Goal: Task Accomplishment & Management: Manage account settings

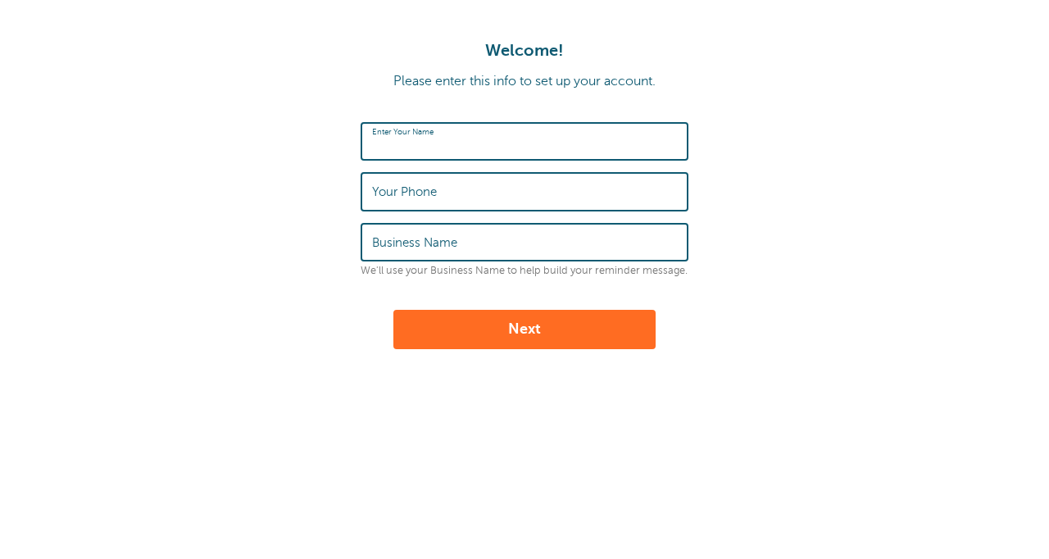
click at [459, 150] on input "Enter Your Name" at bounding box center [524, 141] width 305 height 35
type input "[PERSON_NAME]"
click at [446, 190] on input "Your Phone" at bounding box center [524, 191] width 305 height 35
click at [435, 147] on input "[PERSON_NAME]" at bounding box center [524, 141] width 305 height 35
drag, startPoint x: 435, startPoint y: 147, endPoint x: 362, endPoint y: 146, distance: 72.9
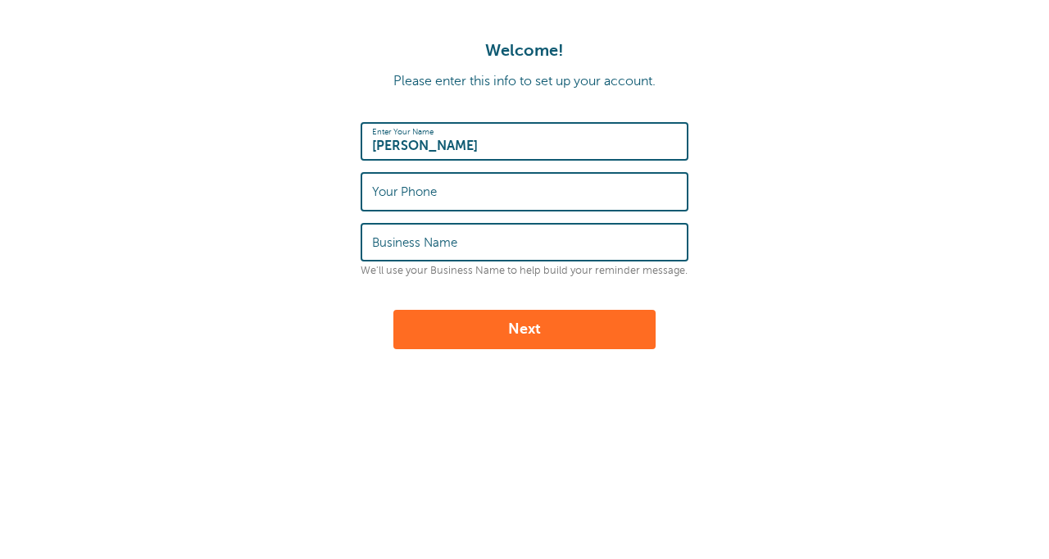
click at [362, 146] on div "Enter Your Name [PERSON_NAME]" at bounding box center [525, 141] width 328 height 39
click at [396, 199] on label "Your Phone" at bounding box center [404, 191] width 65 height 15
click at [396, 199] on input "Your Phone" at bounding box center [524, 191] width 305 height 35
paste input "(360) 441-3062‬"
type input "(360) 441-3062‬"
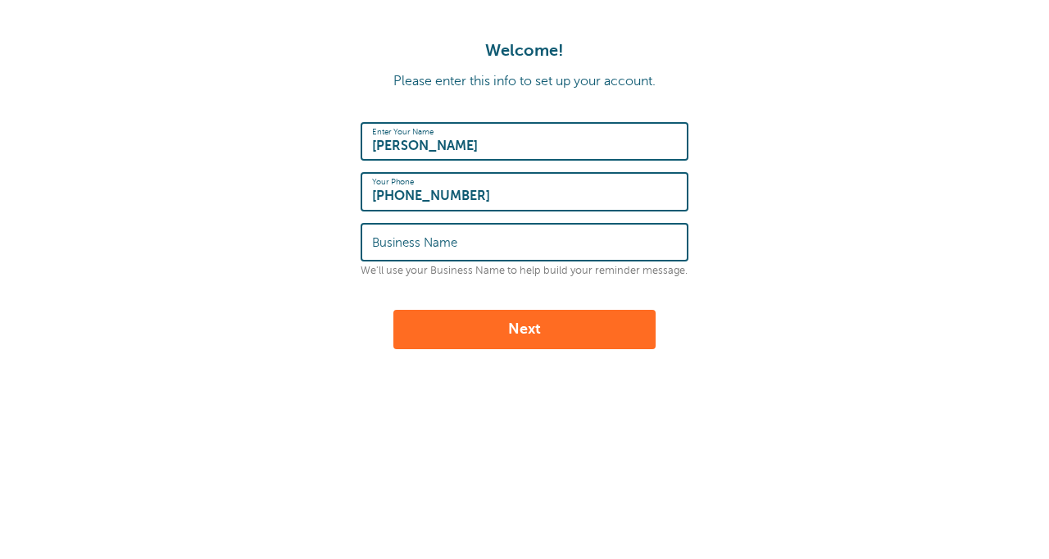
click at [424, 245] on label "Business Name" at bounding box center [414, 242] width 85 height 15
click at [424, 245] on input "Business Name" at bounding box center [524, 242] width 305 height 35
type input "Wholesale To Millions LLC"
click at [517, 334] on button "Next" at bounding box center [524, 329] width 262 height 39
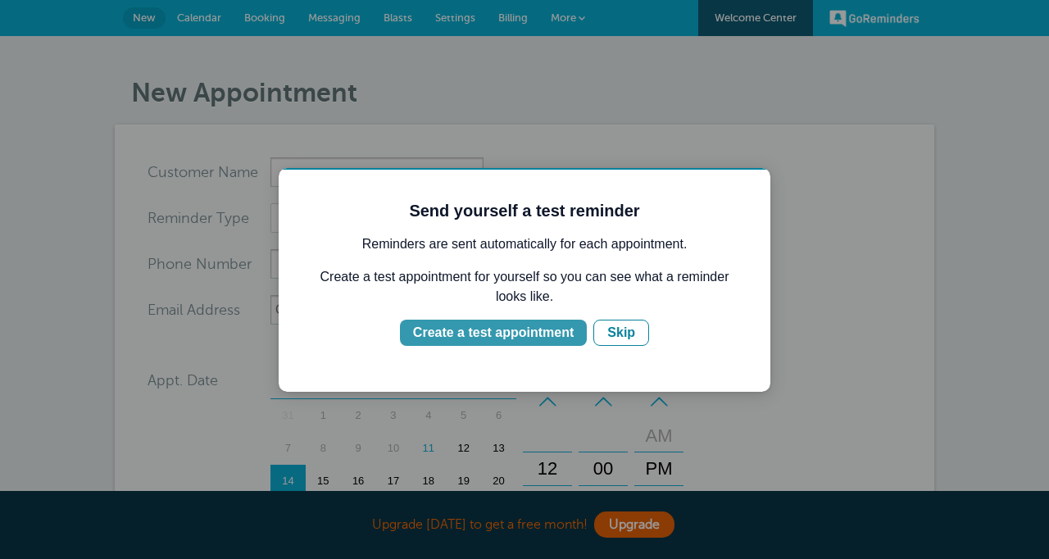
click at [511, 335] on div "Create a test appointment" at bounding box center [493, 333] width 161 height 20
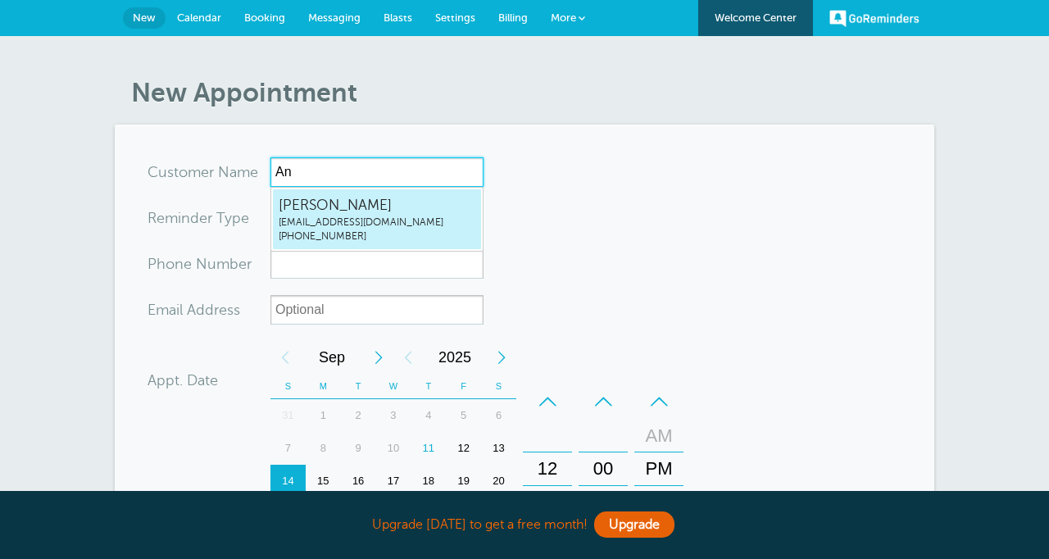
click at [385, 215] on span "support@wtmfam.com" at bounding box center [377, 222] width 197 height 14
type input "KhangLesupport@wtmfam.com3604413062"
type input "Khang Le"
type input "(360) 441-3062"
type input "support@wtmfam.com"
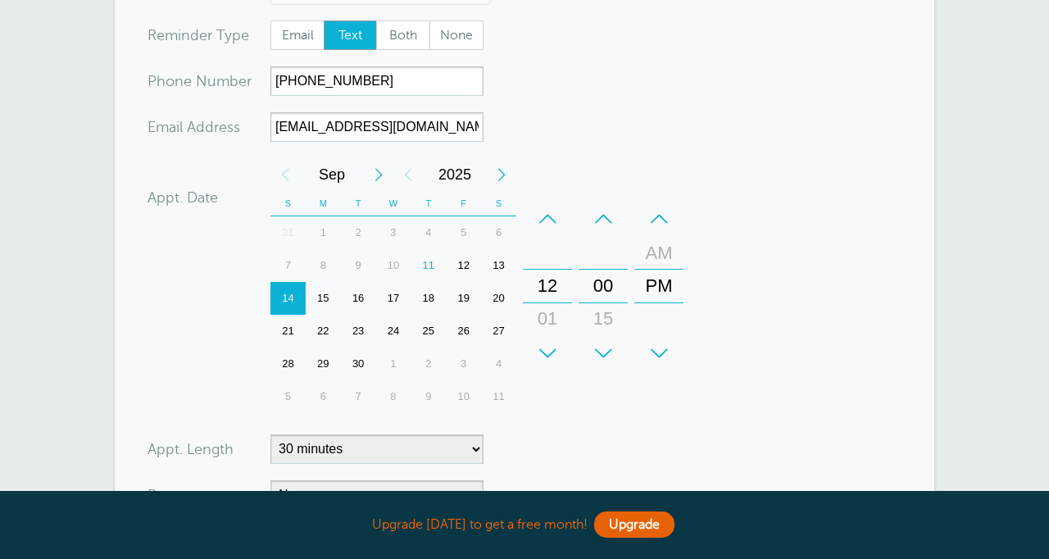
scroll to position [197, 0]
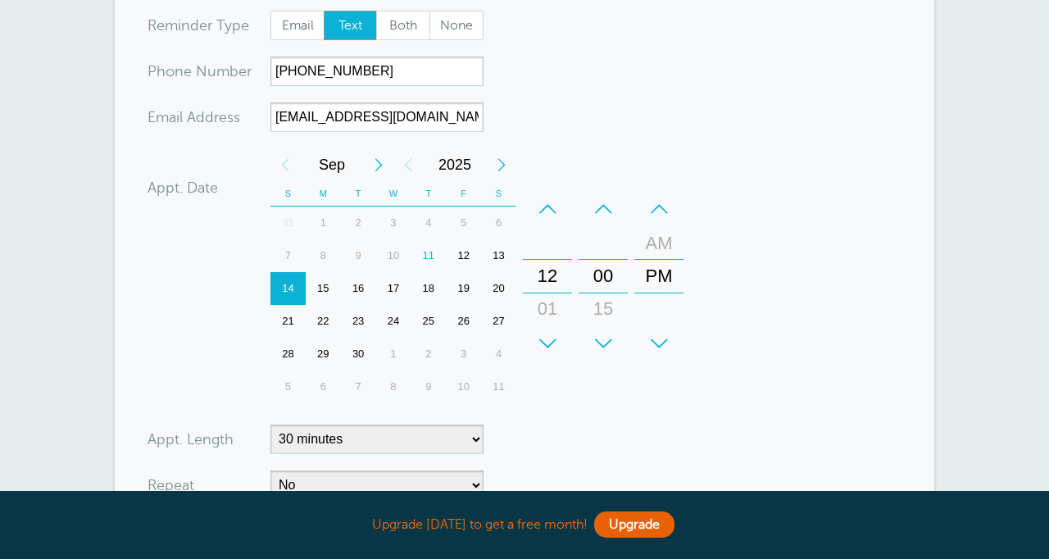
click at [324, 293] on div "15" at bounding box center [323, 288] width 35 height 33
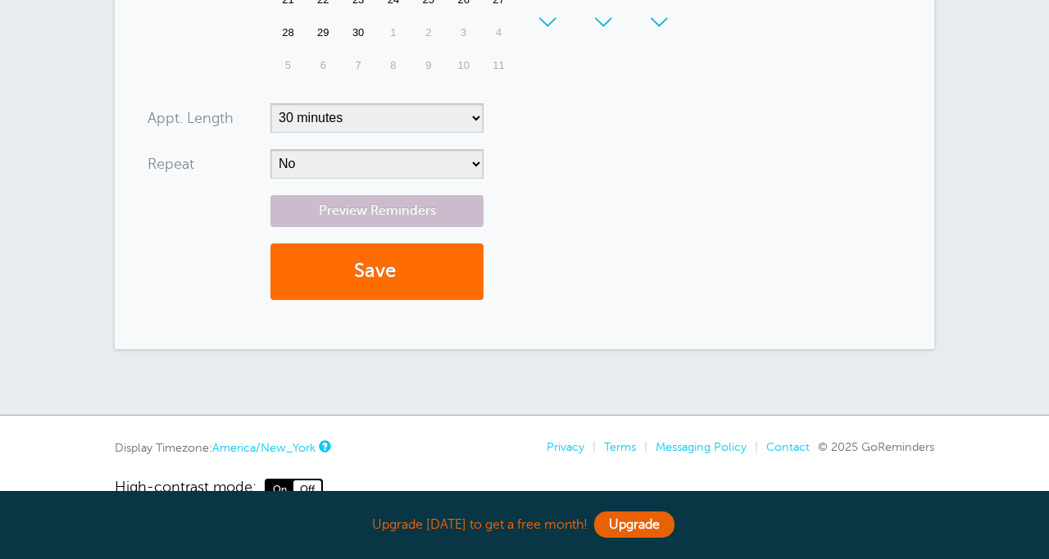
scroll to position [525, 0]
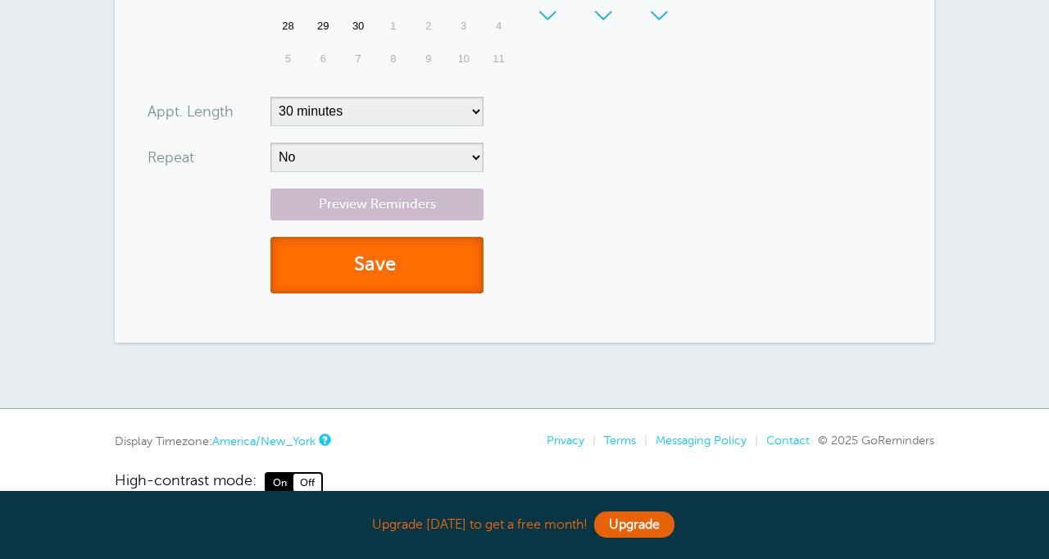
click at [388, 270] on button "Save" at bounding box center [376, 265] width 213 height 57
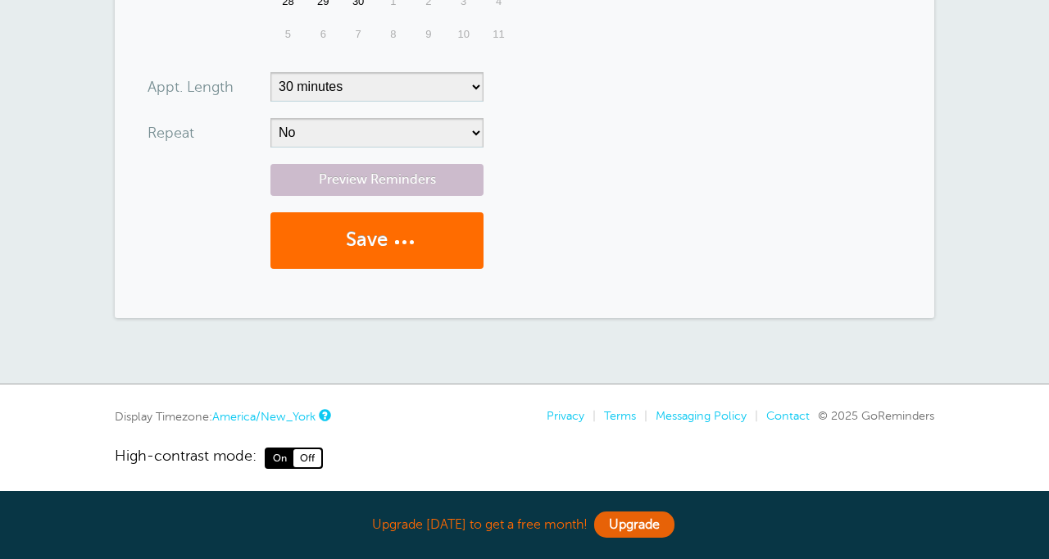
scroll to position [558, 0]
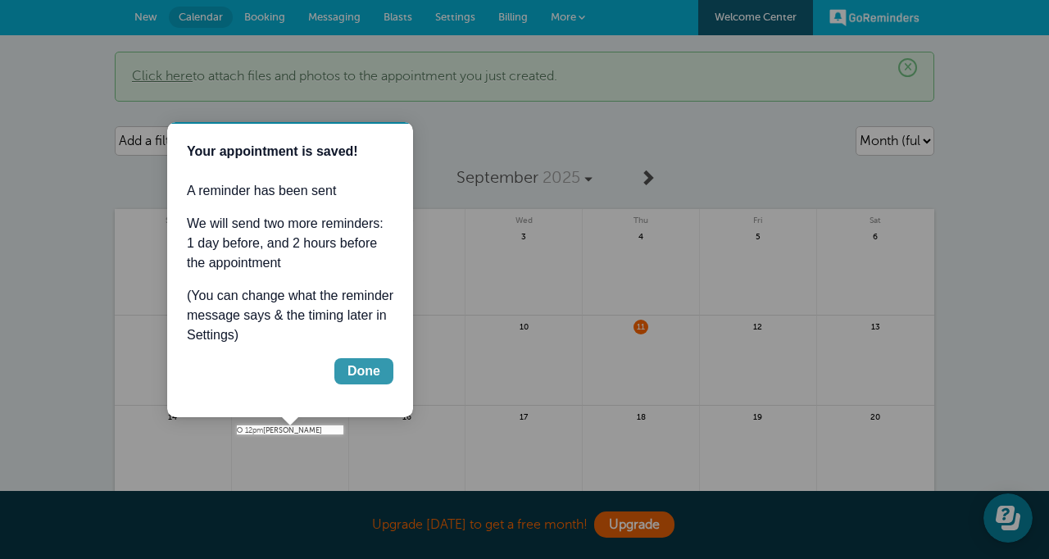
click at [365, 377] on div "Done" at bounding box center [363, 371] width 33 height 20
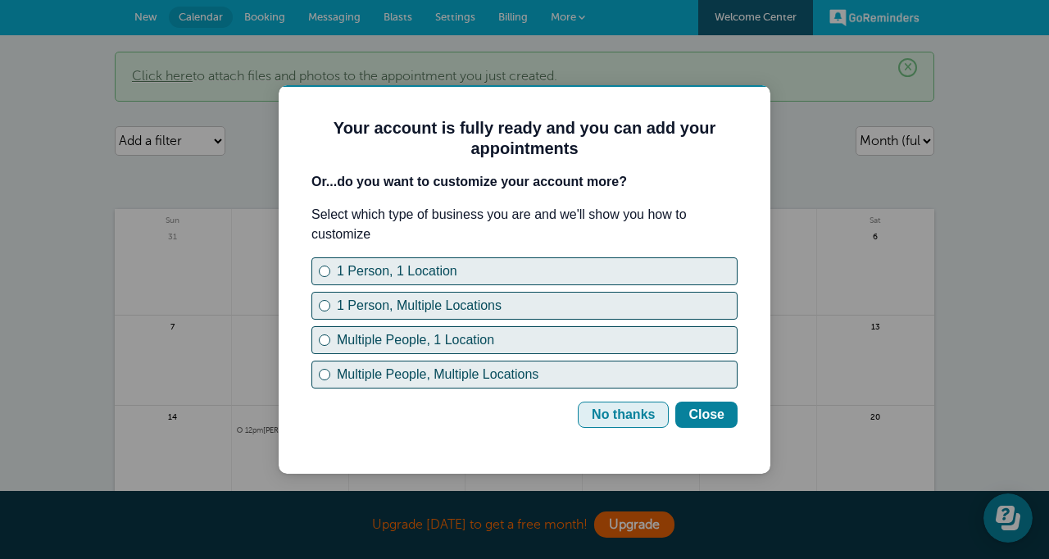
click at [594, 420] on div "No thanks" at bounding box center [623, 415] width 63 height 20
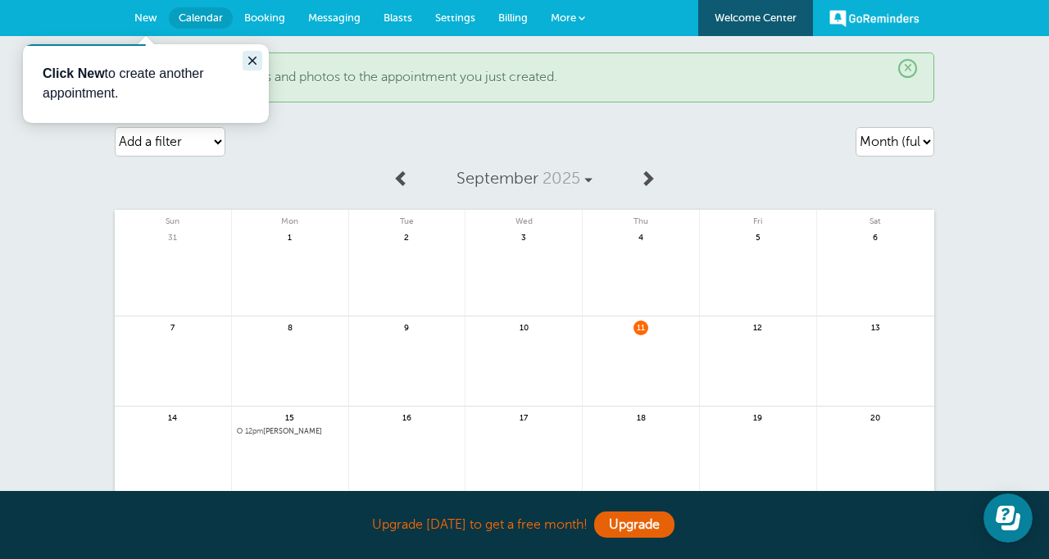
click at [254, 59] on icon "Close guide" at bounding box center [252, 60] width 13 height 13
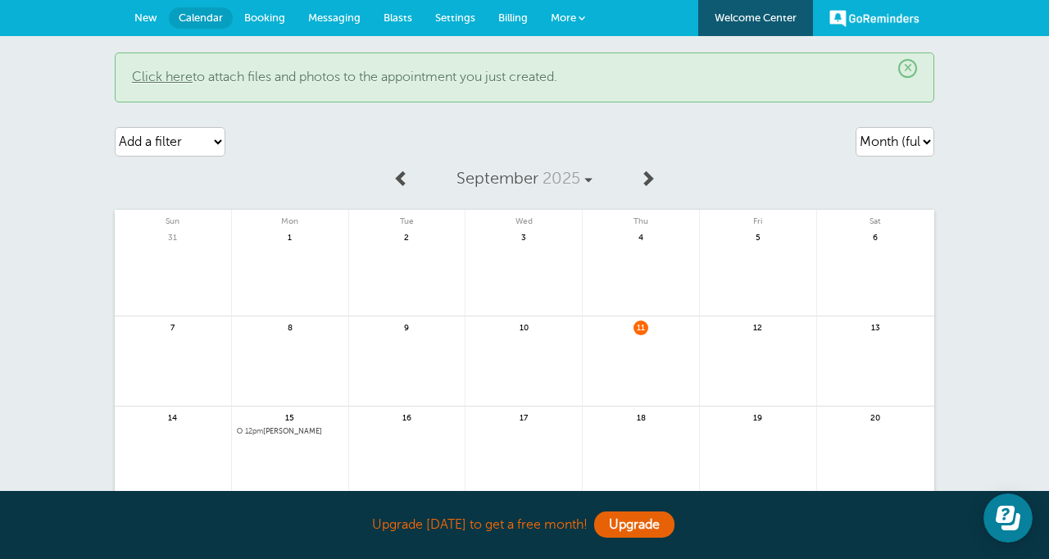
click at [206, 20] on span "Calendar" at bounding box center [201, 17] width 44 height 12
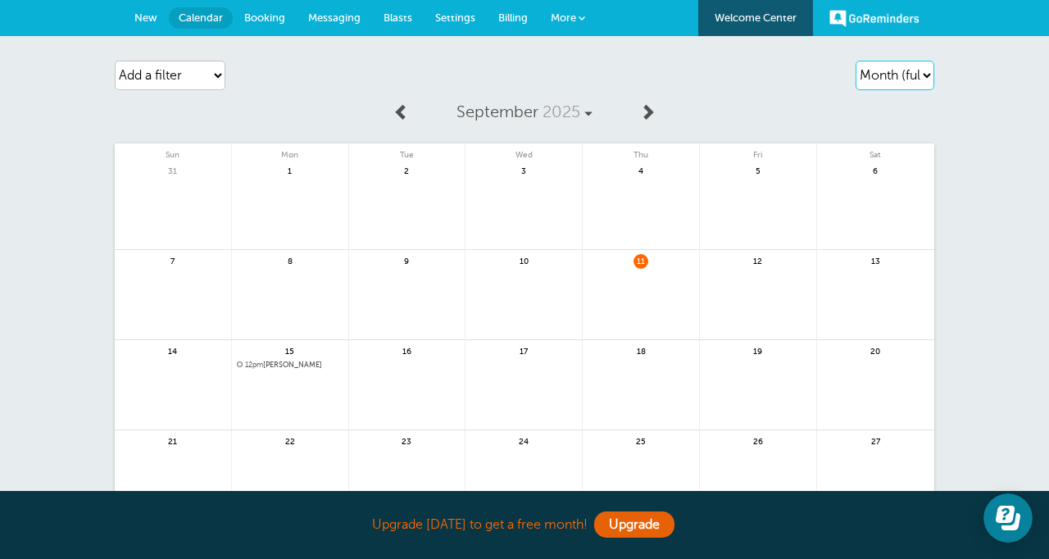
click at [889, 70] on select "Agenda Day Week Month (full view) Month (condensed)" at bounding box center [894, 75] width 79 height 29
click at [262, 20] on span "Booking" at bounding box center [264, 17] width 41 height 12
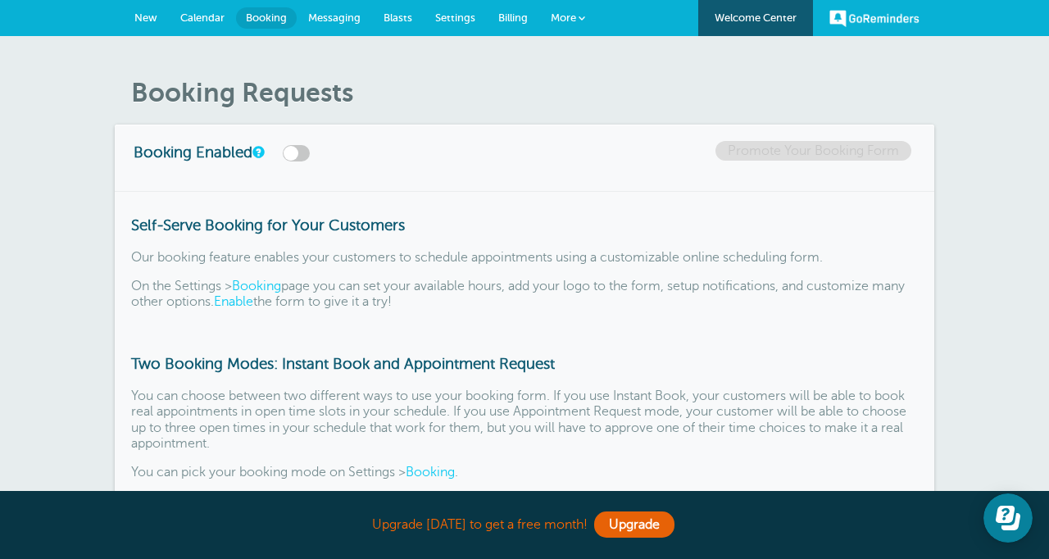
click at [143, 19] on span "New" at bounding box center [145, 17] width 23 height 12
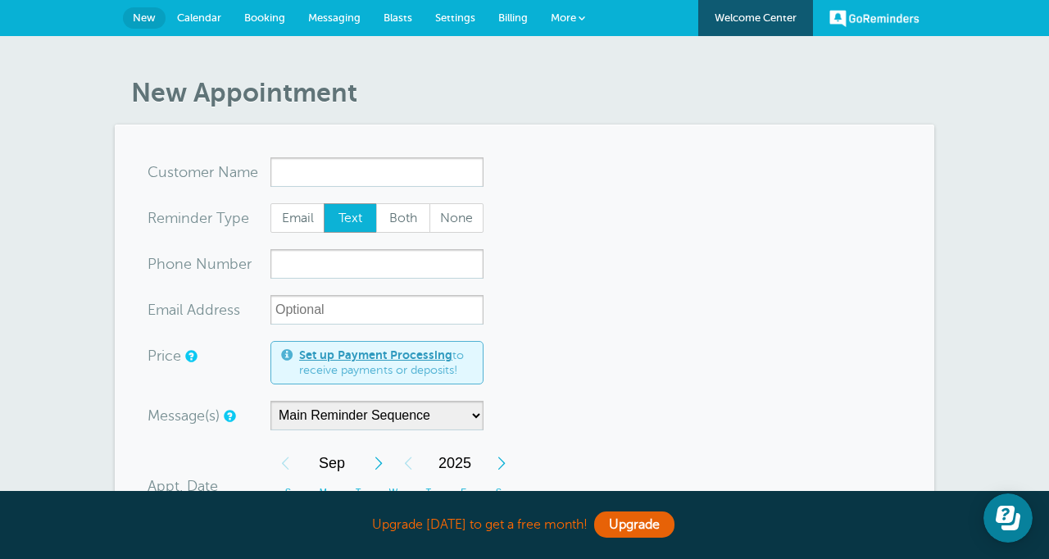
click at [261, 19] on span "Booking" at bounding box center [264, 17] width 41 height 12
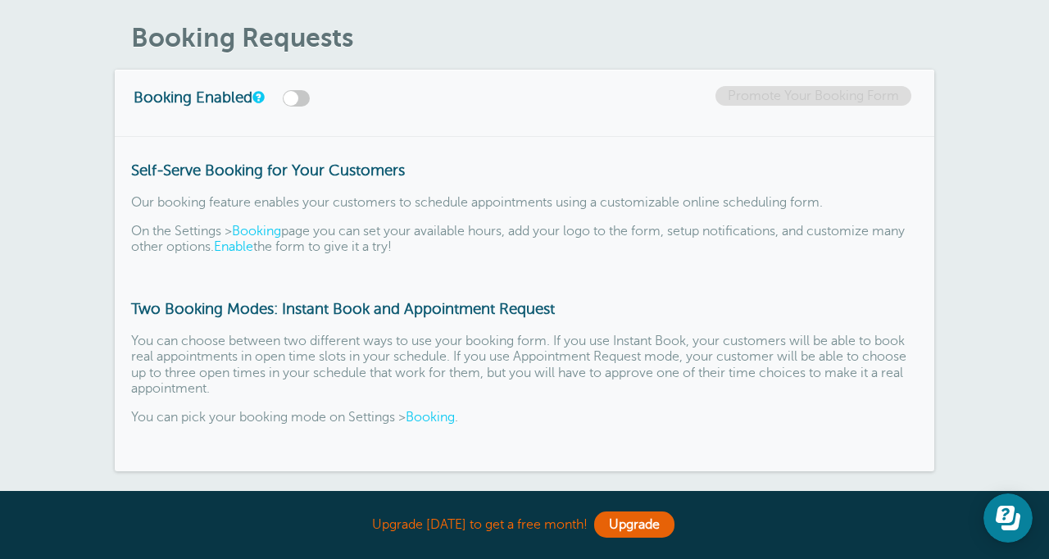
scroll to position [60, 0]
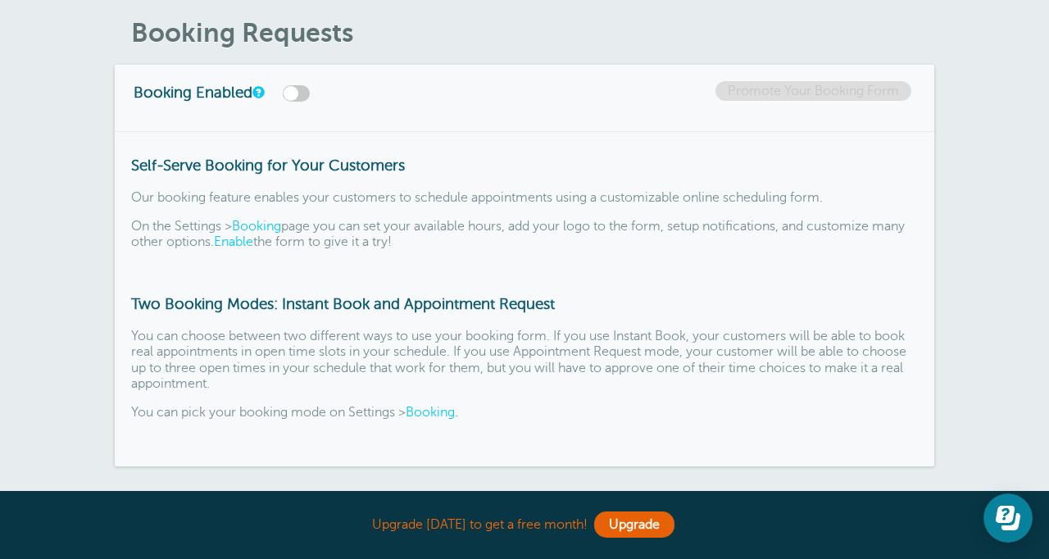
click at [305, 92] on label at bounding box center [296, 93] width 27 height 16
click at [0, 0] on input "checkbox" at bounding box center [0, 0] width 0 height 0
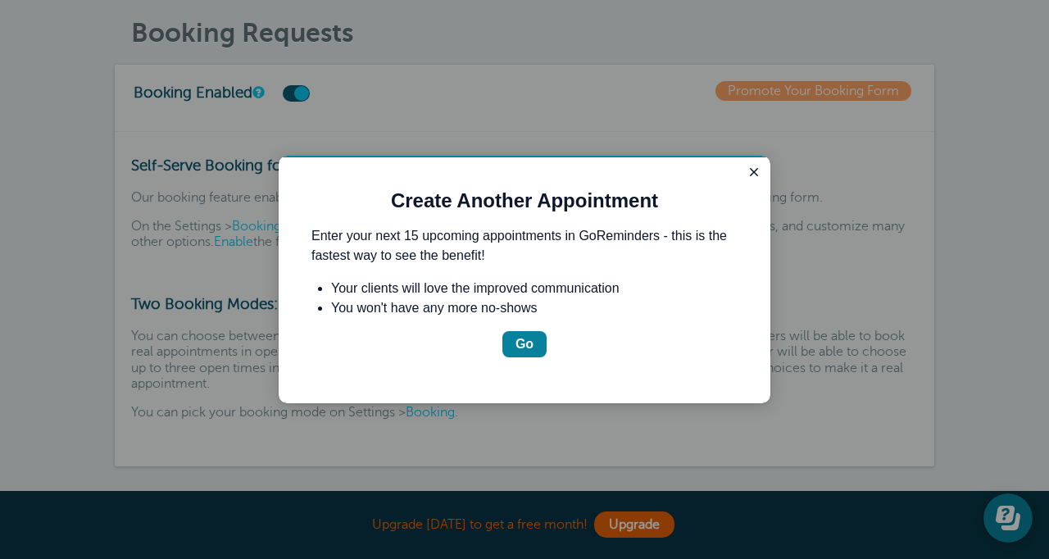
scroll to position [0, 0]
click at [528, 334] on div "Go" at bounding box center [524, 344] width 18 height 20
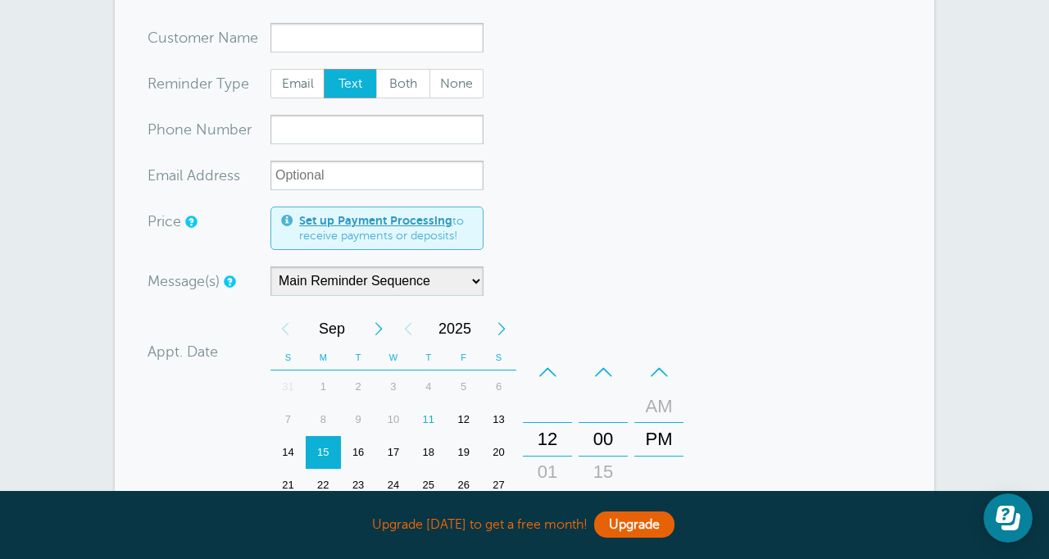
scroll to position [140, 0]
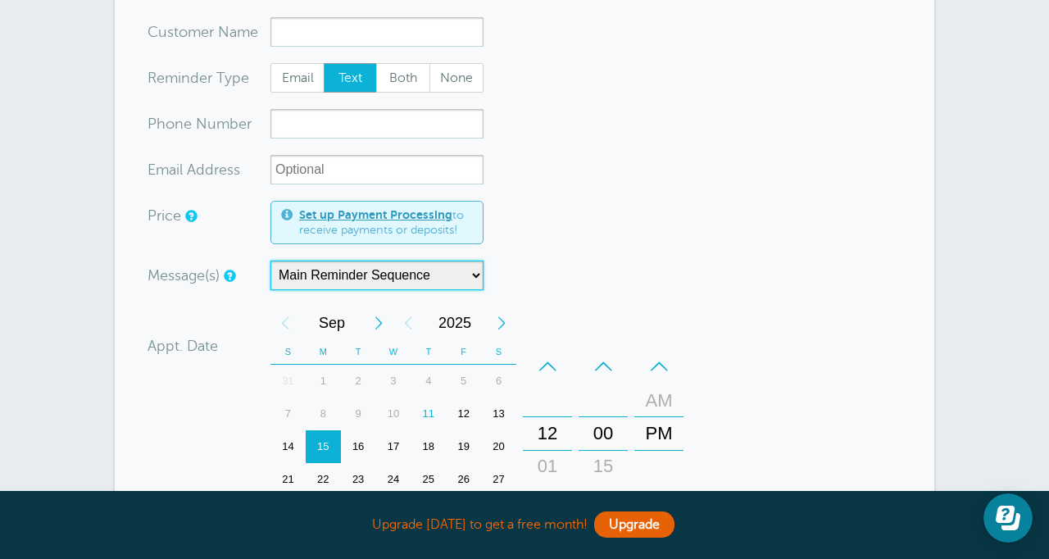
click at [437, 275] on select "Main Reminder Sequence" at bounding box center [376, 275] width 213 height 29
click at [270, 261] on select "Main Reminder Sequence" at bounding box center [376, 275] width 213 height 29
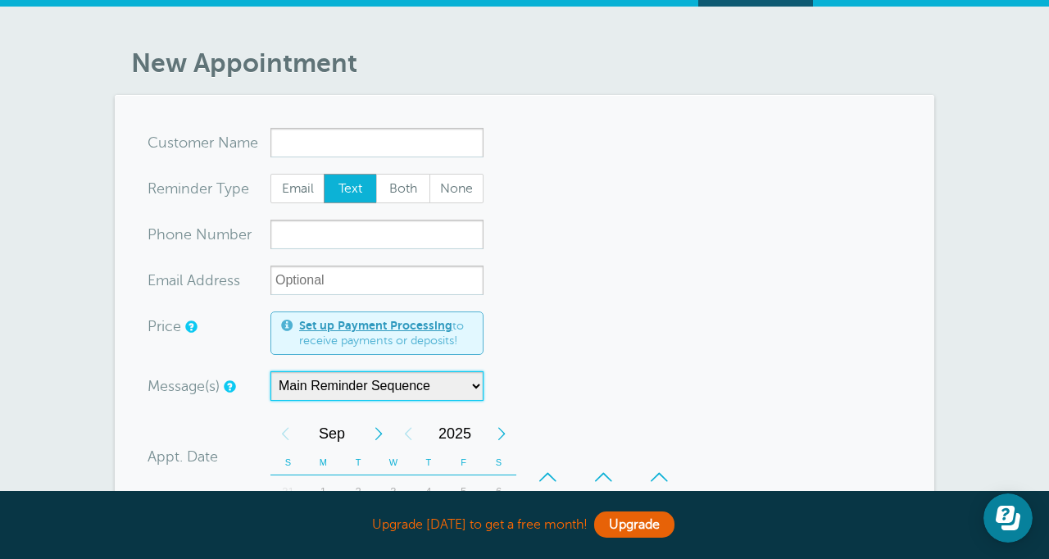
scroll to position [0, 0]
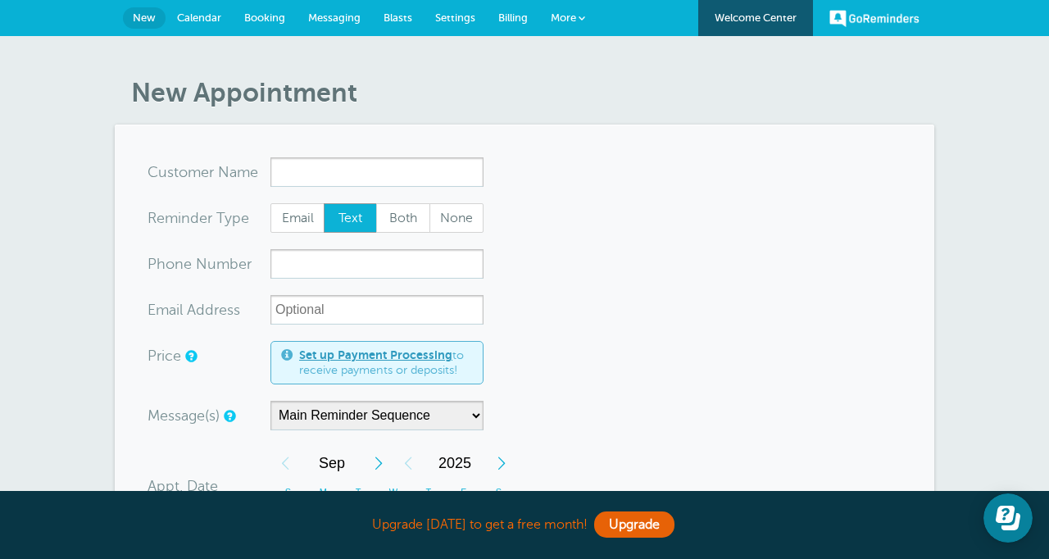
click at [335, 10] on link "Messaging" at bounding box center [334, 18] width 75 height 36
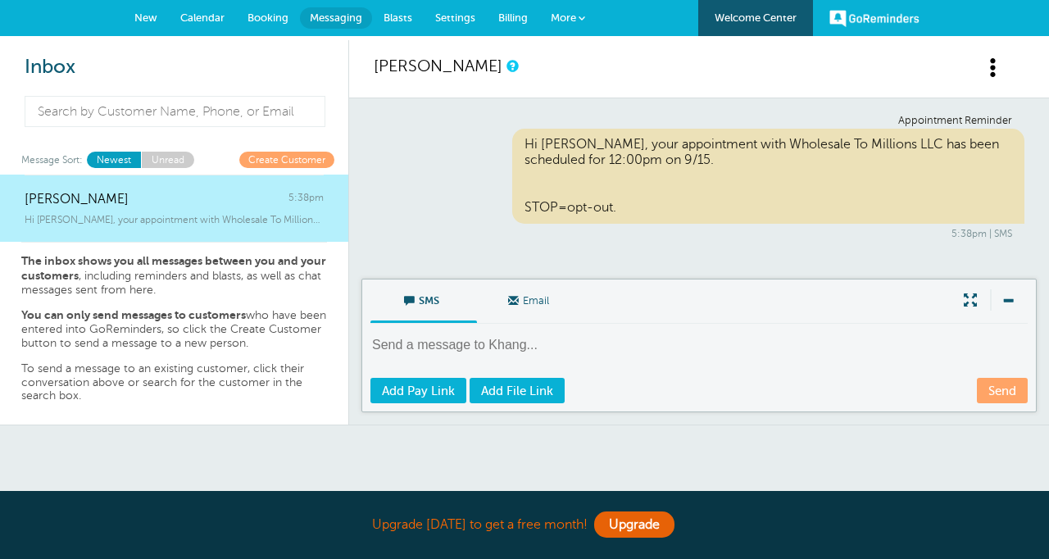
click at [455, 21] on span "Settings" at bounding box center [455, 17] width 40 height 12
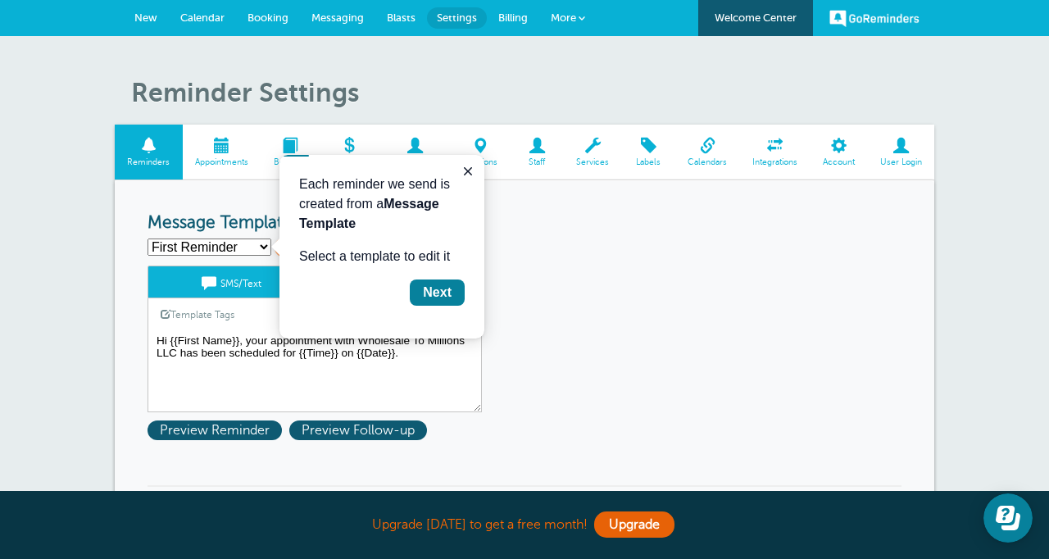
click at [324, 361] on textarea "Hi {{First Name}}, your appointment with Wholesale To Millions LLC has been sch…" at bounding box center [314, 371] width 334 height 82
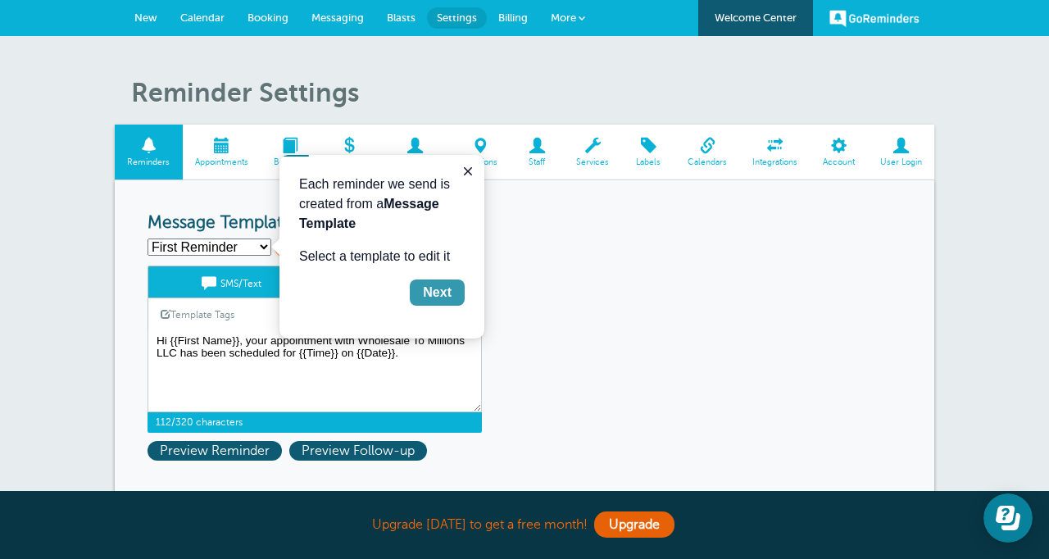
click at [442, 289] on div "Next" at bounding box center [437, 293] width 29 height 20
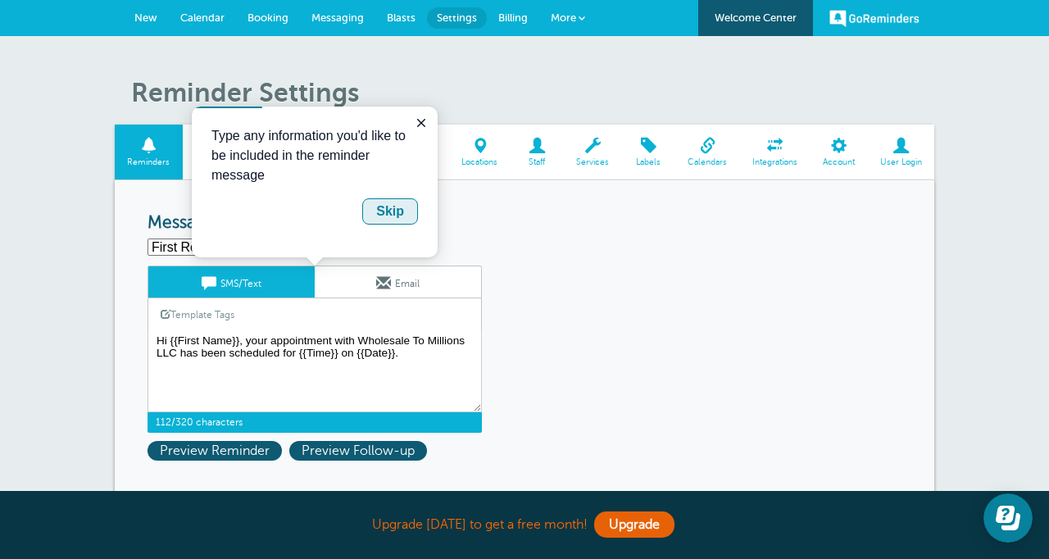
click at [395, 210] on div "Skip" at bounding box center [390, 212] width 28 height 20
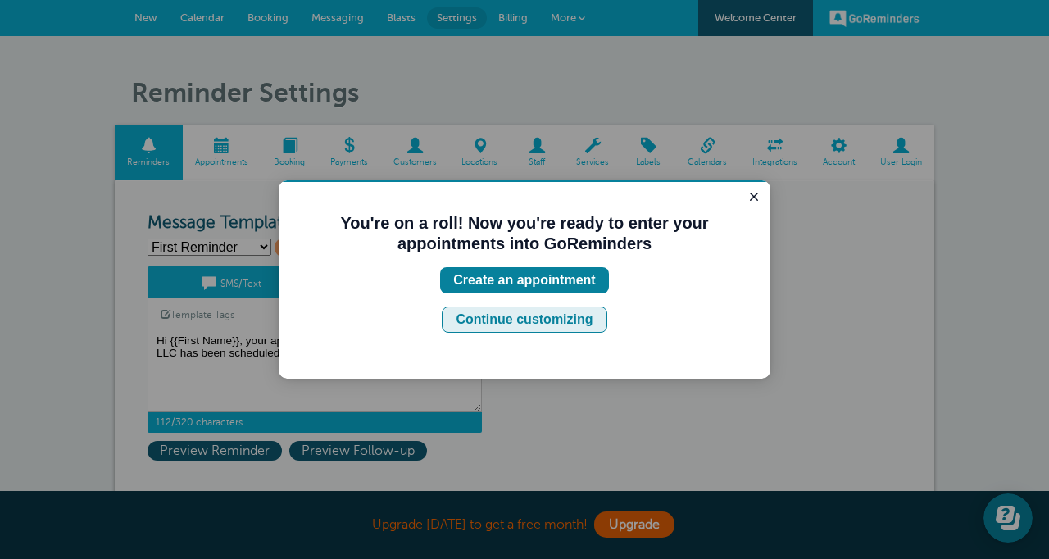
click at [541, 317] on div "Continue customizing" at bounding box center [524, 320] width 137 height 20
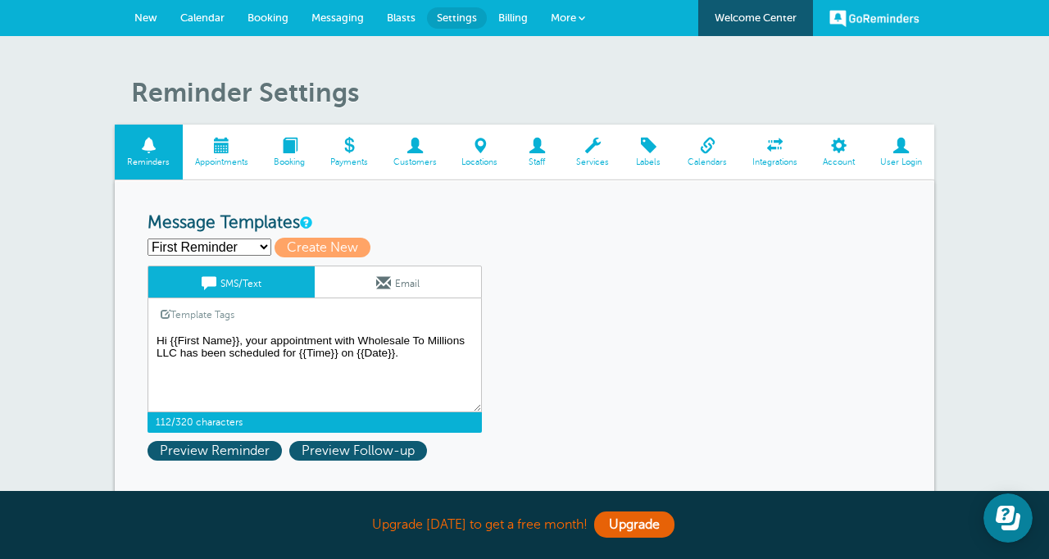
click at [274, 349] on textarea "Hi {{First Name}}, your appointment with Wholesale To Millions LLC has been sch…" at bounding box center [314, 371] width 334 height 82
click at [330, 340] on textarea "Hi {{First Name}}, your appointment with Wholesale To Millions LLC has been sch…" at bounding box center [314, 371] width 334 height 82
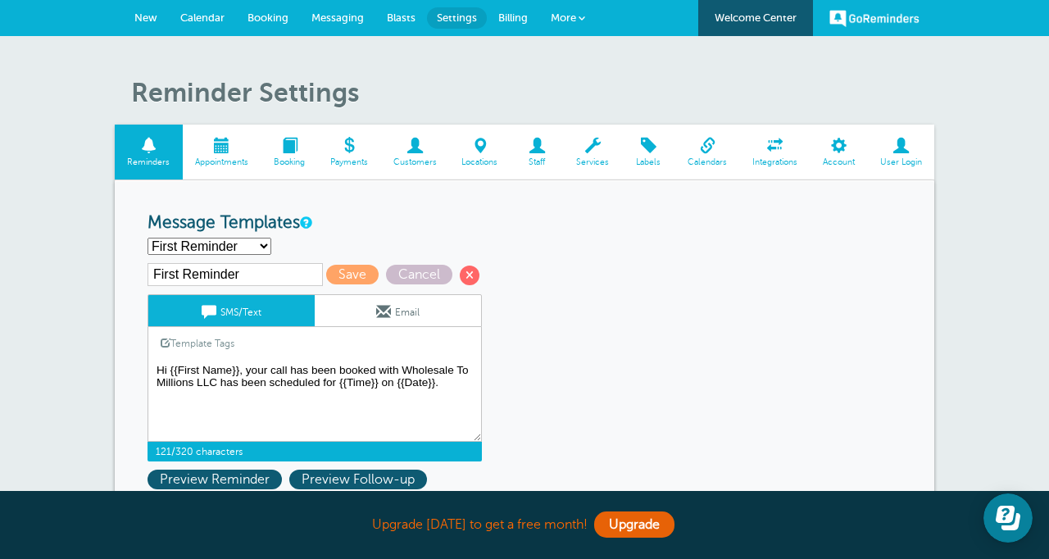
drag, startPoint x: 218, startPoint y: 384, endPoint x: 312, endPoint y: 372, distance: 95.0
click at [312, 372] on textarea "Hi {{First Name}}, your appointment with Wholesale To Millions LLC has been sch…" at bounding box center [314, 401] width 334 height 82
click at [391, 375] on textarea "Hi {{First Name}}, your appointment with Wholesale To Millions LLC has been sch…" at bounding box center [314, 401] width 334 height 82
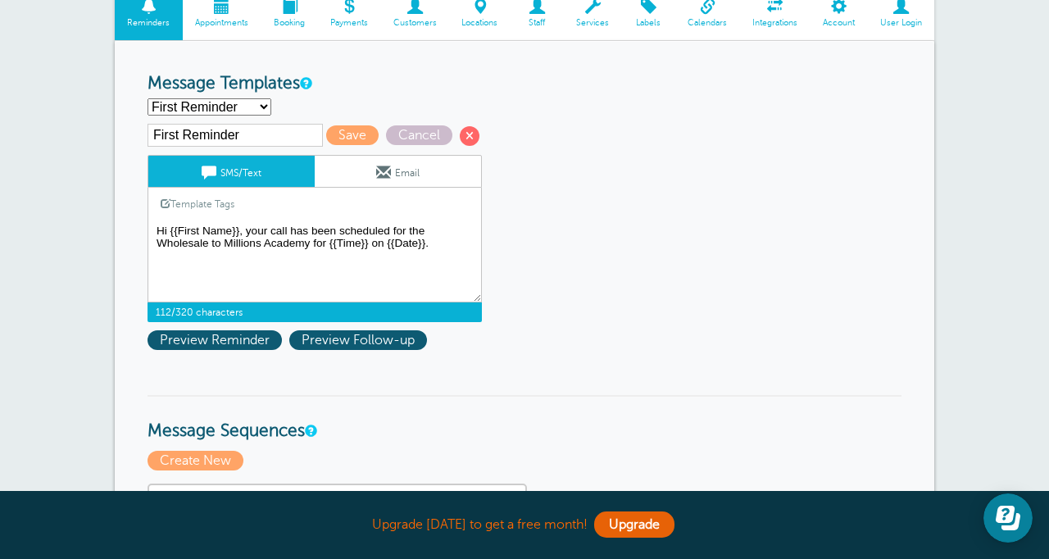
scroll to position [138, 0]
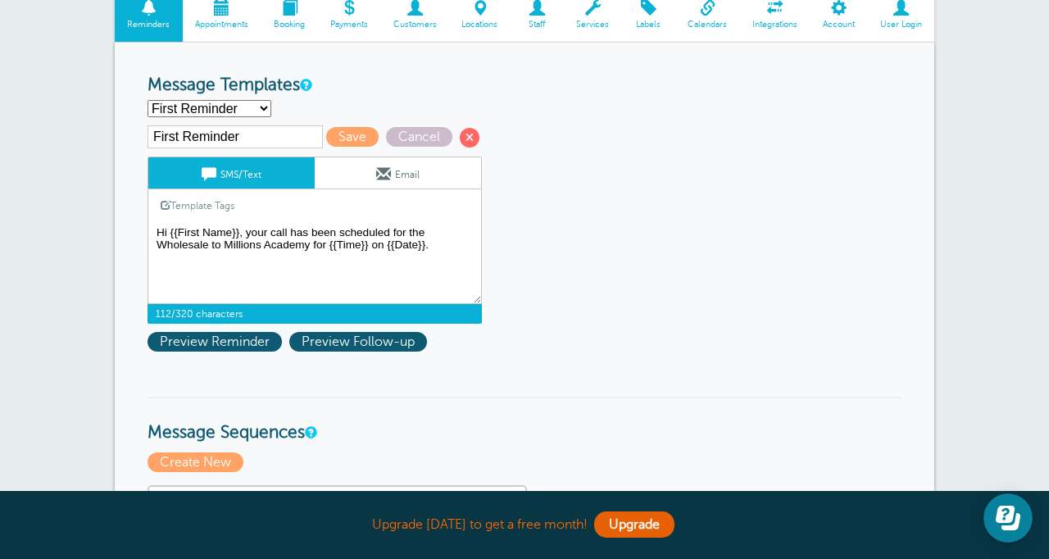
click at [429, 247] on textarea "Hi {{First Name}}, your appointment with Wholesale To Millions LLC has been sch…" at bounding box center [314, 263] width 334 height 82
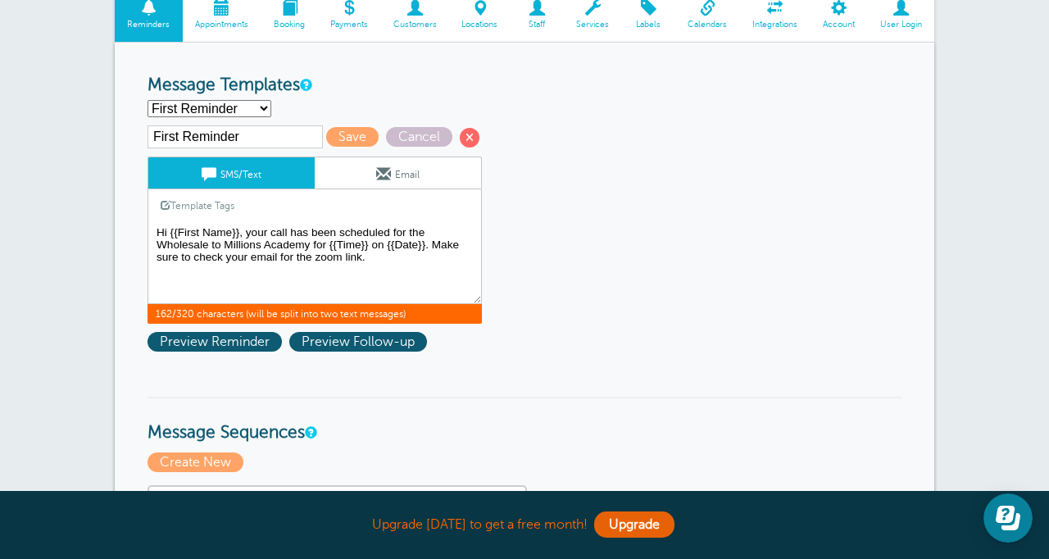
drag, startPoint x: 189, startPoint y: 262, endPoint x: 433, endPoint y: 251, distance: 244.4
click at [433, 251] on textarea "Hi {{First Name}}, your appointment with Wholesale To Millions LLC has been sch…" at bounding box center [314, 263] width 334 height 82
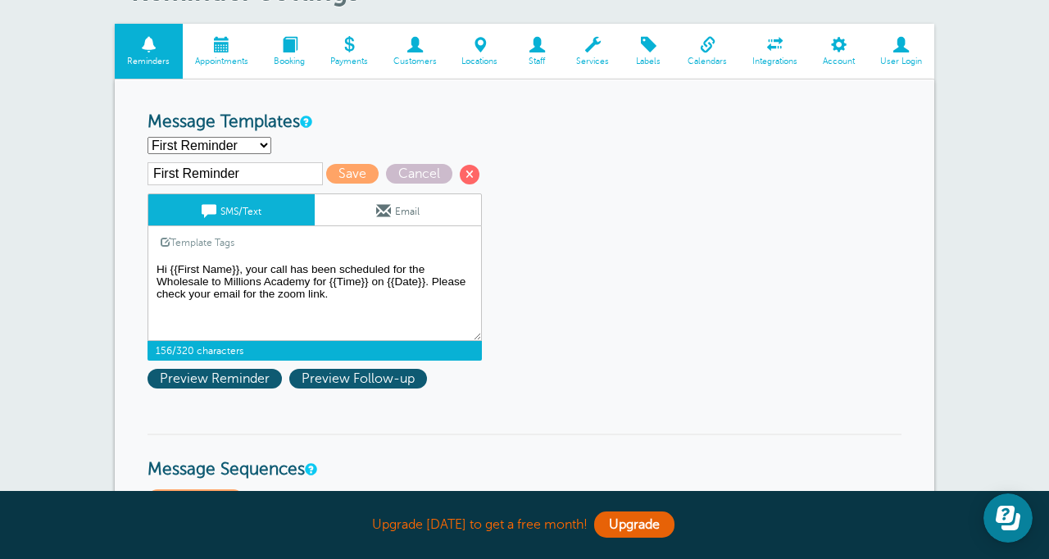
scroll to position [96, 0]
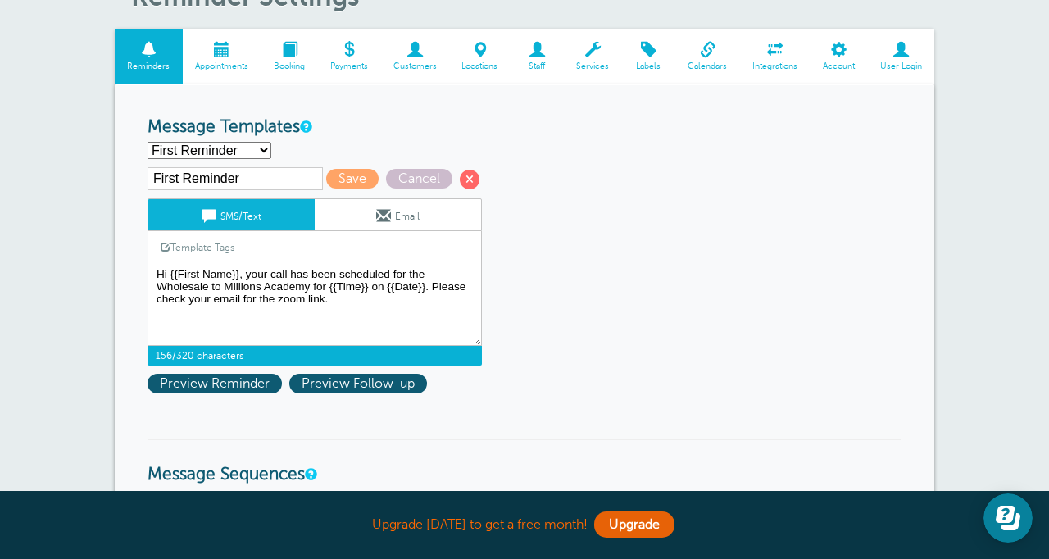
drag, startPoint x: 424, startPoint y: 278, endPoint x: 409, endPoint y: 279, distance: 15.6
click at [409, 279] on textarea "Hi {{First Name}}, your appointment with Wholesale To Millions LLC has been sch…" at bounding box center [314, 305] width 334 height 82
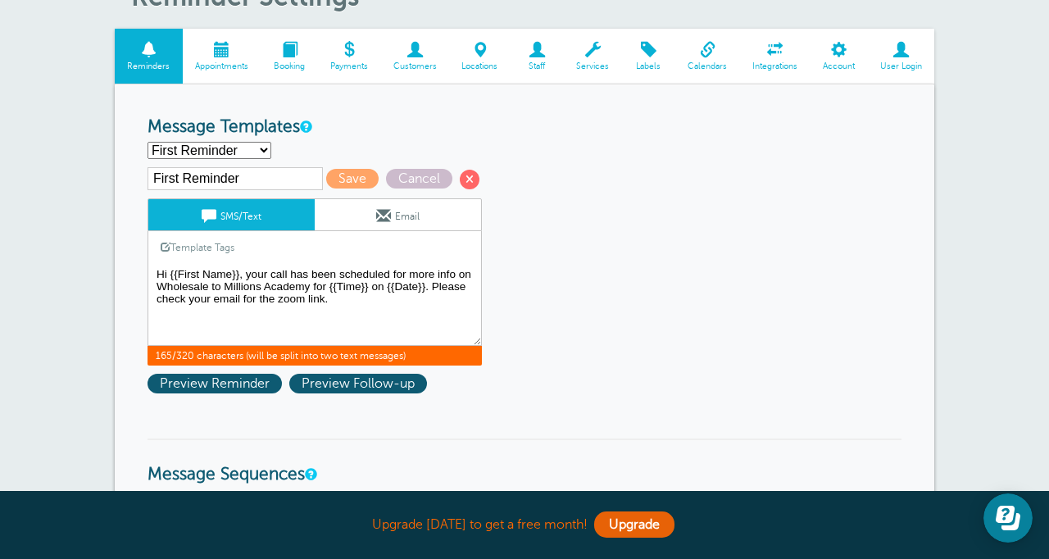
scroll to position [120, 0]
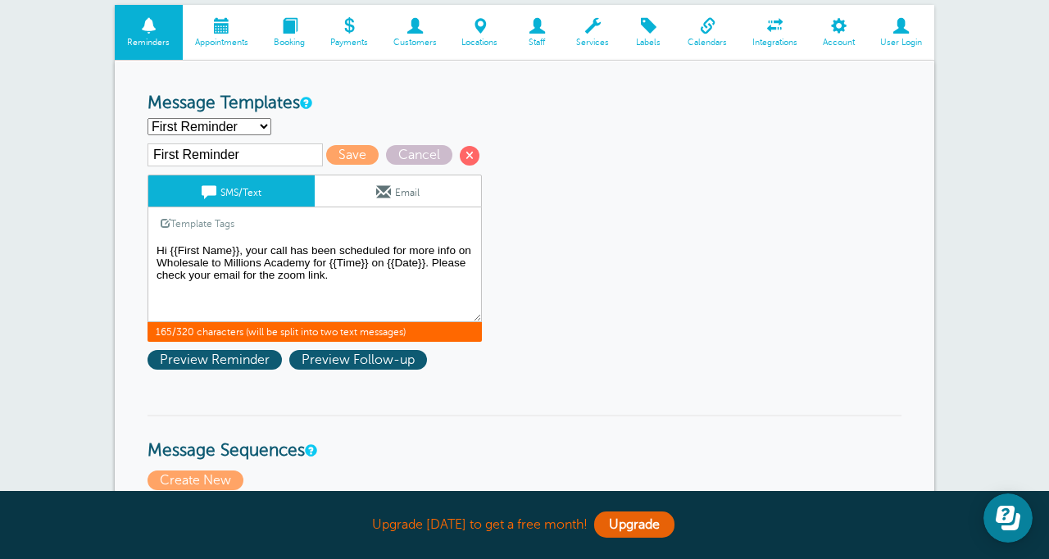
drag, startPoint x: 288, startPoint y: 255, endPoint x: 247, endPoint y: 255, distance: 40.1
click at [247, 255] on textarea "Hi {{First Name}}, your appointment with Wholesale To Millions LLC has been sch…" at bounding box center [314, 281] width 334 height 82
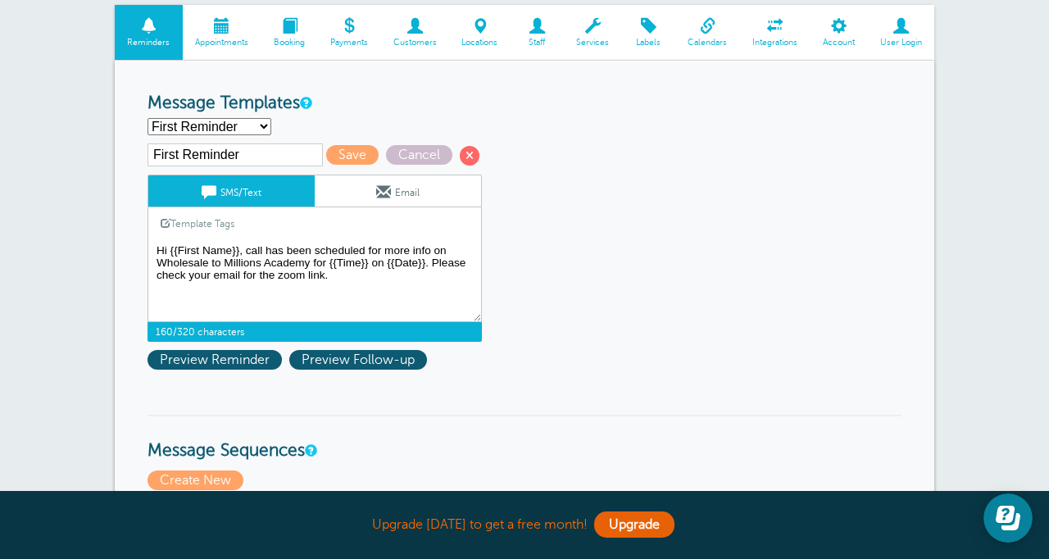
type textarea "Hi {{First Name}}, call has been scheduled for more info on Wholesale to Millio…"
click at [329, 152] on span "Save" at bounding box center [352, 155] width 52 height 20
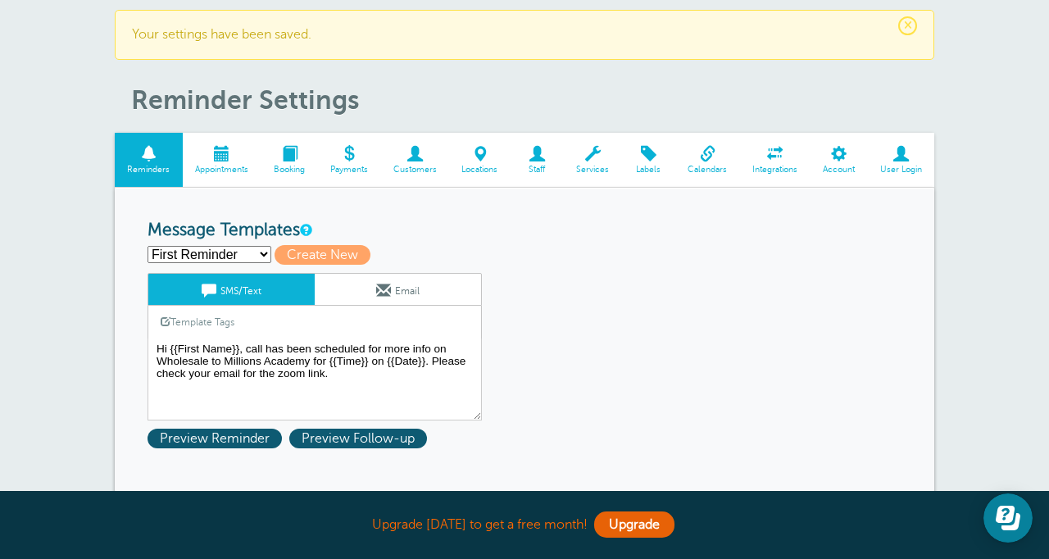
scroll to position [43, 0]
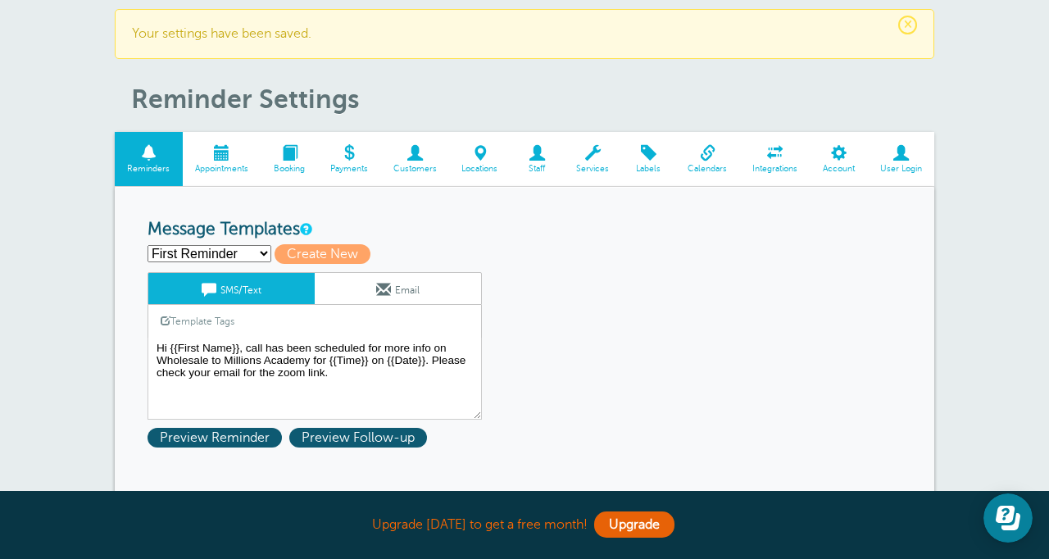
click at [474, 159] on span at bounding box center [479, 153] width 61 height 16
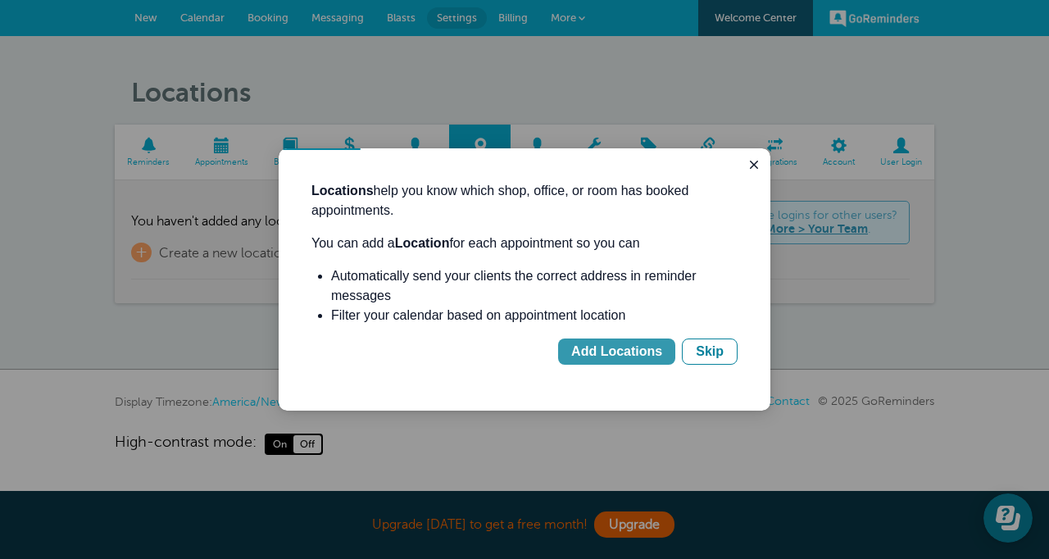
click at [604, 359] on div "Add Locations" at bounding box center [616, 352] width 91 height 20
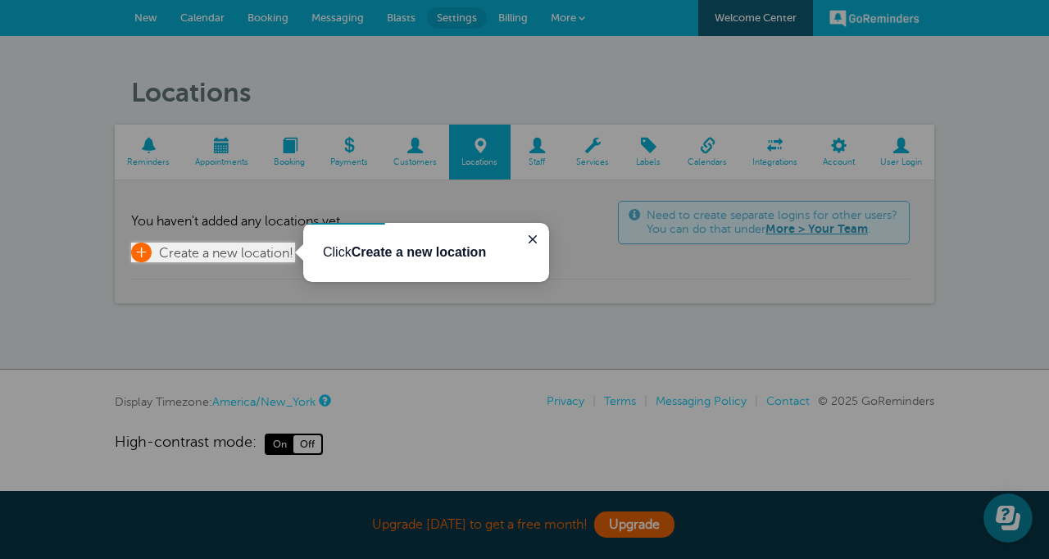
click at [211, 255] on span "Create a new location!" at bounding box center [226, 253] width 134 height 15
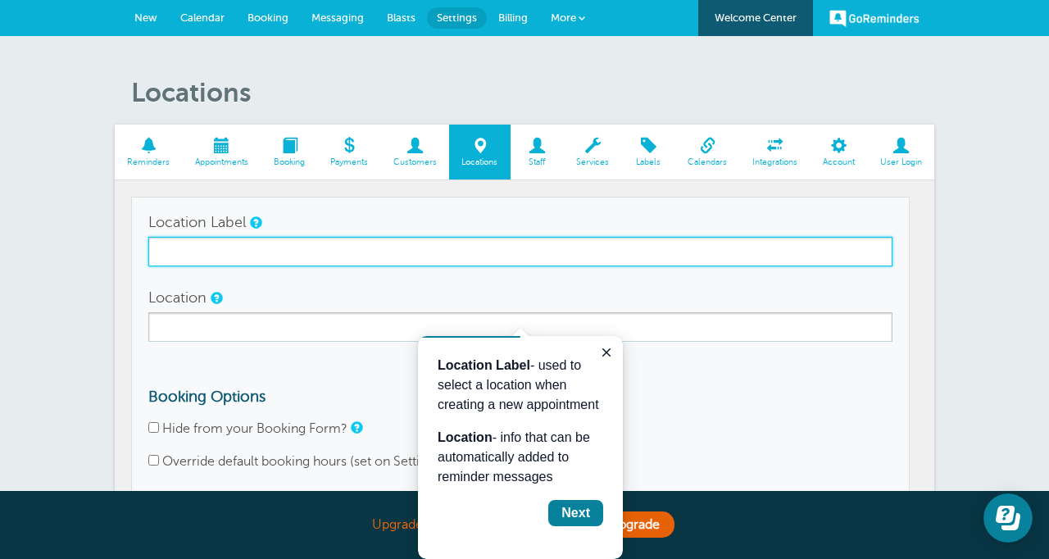
click at [237, 251] on input "Location Label" at bounding box center [520, 251] width 744 height 29
type input "Zoom"
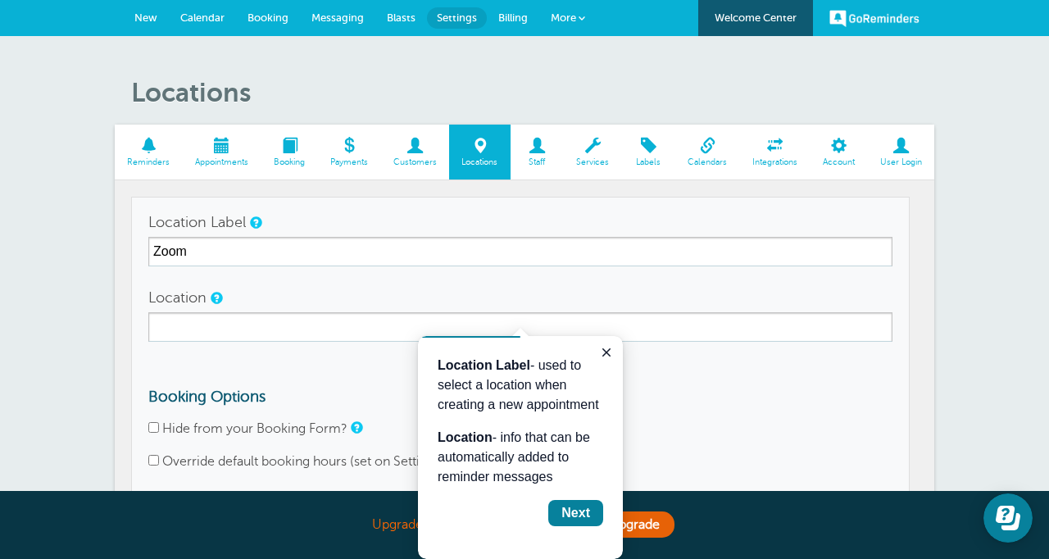
click at [167, 281] on form "Location Label Zoom Location Booking Options Hide from your Booking Form? Overr…" at bounding box center [520, 375] width 744 height 336
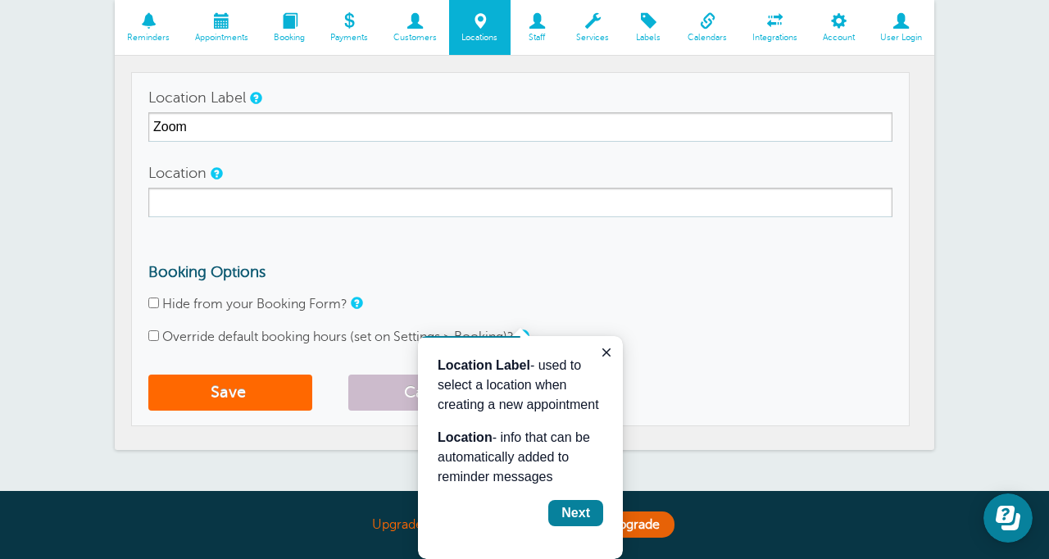
scroll to position [127, 0]
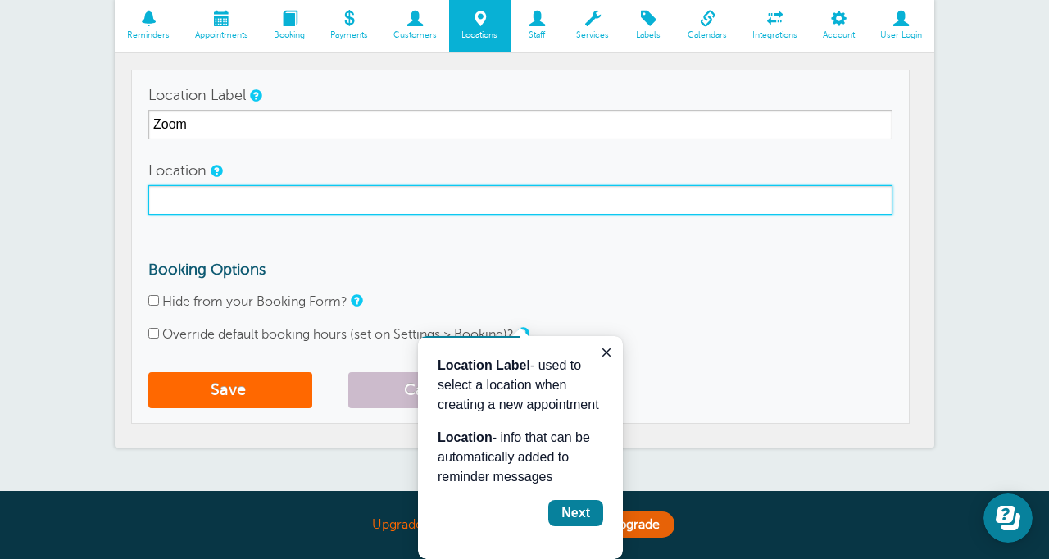
click at [219, 199] on input "Location" at bounding box center [520, 199] width 744 height 29
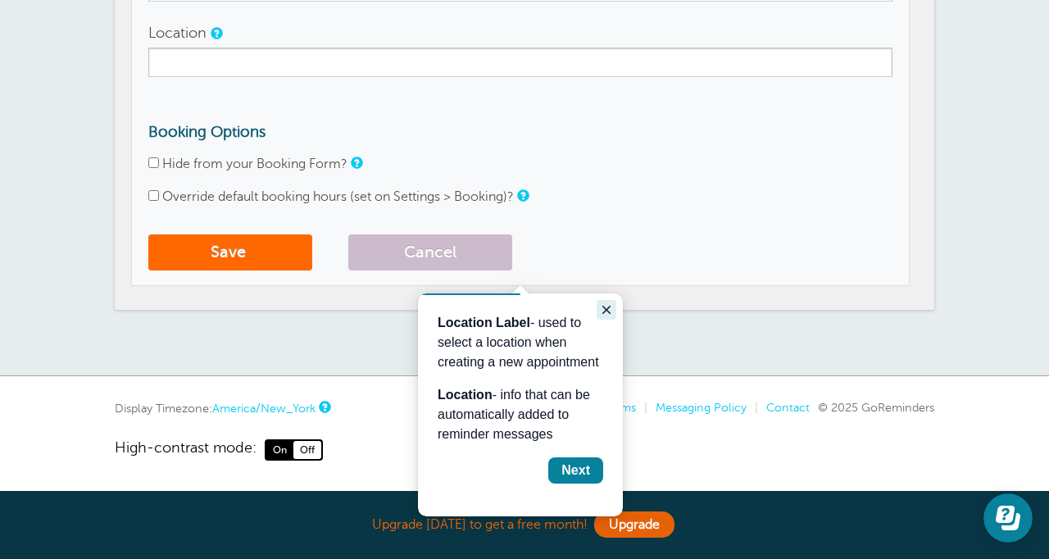
click at [606, 309] on icon "Close guide" at bounding box center [606, 310] width 8 height 8
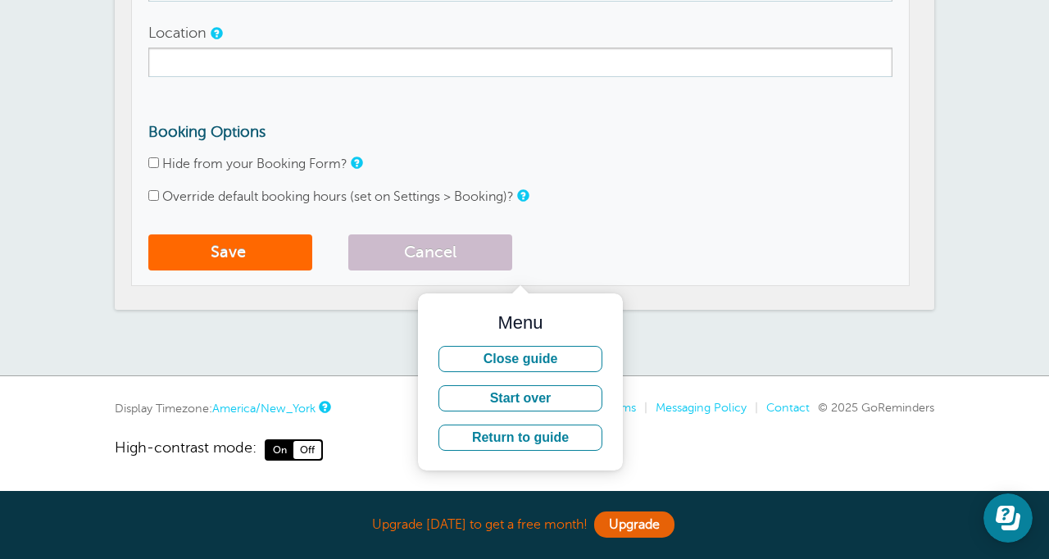
click at [634, 220] on form "Location Label Zoom Location Booking Options Hide from your Booking Form? Overr…" at bounding box center [520, 111] width 744 height 336
click at [652, 223] on form "Location Label Zoom Location Booking Options Hide from your Booking Form? Overr…" at bounding box center [520, 111] width 744 height 336
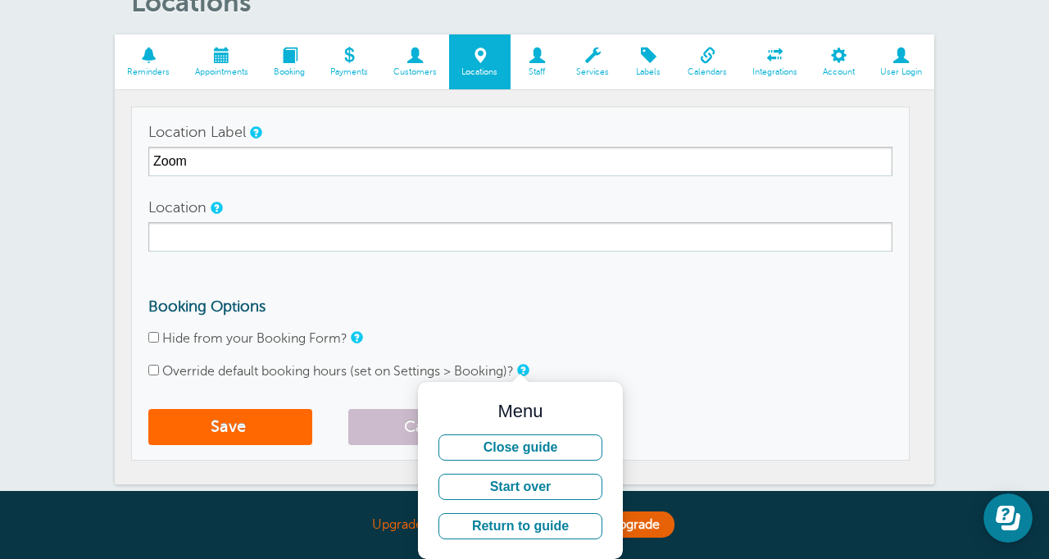
scroll to position [0, 0]
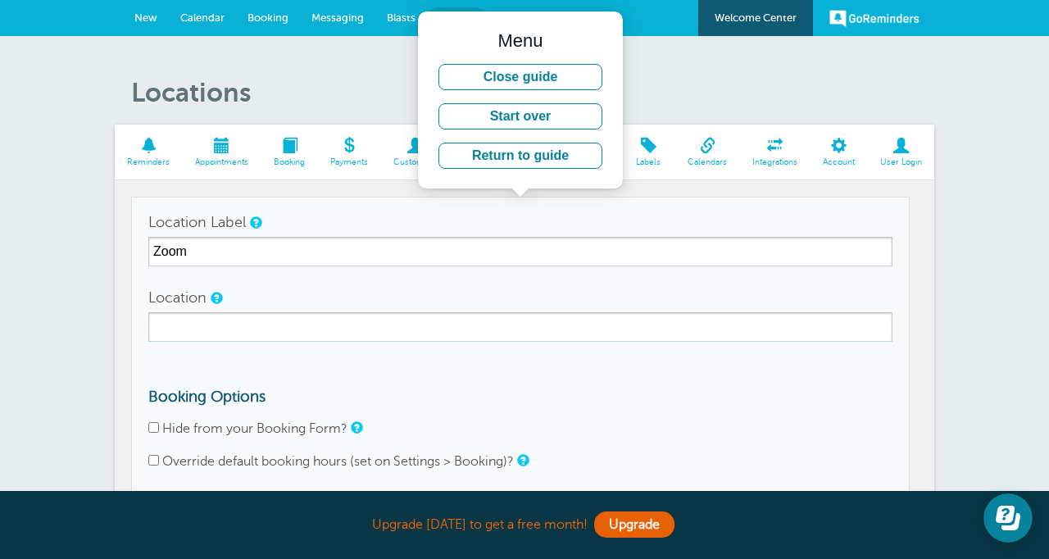
click at [683, 199] on td "Location Label Zoom Location Booking Options Hide from your Booking Form? Overr…" at bounding box center [520, 374] width 778 height 354
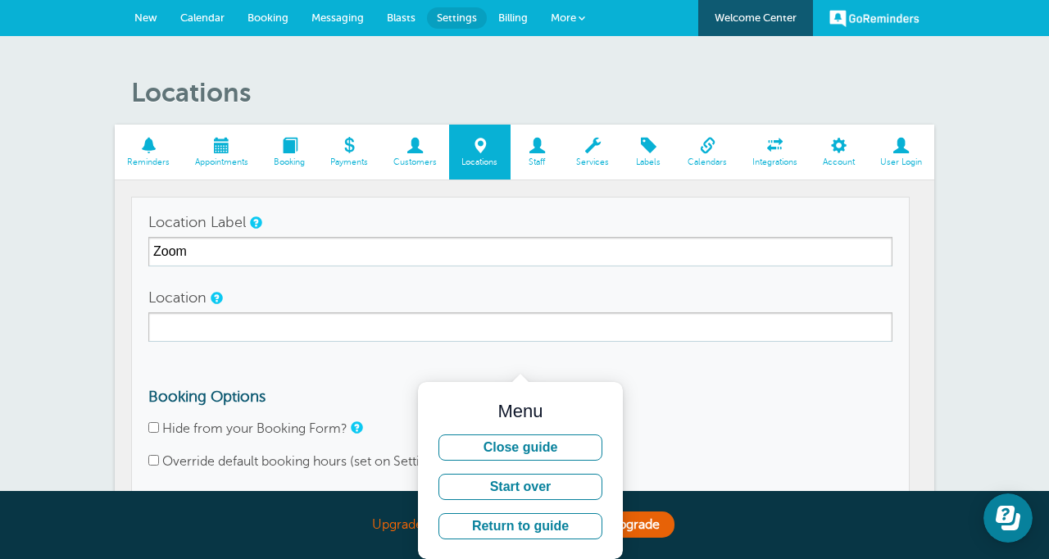
scroll to position [265, 0]
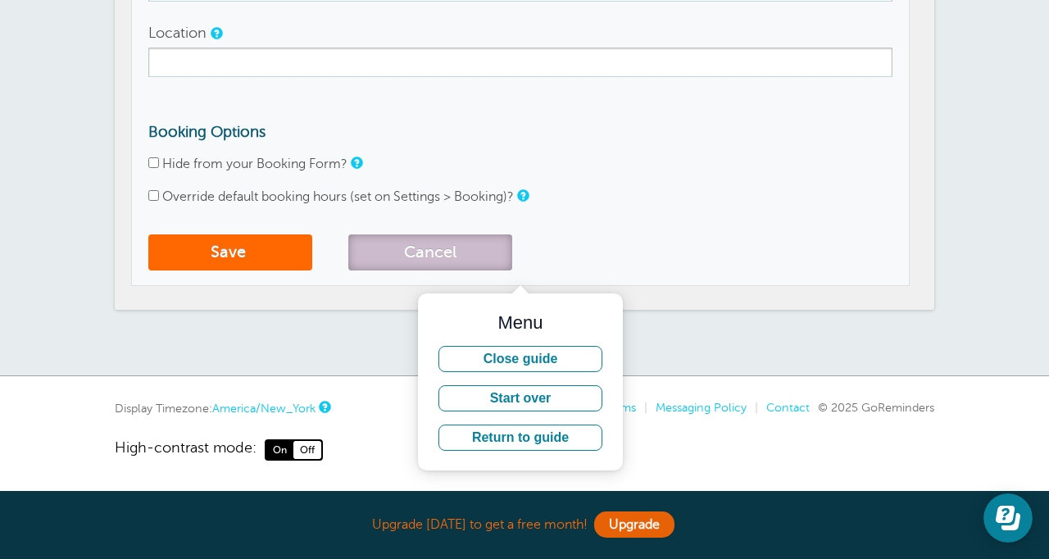
click at [410, 253] on button "Cancel" at bounding box center [430, 252] width 164 height 36
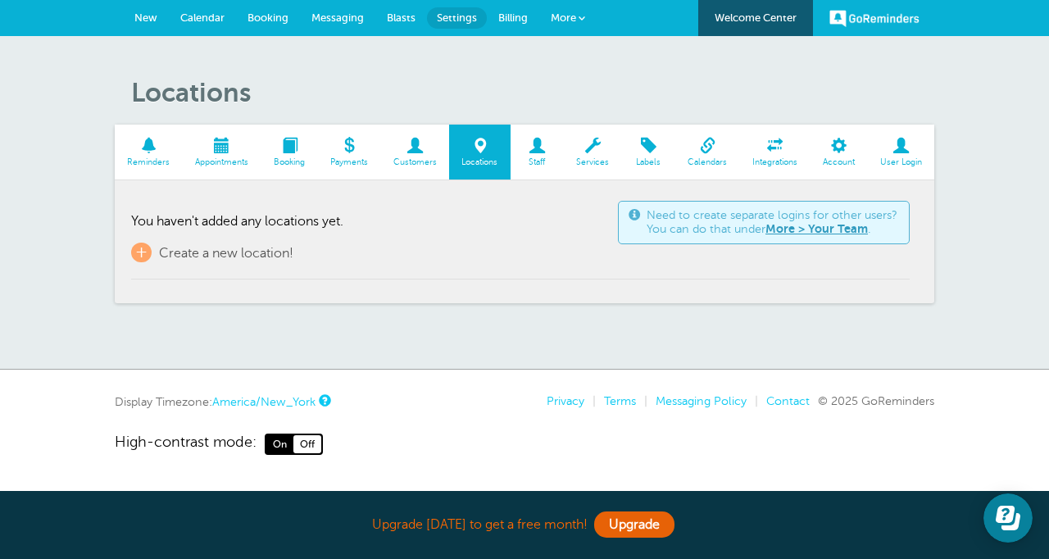
click at [701, 157] on span "Calendars" at bounding box center [707, 162] width 48 height 10
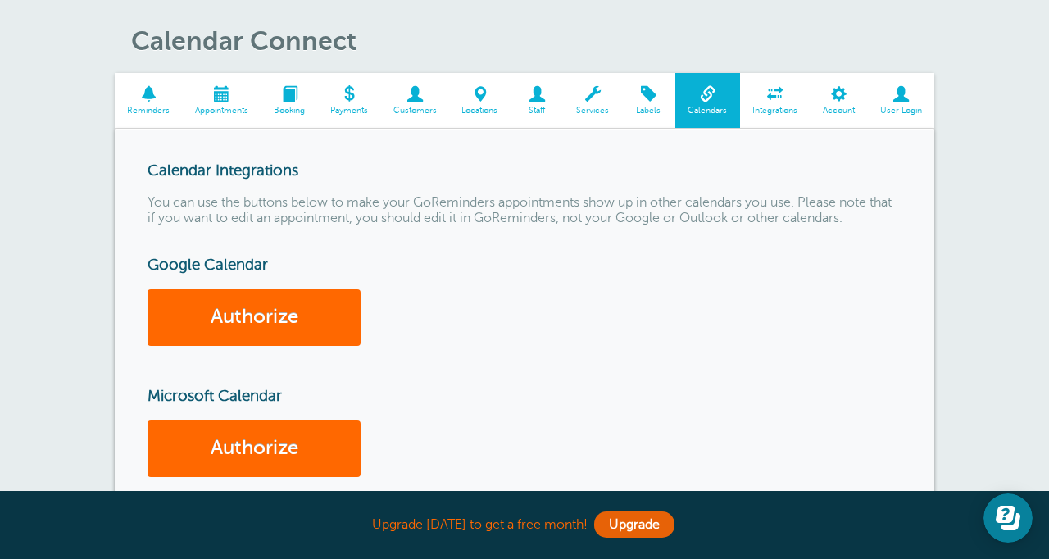
scroll to position [46, 0]
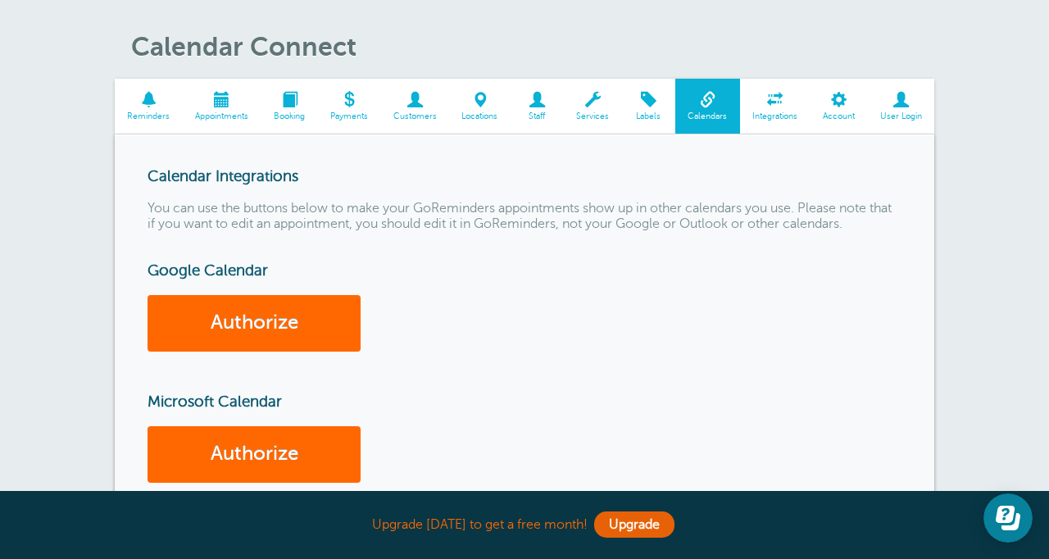
click at [768, 105] on span at bounding box center [775, 100] width 70 height 16
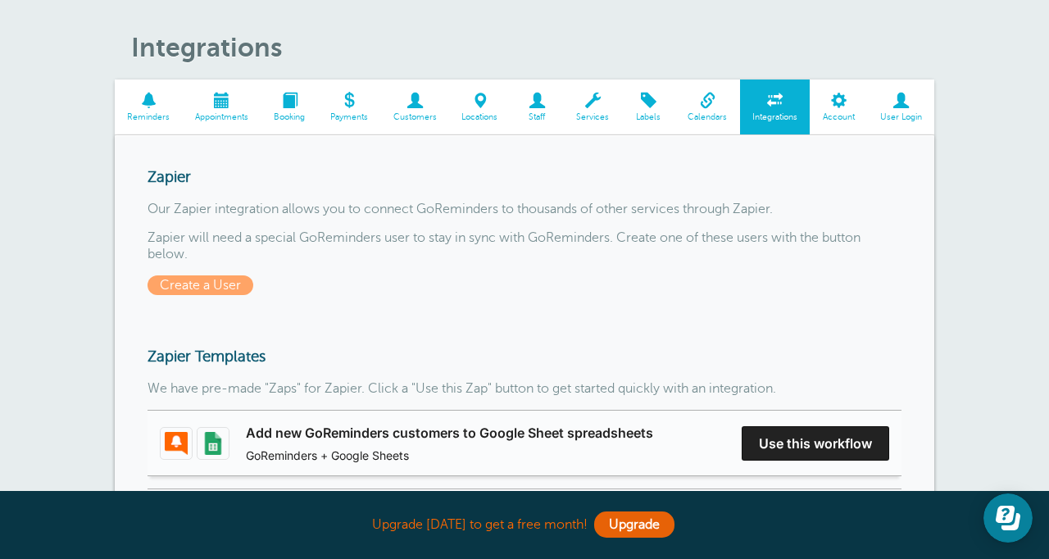
scroll to position [29, 0]
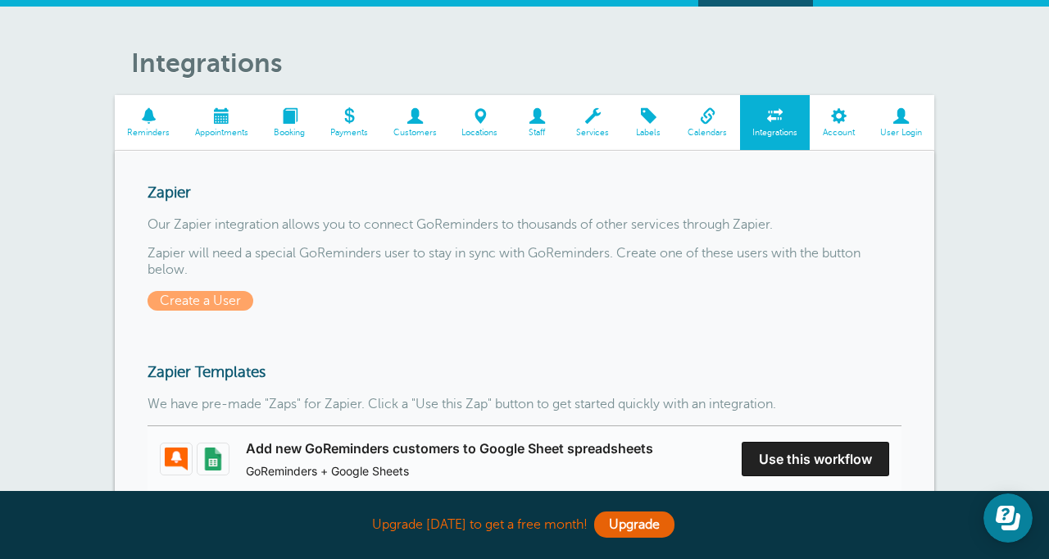
click at [839, 124] on span at bounding box center [838, 116] width 57 height 16
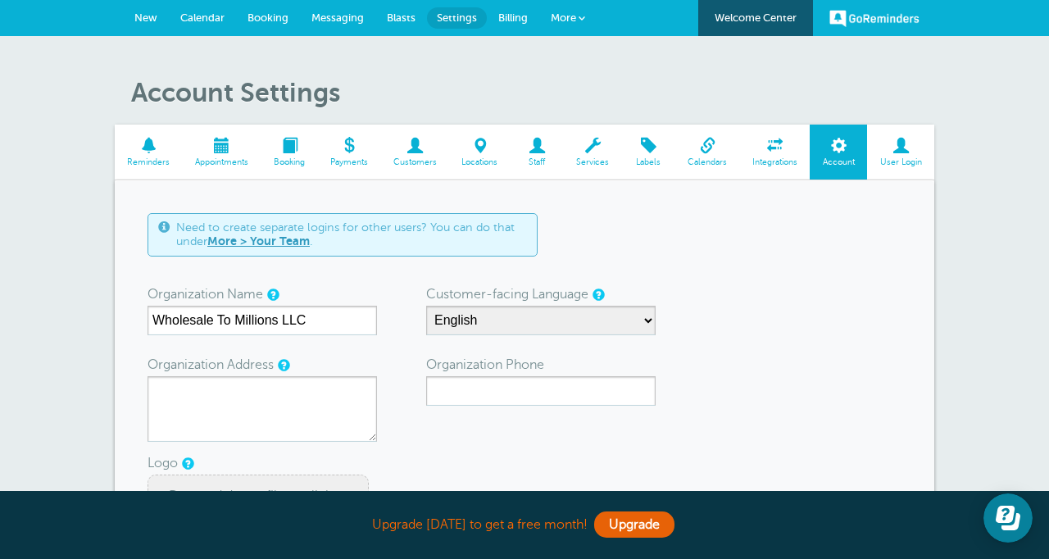
click at [764, 152] on span at bounding box center [775, 146] width 70 height 16
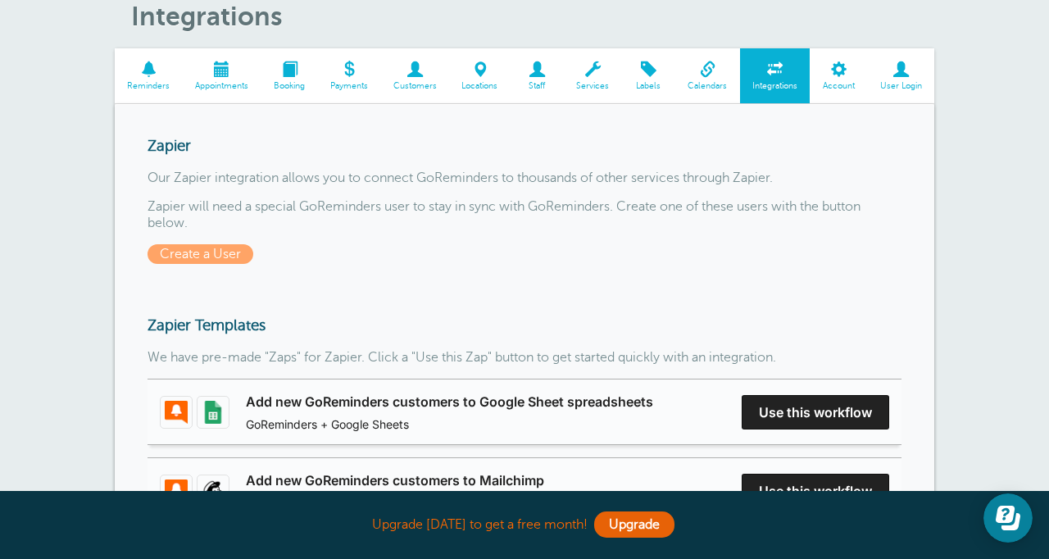
scroll to position [88, 0]
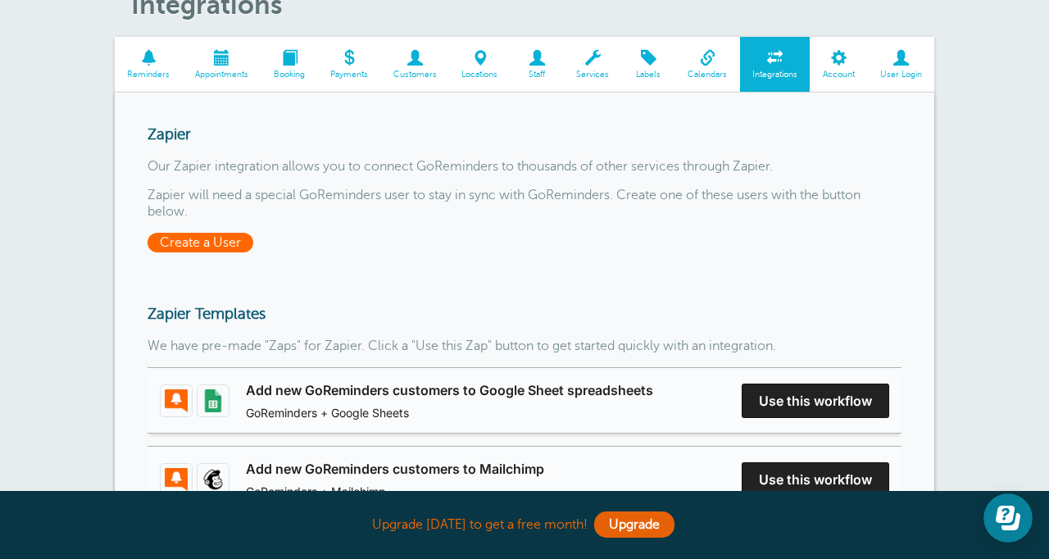
click at [210, 243] on span "Create a User" at bounding box center [200, 243] width 106 height 20
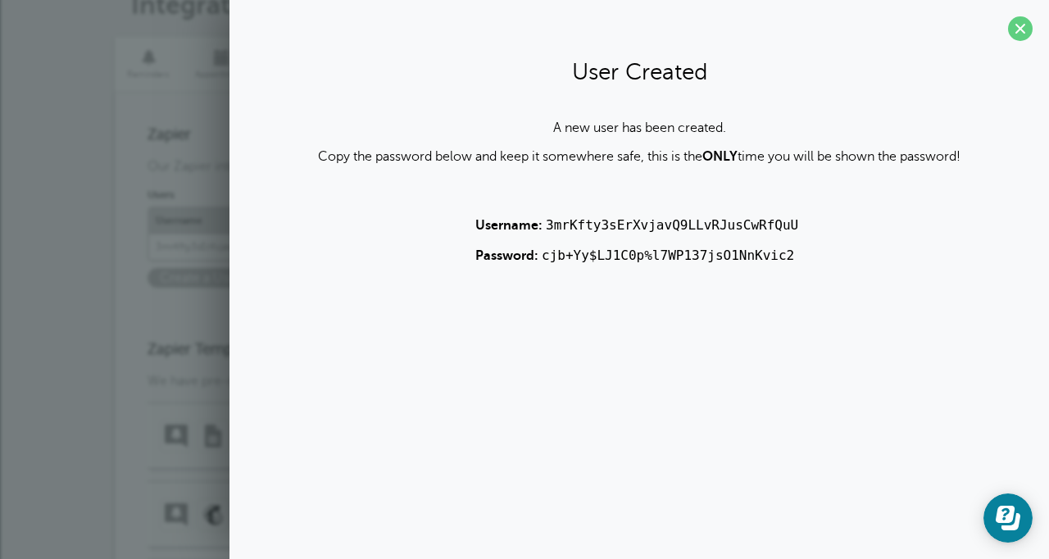
click at [810, 220] on div "A new user has been created. Copy the password below and keep it somewhere safe…" at bounding box center [639, 191] width 787 height 143
drag, startPoint x: 809, startPoint y: 226, endPoint x: 547, endPoint y: 230, distance: 262.2
click at [547, 230] on div "A new user has been created. Copy the password below and keep it somewhere safe…" at bounding box center [639, 191] width 787 height 143
copy code "3mrKfty3sErXvjavQ9LLvRJusCwRfQuU"
drag, startPoint x: 803, startPoint y: 254, endPoint x: 543, endPoint y: 253, distance: 259.7
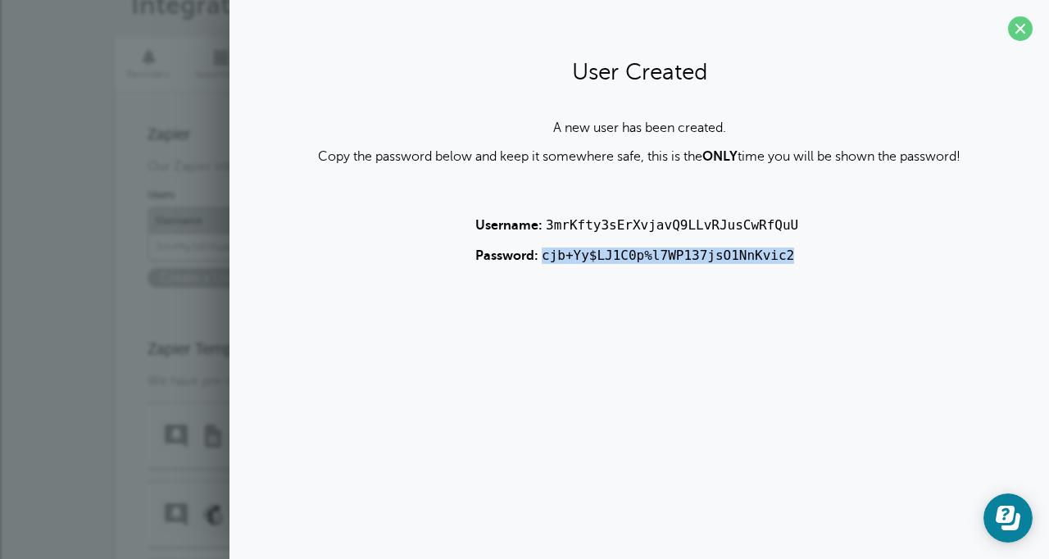
click at [543, 253] on div "A new user has been created. Copy the password below and keep it somewhere safe…" at bounding box center [639, 191] width 787 height 143
copy code "cjb+Yy$LJ1C0p%l7WP137jsO1NnKvic2"
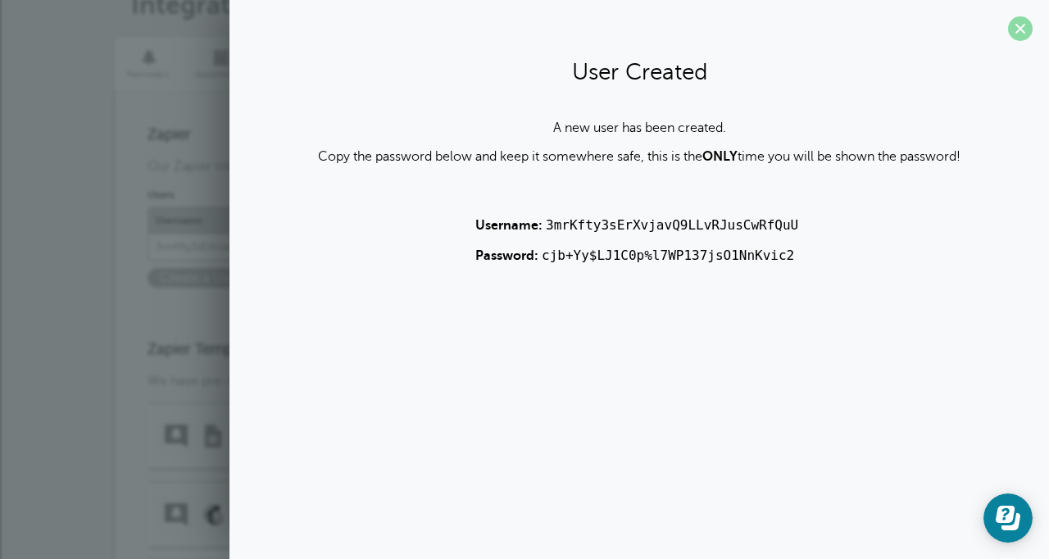
click at [1023, 26] on span at bounding box center [1020, 28] width 25 height 25
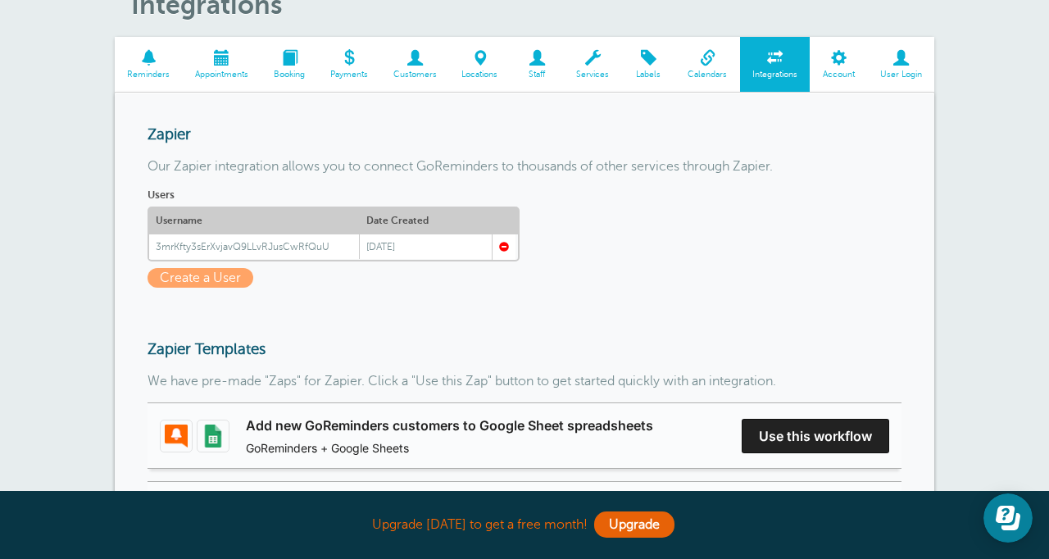
click at [287, 61] on span at bounding box center [289, 58] width 57 height 16
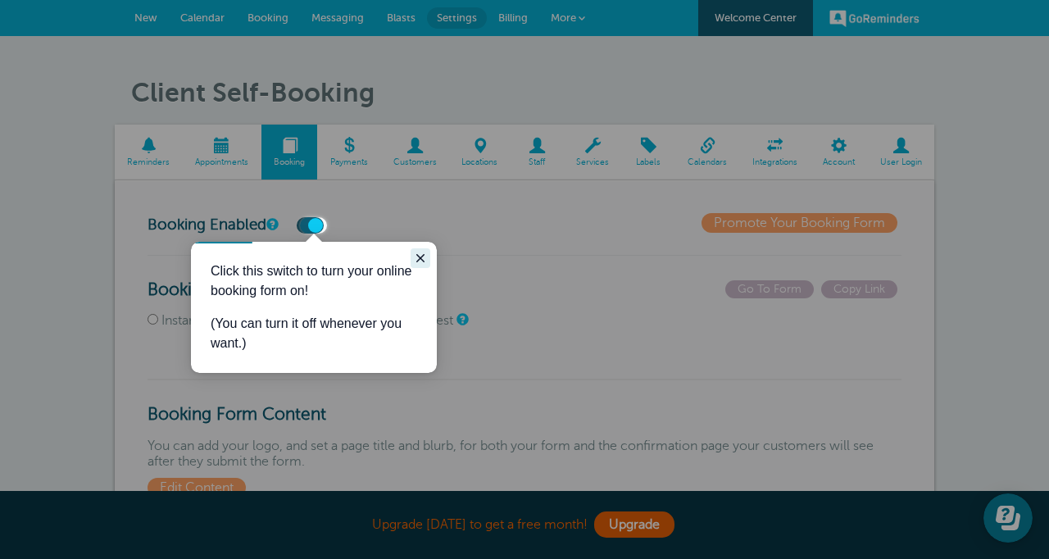
click at [424, 253] on icon "Close guide" at bounding box center [420, 258] width 13 height 13
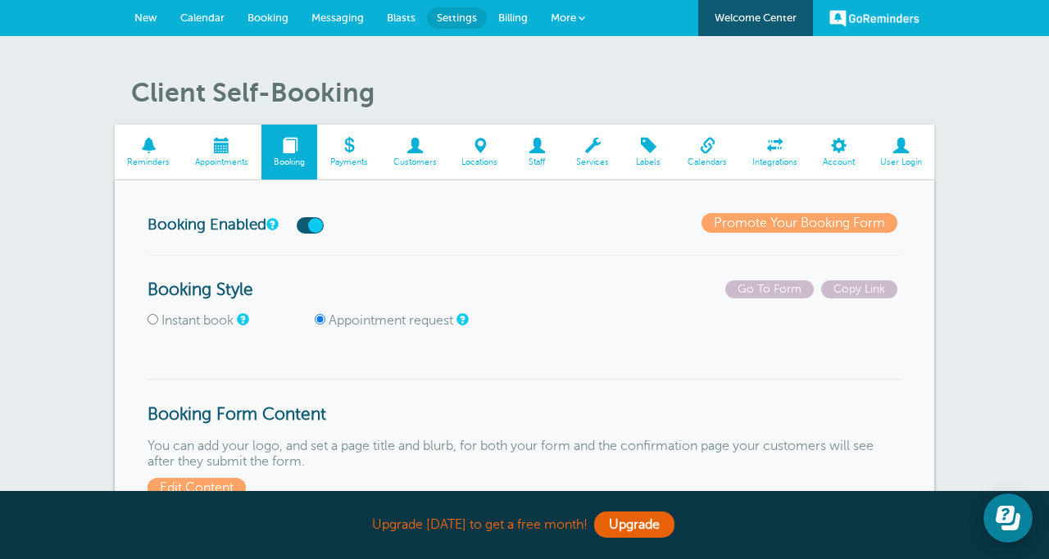
click at [149, 321] on input "Instant book" at bounding box center [152, 319] width 11 height 11
radio input "true"
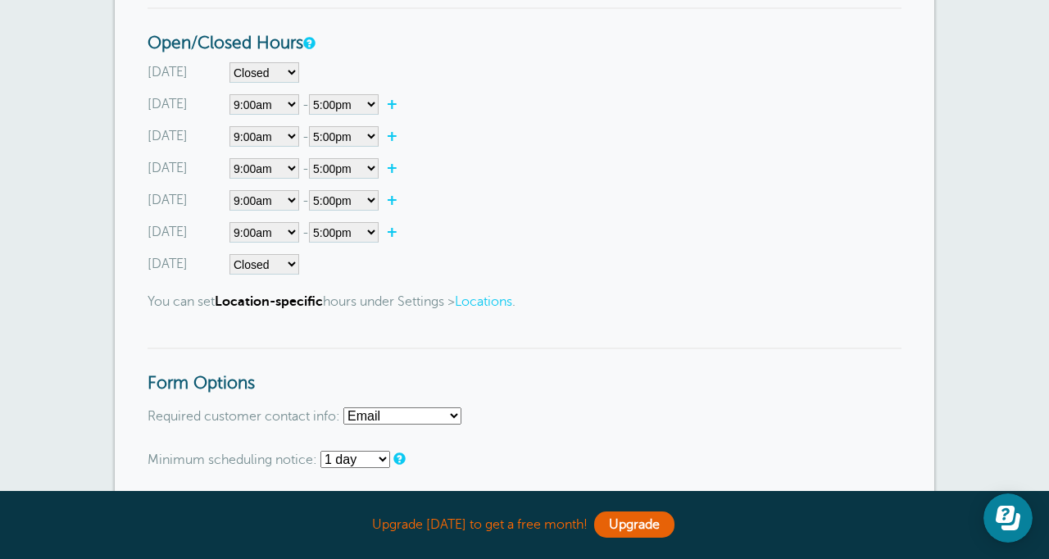
scroll to position [696, 0]
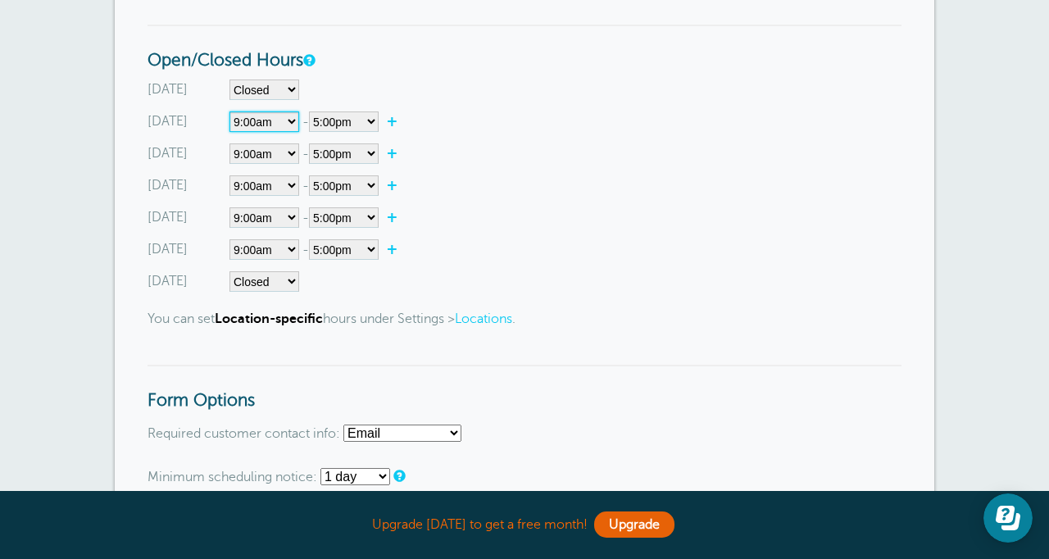
click at [261, 126] on select"] "Closed 12:00am 12:15am 12:30am 12:45am 1:00am 1:15am 1:30am 1:45am 2:00am 2:15a…" at bounding box center [264, 121] width 70 height 20
select select"] "11"
click at [229, 112] on select"] "Closed 12:00am 12:15am 12:30am 12:45am 1:00am 1:15am 1:30am 1:45am 2:00am 2:15a…" at bounding box center [264, 121] width 70 height 20
click at [344, 123] on select"] "12:00am 12:15am 12:30am 12:45am 1:00am 1:15am 1:30am 1:45am 2:00am 2:15am 2:30a…" at bounding box center [344, 121] width 70 height 20
select select"] "18"
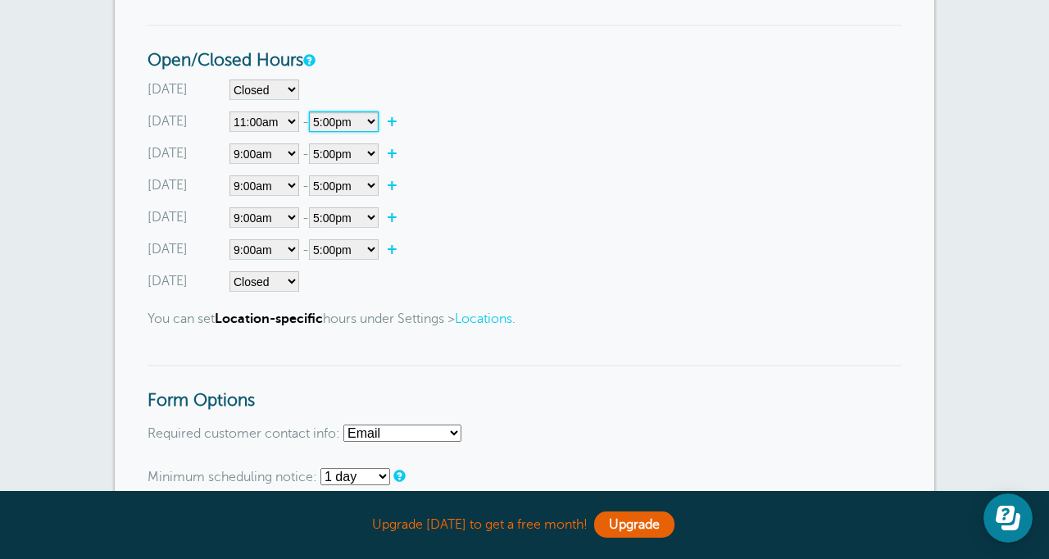
click at [312, 112] on select"] "12:00am 12:15am 12:30am 12:45am 1:00am 1:15am 1:30am 1:45am 2:00am 2:15am 2:30a…" at bounding box center [344, 121] width 70 height 20
click at [396, 157] on link "+" at bounding box center [396, 153] width 35 height 16
select select"] "17.25"
select select"] "17.5"
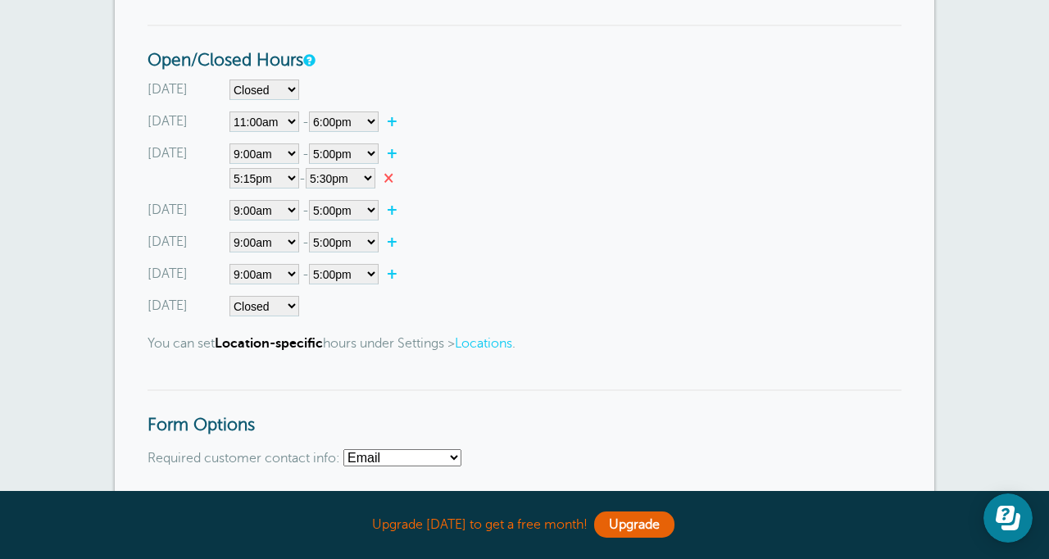
click at [397, 176] on link "×" at bounding box center [392, 178] width 34 height 16
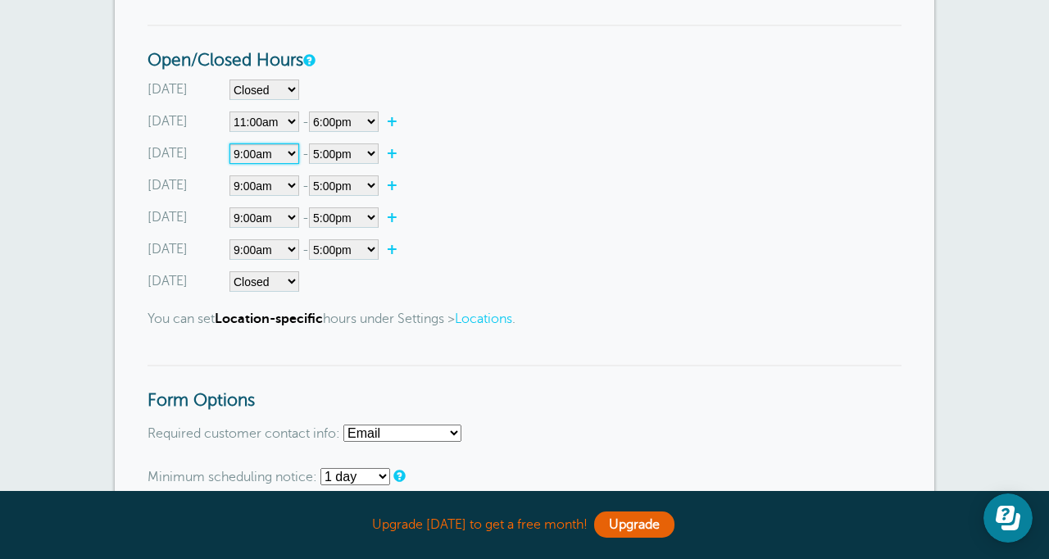
click at [284, 158] on select"] "Closed 12:00am 12:15am 12:30am 12:45am 1:00am 1:15am 1:30am 1:45am 2:00am 2:15a…" at bounding box center [264, 153] width 70 height 20
select select"] "11"
click at [229, 144] on select"] "Closed 12:00am 12:15am 12:30am 12:45am 1:00am 1:15am 1:30am 1:45am 2:00am 2:15a…" at bounding box center [264, 153] width 70 height 20
click at [338, 157] on select"] "12:00am 12:15am 12:30am 12:45am 1:00am 1:15am 1:30am 1:45am 2:00am 2:15am 2:30a…" at bounding box center [344, 153] width 70 height 20
select select"] "18"
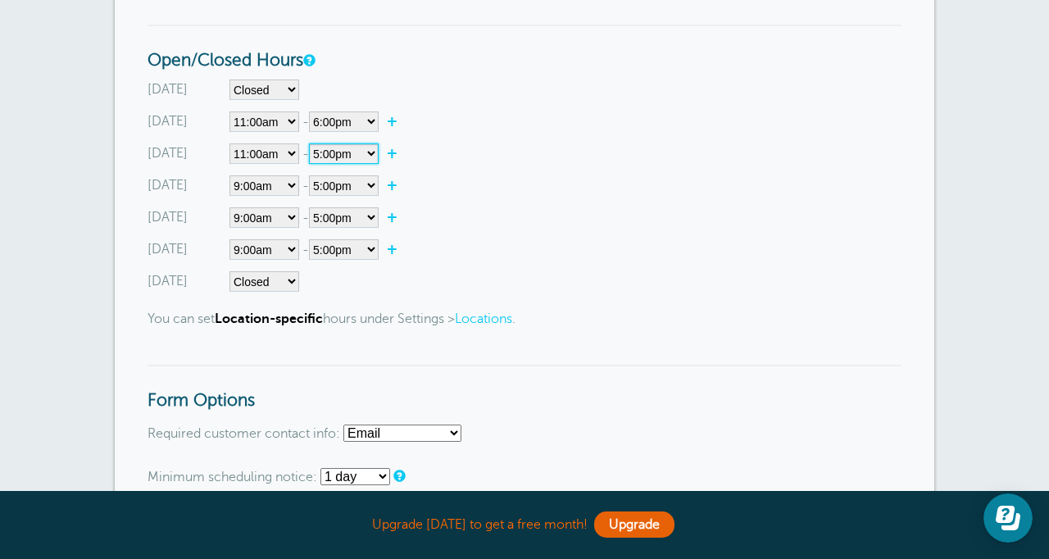
click at [312, 144] on select"] "12:00am 12:15am 12:30am 12:45am 1:00am 1:15am 1:30am 1:45am 2:00am 2:15am 2:30a…" at bounding box center [344, 153] width 70 height 20
click at [268, 190] on select"] "Closed 12:00am 12:15am 12:30am 12:45am 1:00am 1:15am 1:30am 1:45am 2:00am 2:15a…" at bounding box center [264, 185] width 70 height 20
select select"] "11"
click at [229, 176] on select"] "Closed 12:00am 12:15am 12:30am 12:45am 1:00am 1:15am 1:30am 1:45am 2:00am 2:15a…" at bounding box center [264, 185] width 70 height 20
click at [356, 190] on select"] "12:00am 12:15am 12:30am 12:45am 1:00am 1:15am 1:30am 1:45am 2:00am 2:15am 2:30a…" at bounding box center [344, 185] width 70 height 20
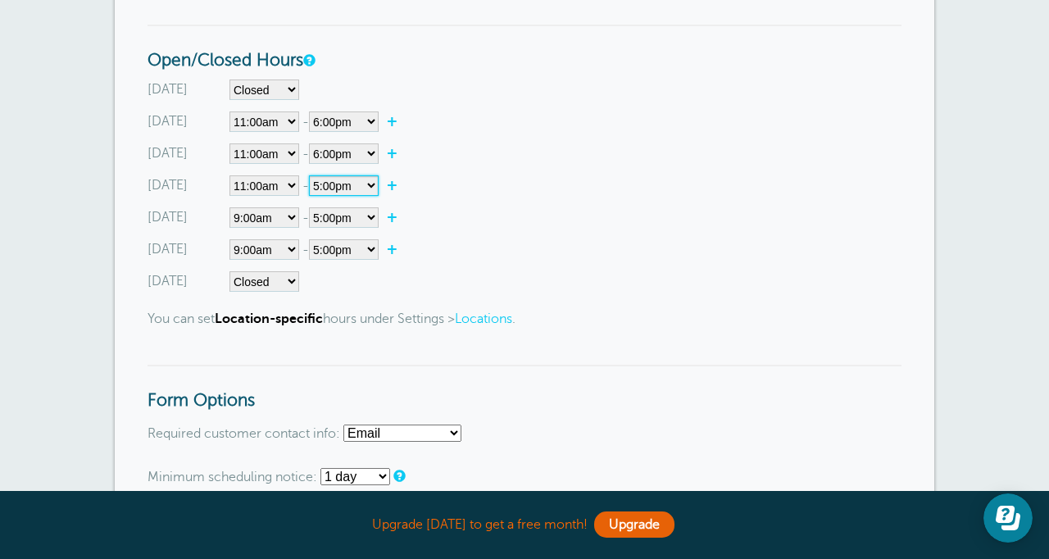
select select"] "18"
click at [312, 176] on select"] "12:00am 12:15am 12:30am 12:45am 1:00am 1:15am 1:30am 1:45am 2:00am 2:15am 2:30a…" at bounding box center [344, 185] width 70 height 20
click at [264, 219] on select"] "Closed 12:00am 12:15am 12:30am 12:45am 1:00am 1:15am 1:30am 1:45am 2:00am 2:15a…" at bounding box center [264, 217] width 70 height 20
select select"] "11"
click at [229, 208] on select"] "Closed 12:00am 12:15am 12:30am 12:45am 1:00am 1:15am 1:30am 1:45am 2:00am 2:15a…" at bounding box center [264, 217] width 70 height 20
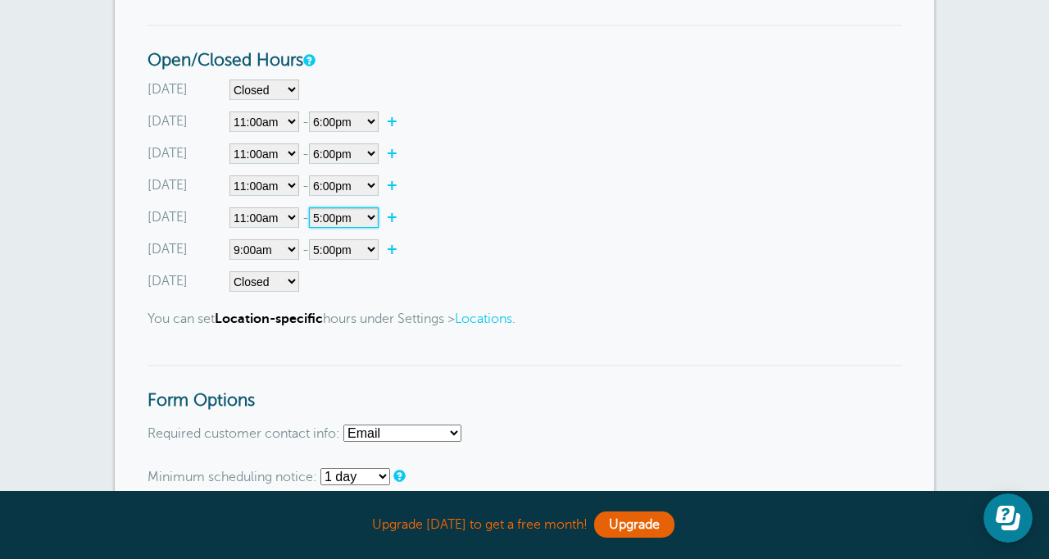
click at [347, 222] on select"] "12:00am 12:15am 12:30am 12:45am 1:00am 1:15am 1:30am 1:45am 2:00am 2:15am 2:30a…" at bounding box center [344, 217] width 70 height 20
select select"] "18"
click at [312, 208] on select"] "12:00am 12:15am 12:30am 12:45am 1:00am 1:15am 1:30am 1:45am 2:00am 2:15am 2:30a…" at bounding box center [344, 217] width 70 height 20
click at [276, 249] on select"] "Closed 12:00am 12:15am 12:30am 12:45am 1:00am 1:15am 1:30am 1:45am 2:00am 2:15a…" at bounding box center [264, 249] width 70 height 20
select select"] "10"
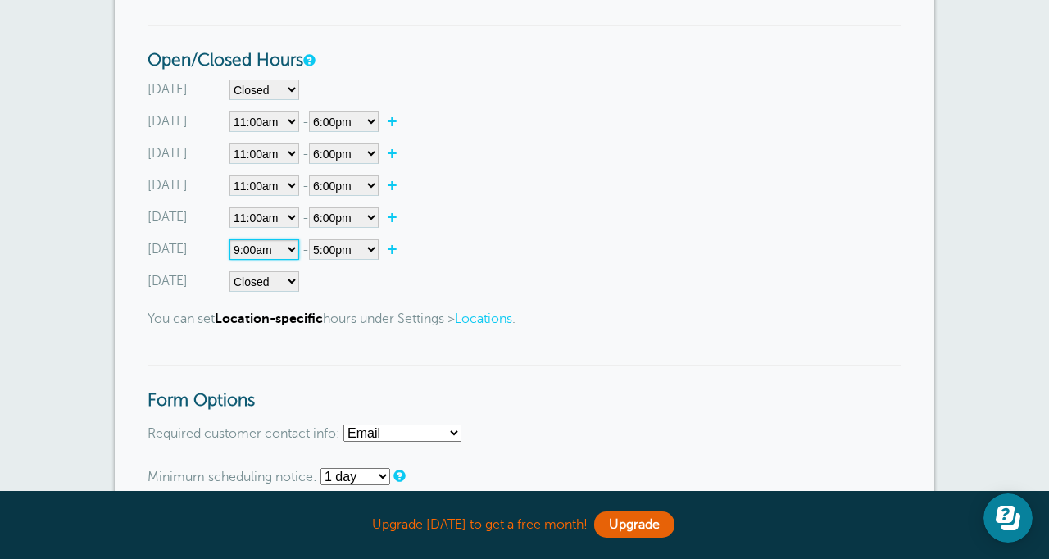
click at [229, 240] on select"] "Closed 12:00am 12:15am 12:30am 12:45am 1:00am 1:15am 1:30am 1:45am 2:00am 2:15a…" at bounding box center [264, 249] width 70 height 20
click at [342, 258] on select"] "12:00am 12:15am 12:30am 12:45am 1:00am 1:15am 1:30am 1:45am 2:00am 2:15am 2:30a…" at bounding box center [344, 249] width 70 height 20
select select"] "18"
click at [312, 240] on select"] "12:00am 12:15am 12:30am 12:45am 1:00am 1:15am 1:30am 1:45am 2:00am 2:15am 2:30a…" at bounding box center [344, 249] width 70 height 20
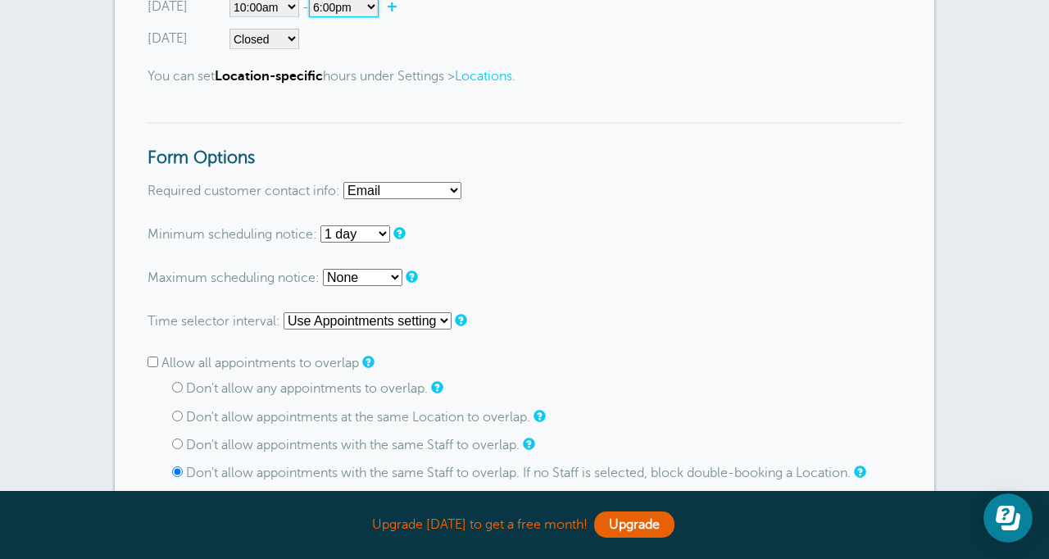
scroll to position [1008, 0]
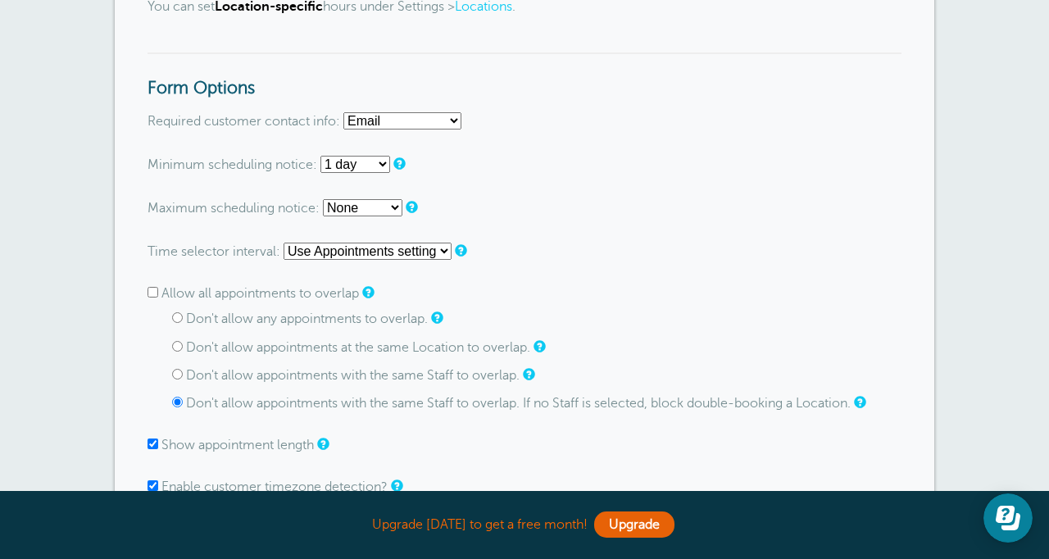
click at [351, 256] on select "Use Appointments setting 1 minute 5 minutes 10 minutes 15 minutes 20 minutes 30…" at bounding box center [368, 251] width 168 height 17
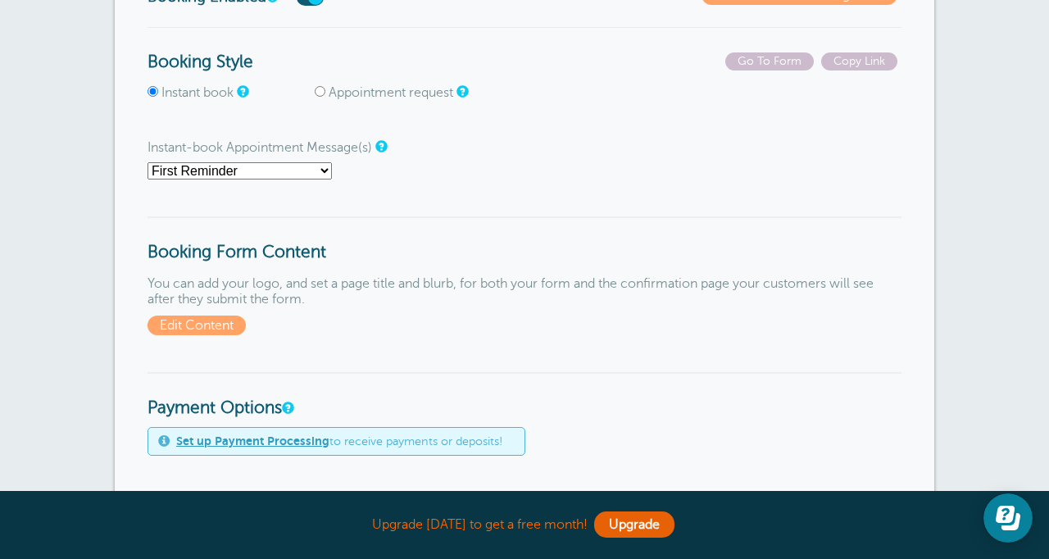
scroll to position [0, 0]
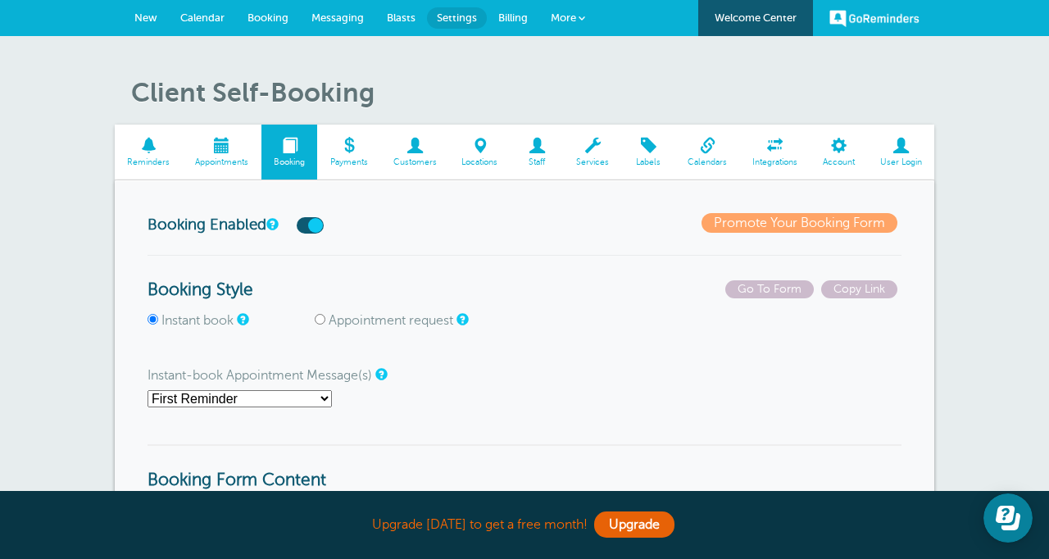
click at [534, 148] on span at bounding box center [536, 146] width 53 height 16
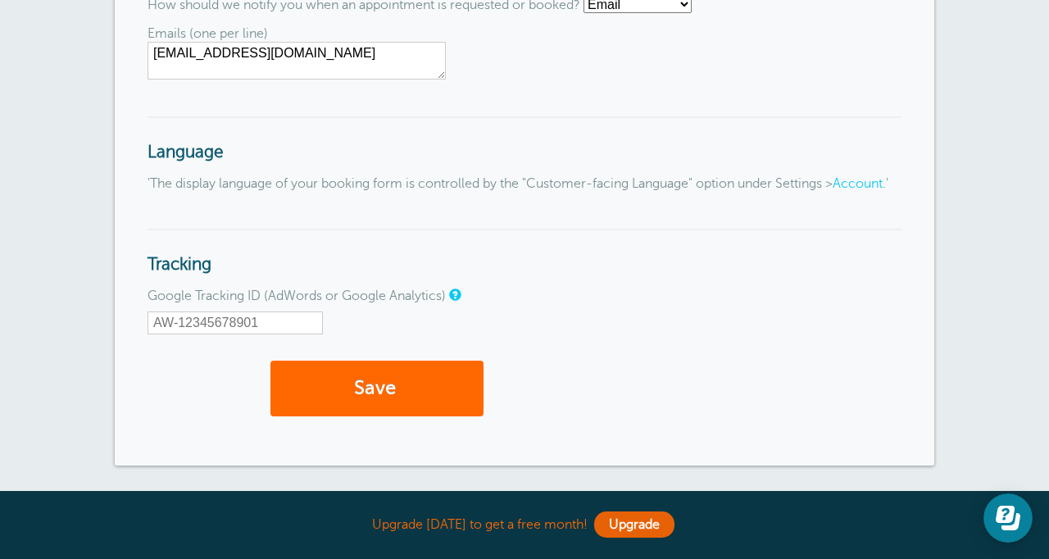
scroll to position [2062, 0]
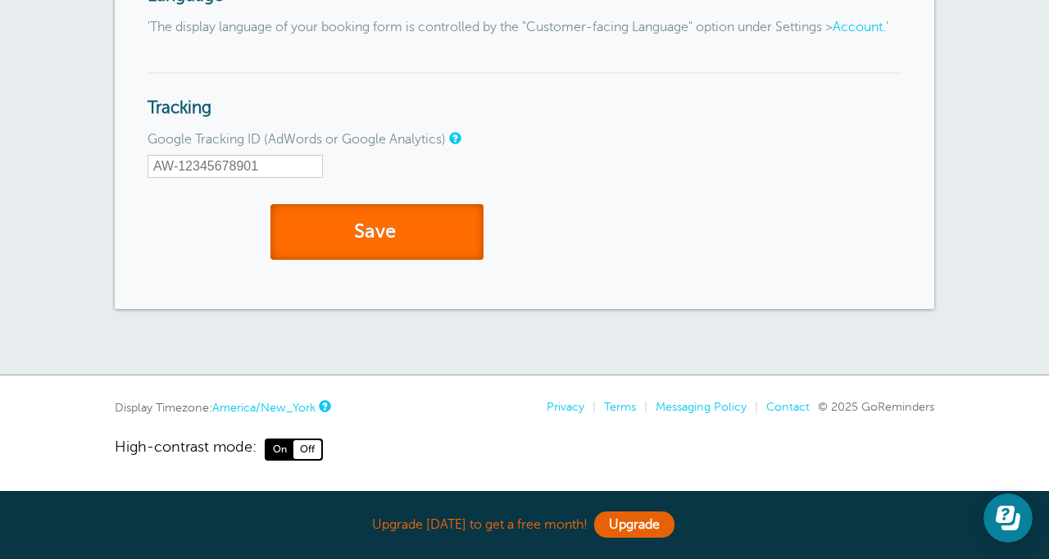
click at [397, 229] on button "Save" at bounding box center [376, 232] width 213 height 57
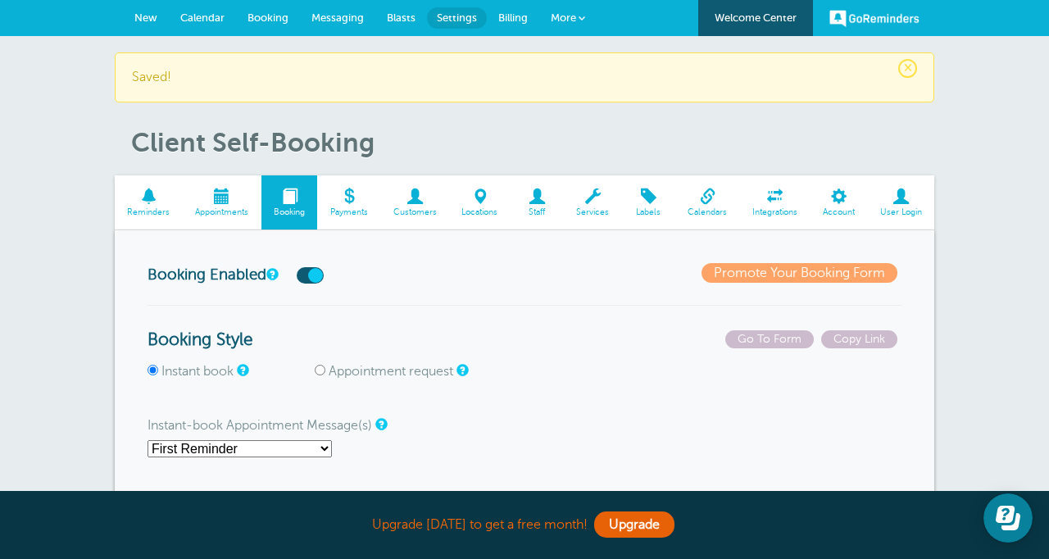
click at [542, 207] on span "Staff" at bounding box center [537, 212] width 37 height 10
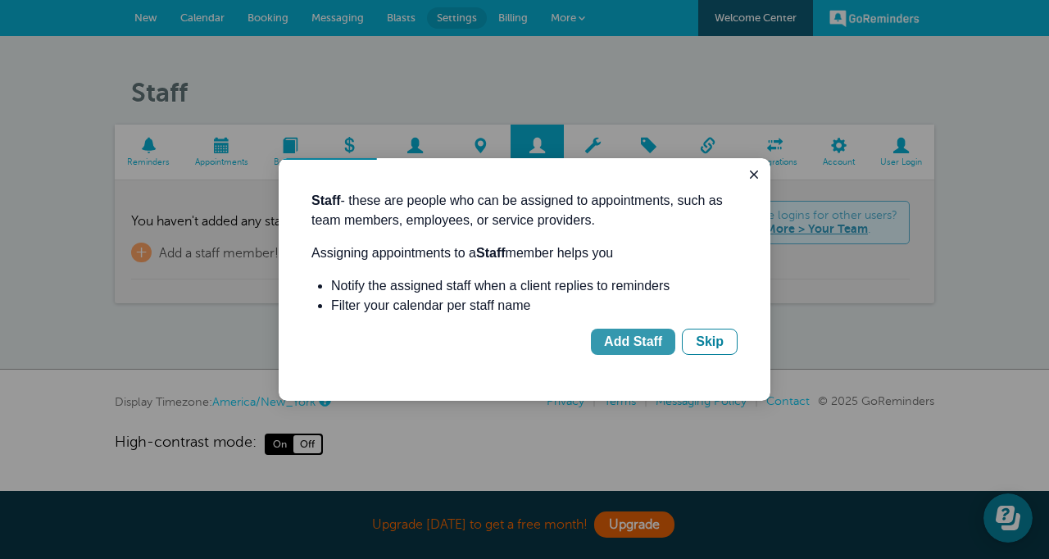
click at [637, 343] on div "Add Staff" at bounding box center [633, 342] width 58 height 20
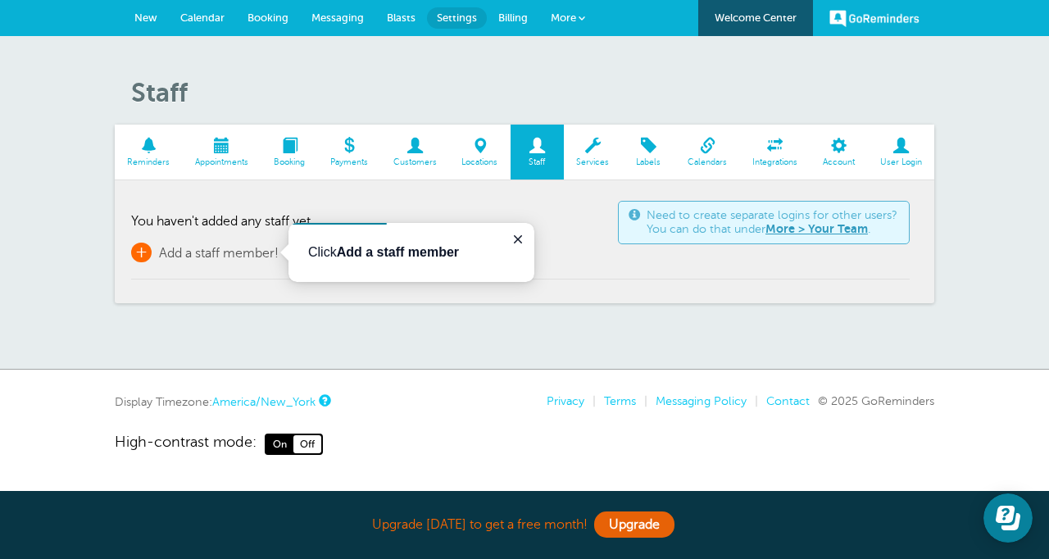
click at [204, 256] on span "Add a staff member!" at bounding box center [219, 253] width 120 height 15
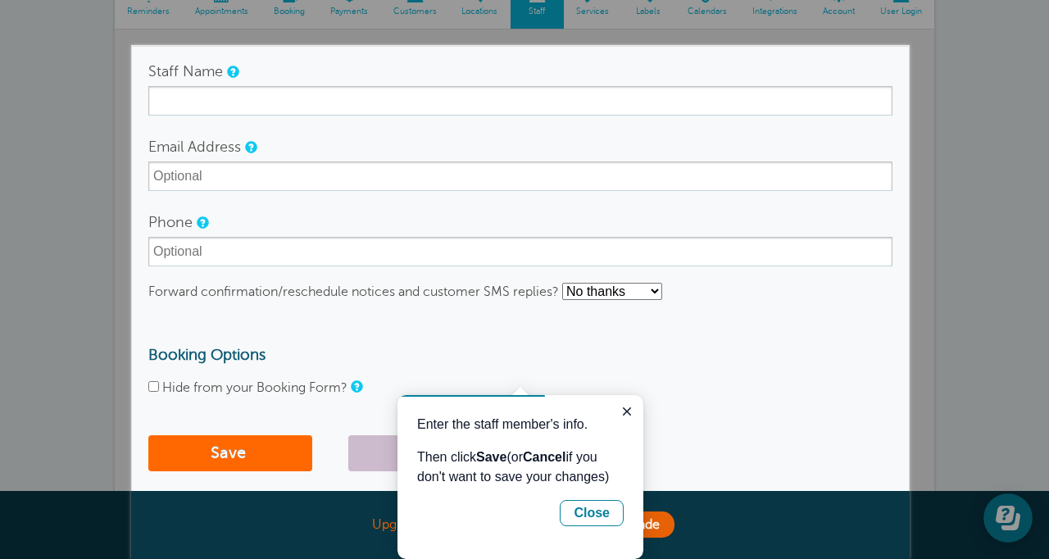
scroll to position [152, 0]
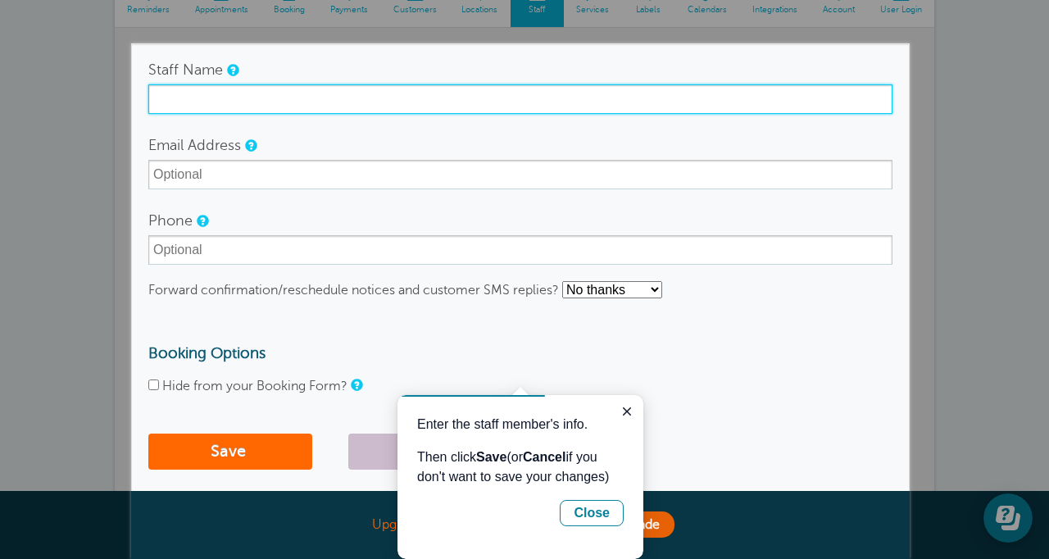
click at [210, 102] on input "Staff Name" at bounding box center [520, 98] width 744 height 29
type input "[PERSON_NAME]"
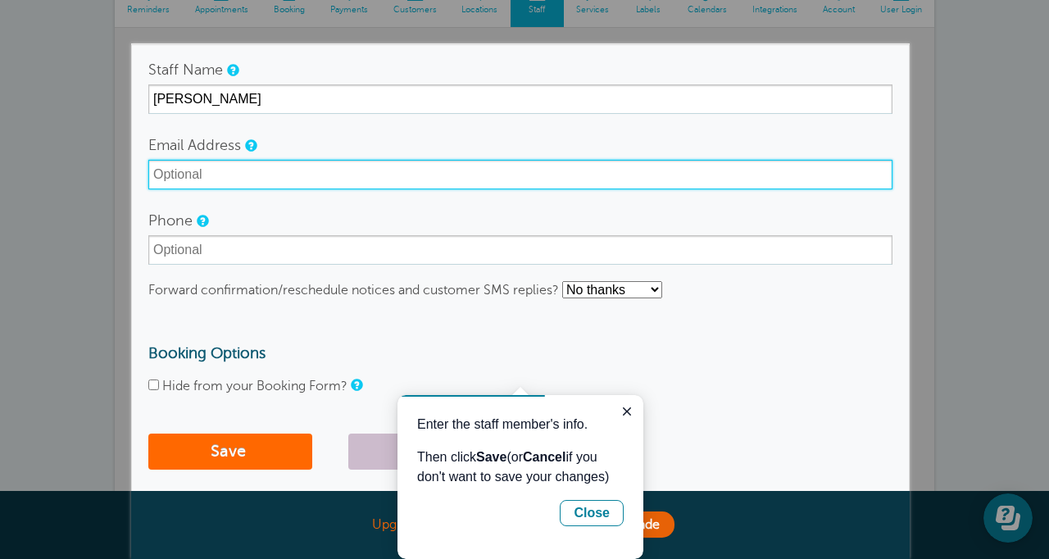
click at [211, 181] on input "Email Address" at bounding box center [520, 174] width 744 height 29
type input "[PERSON_NAME][EMAIL_ADDRESS][DOMAIN_NAME]"
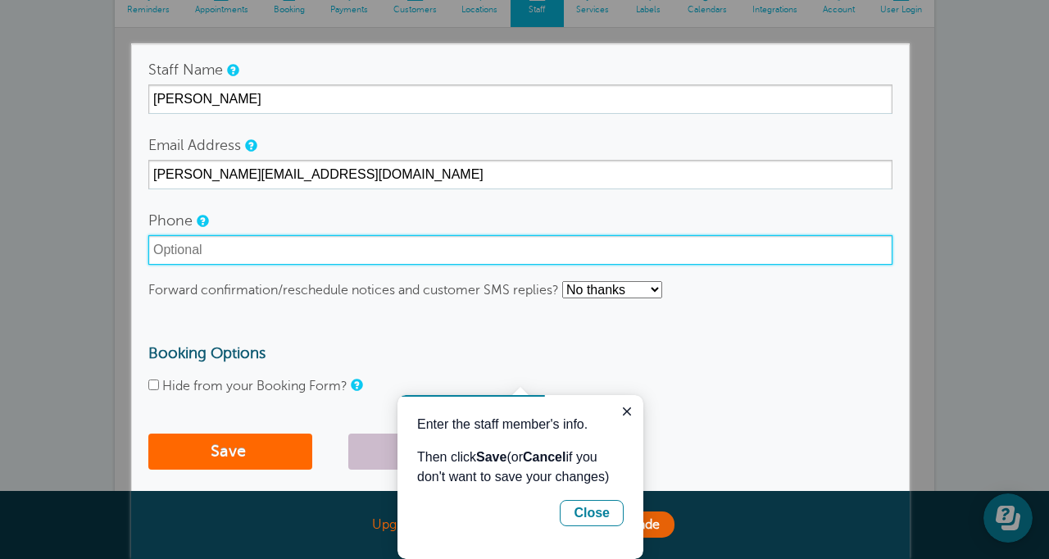
click at [240, 253] on input "Phone" at bounding box center [520, 249] width 744 height 29
type input "3604290245"
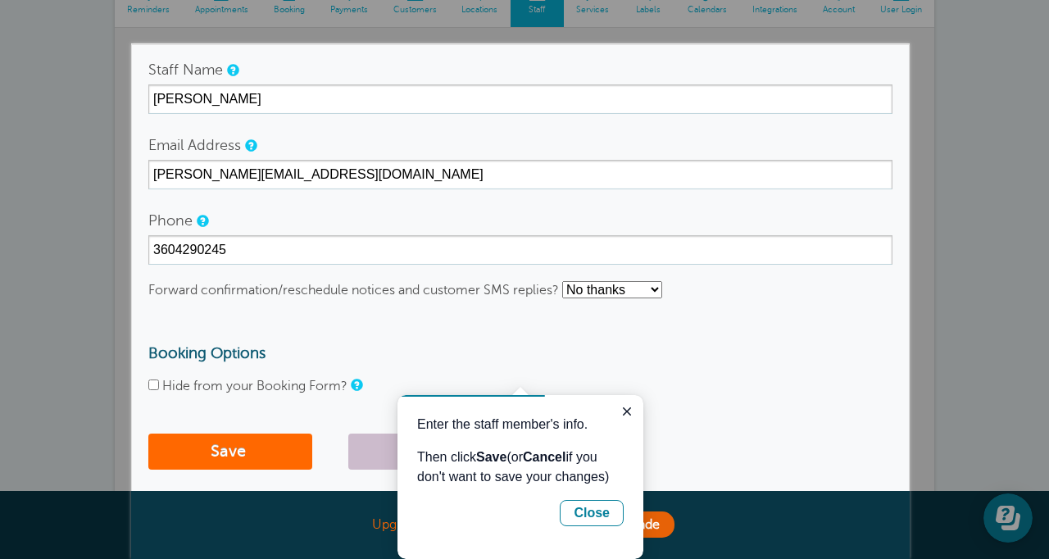
click at [242, 316] on form "Staff Name [PERSON_NAME] Email Address [PERSON_NAME][EMAIL_ADDRESS][DOMAIN_NAME…" at bounding box center [520, 266] width 744 height 423
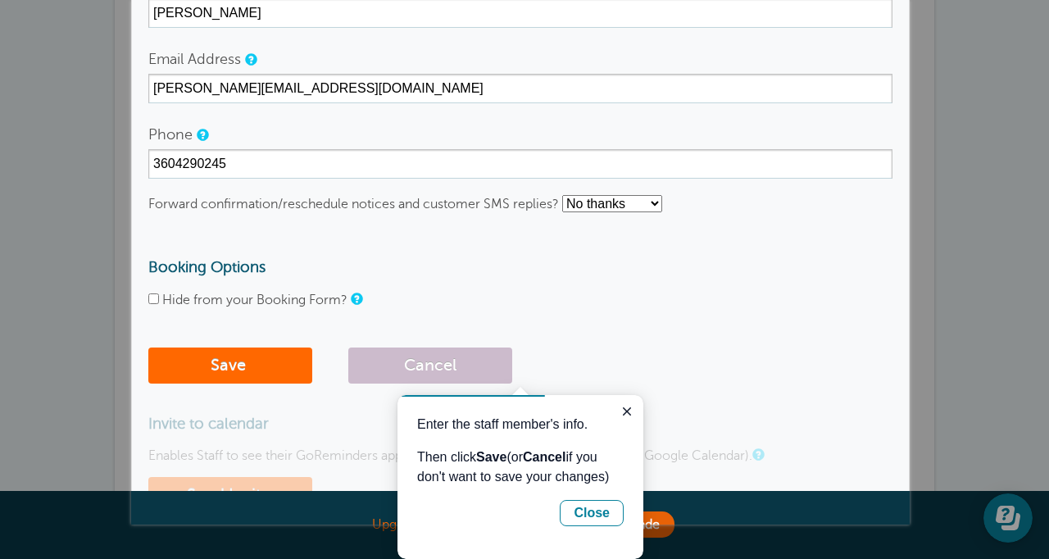
scroll to position [245, 0]
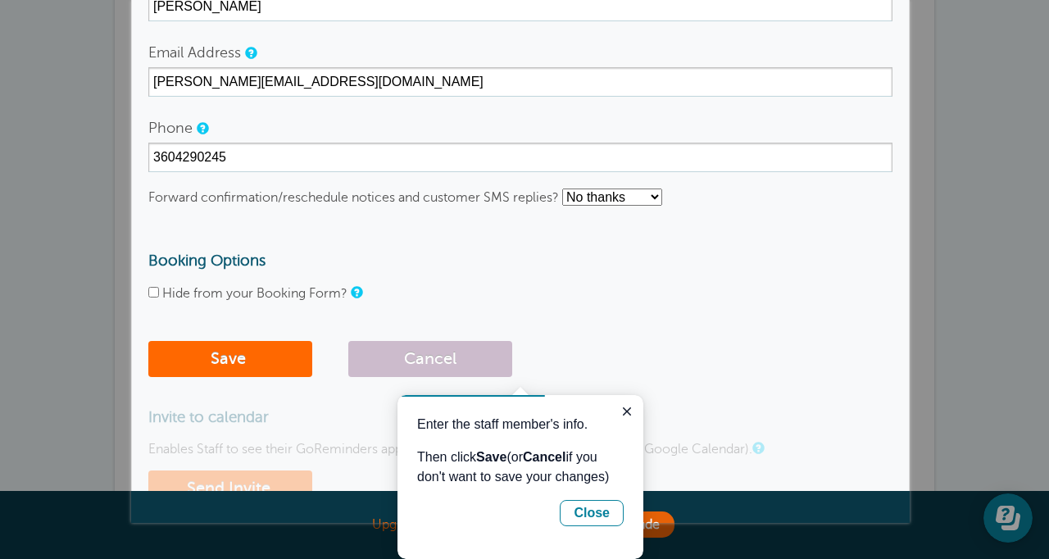
click at [617, 194] on select "No thanks Yes, text me Yes, email me" at bounding box center [612, 196] width 100 height 17
select select "4"
click at [563, 188] on select "No thanks Yes, text me Yes, email me" at bounding box center [612, 196] width 100 height 17
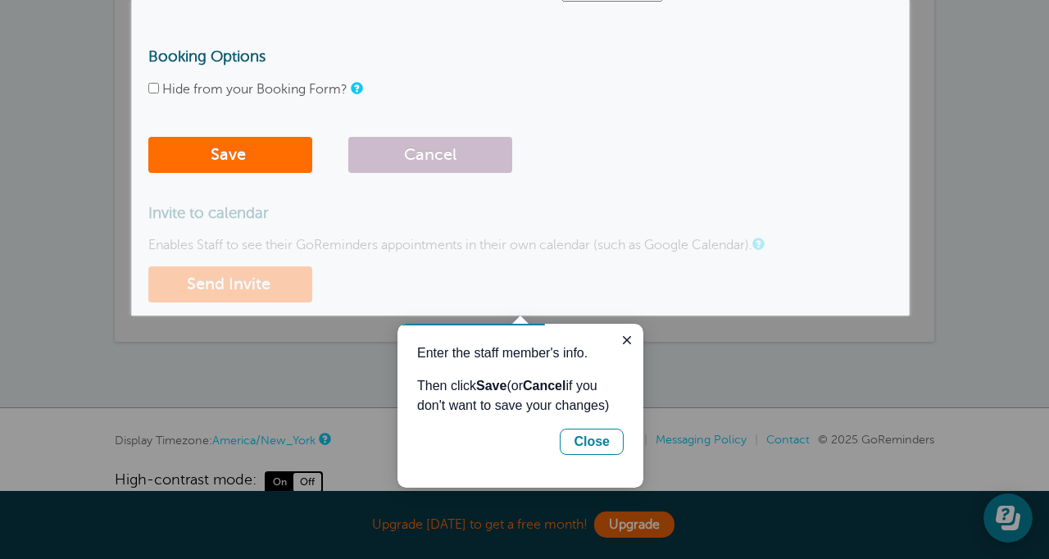
scroll to position [471, 0]
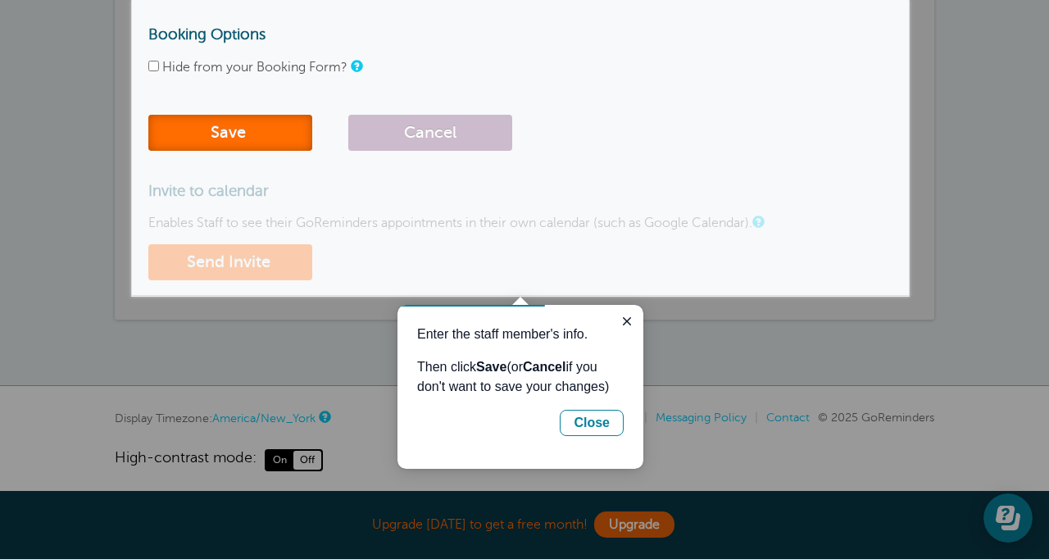
click at [234, 135] on button "Save" at bounding box center [230, 133] width 164 height 36
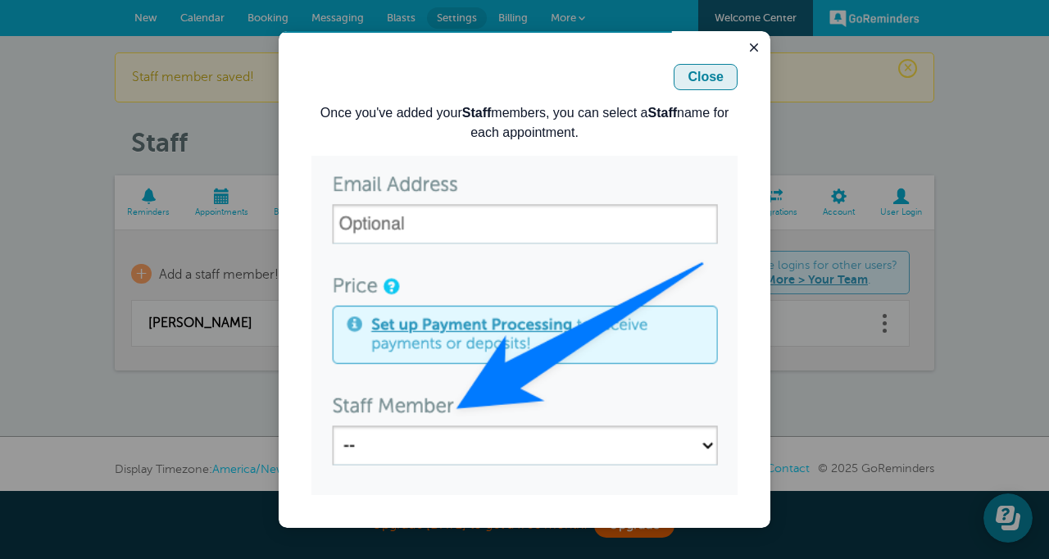
click at [714, 82] on div "Close" at bounding box center [705, 77] width 36 height 20
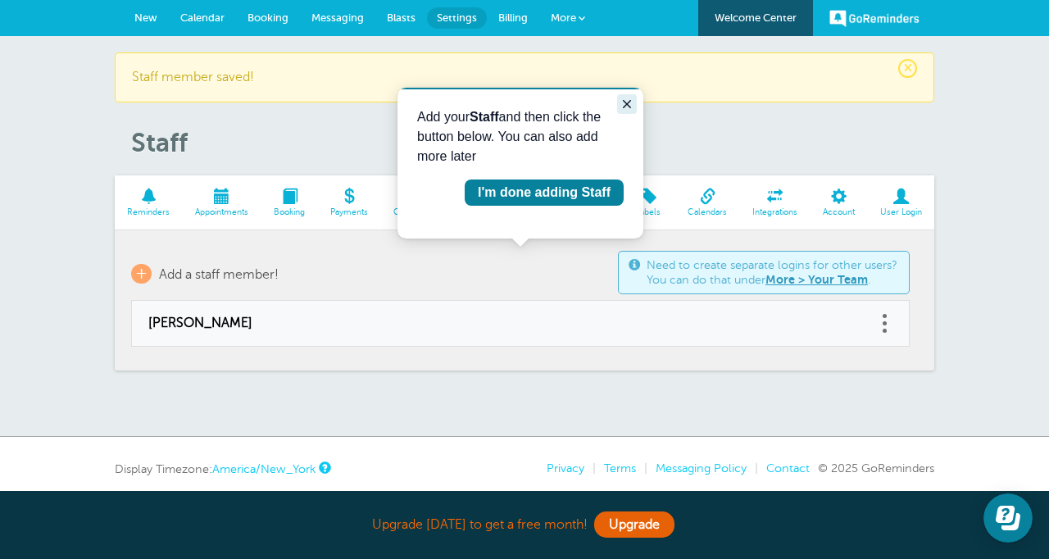
click at [618, 107] on button "Close guide" at bounding box center [627, 104] width 20 height 20
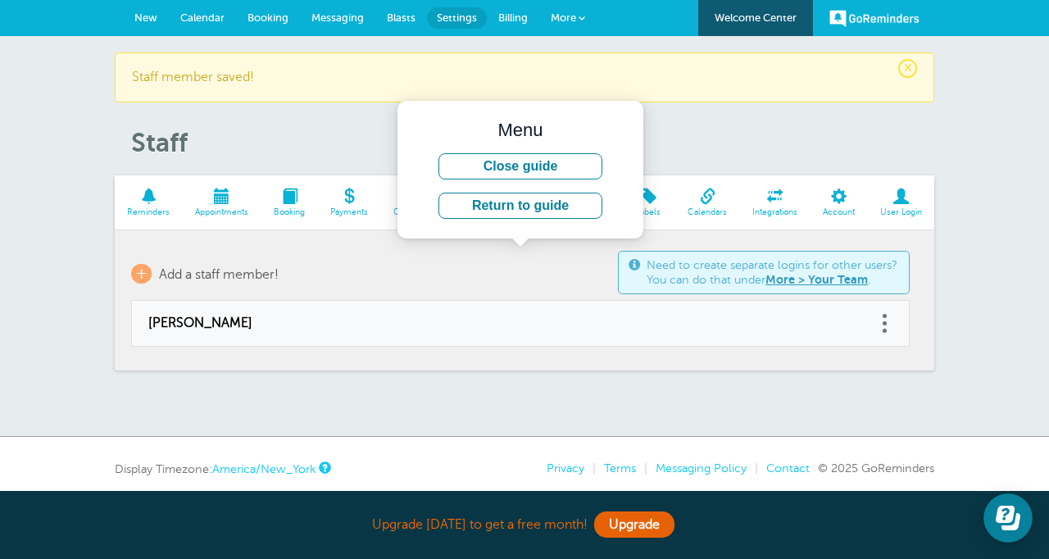
click at [567, 306] on td "[PERSON_NAME]" at bounding box center [503, 324] width 745 height 46
click at [889, 326] on link at bounding box center [884, 323] width 16 height 25
click at [860, 284] on link "Edit" at bounding box center [866, 282] width 49 height 30
type input "[PERSON_NAME]"
type input "[PERSON_NAME][EMAIL_ADDRESS][DOMAIN_NAME]"
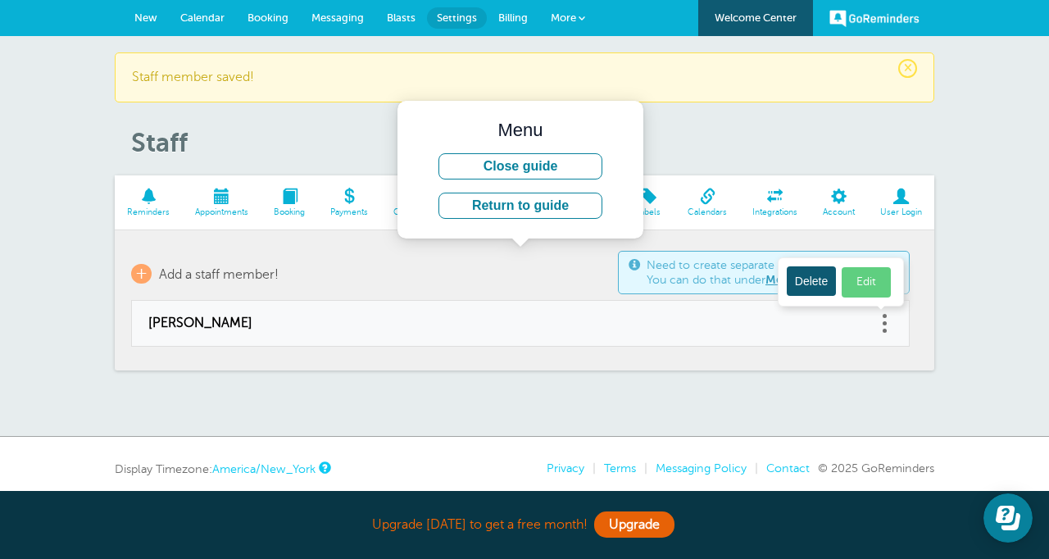
type input "[PHONE_NUMBER]"
select select "4"
checkbox input "false"
select select "4"
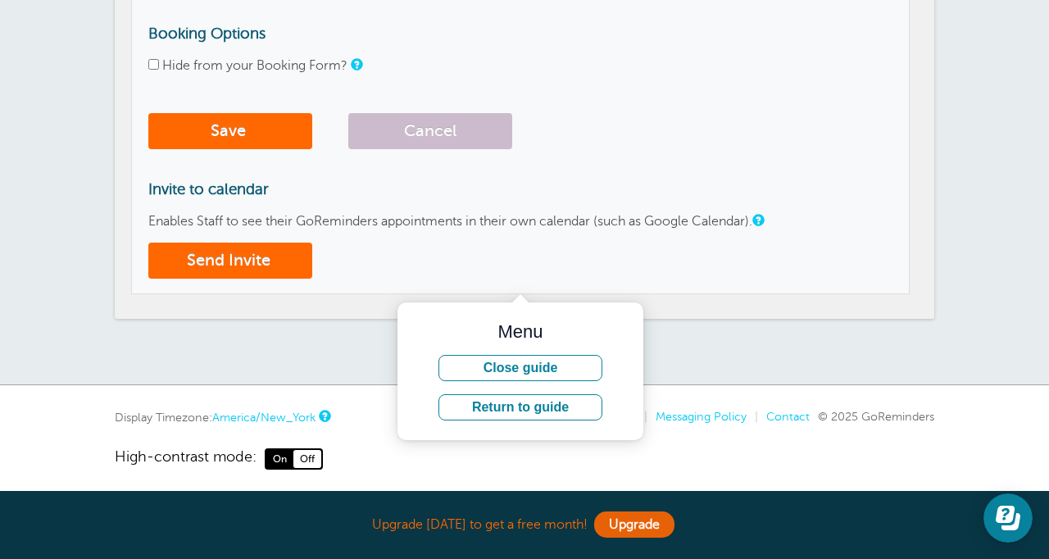
scroll to position [524, 0]
click at [243, 264] on button "Send Invite" at bounding box center [230, 260] width 164 height 36
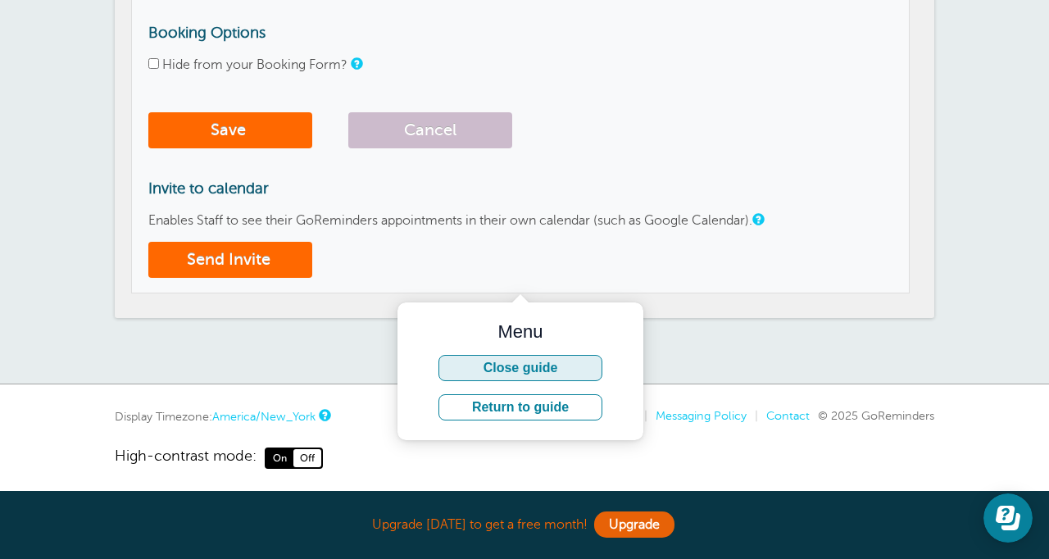
click at [535, 373] on button "Close guide" at bounding box center [520, 368] width 164 height 26
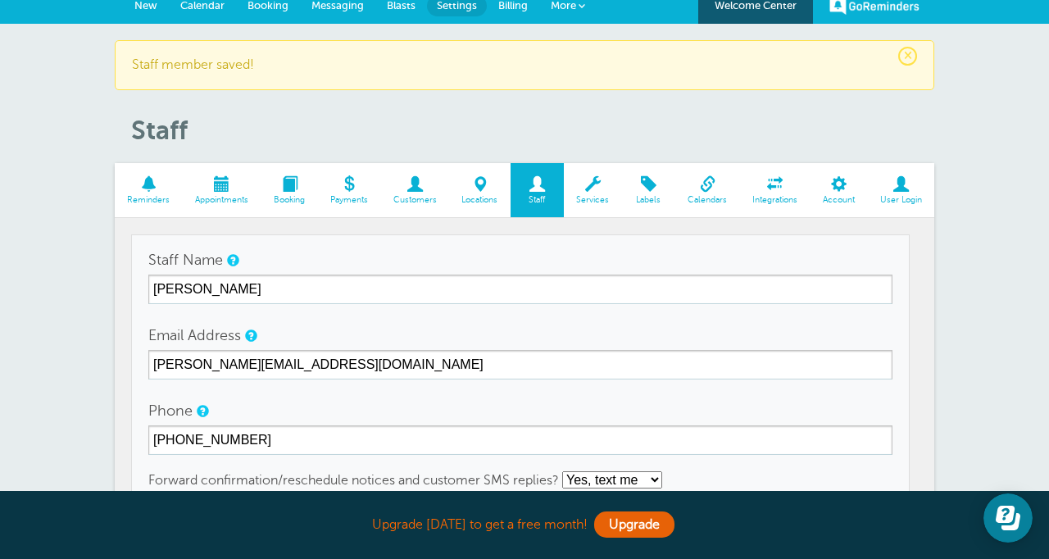
scroll to position [0, 0]
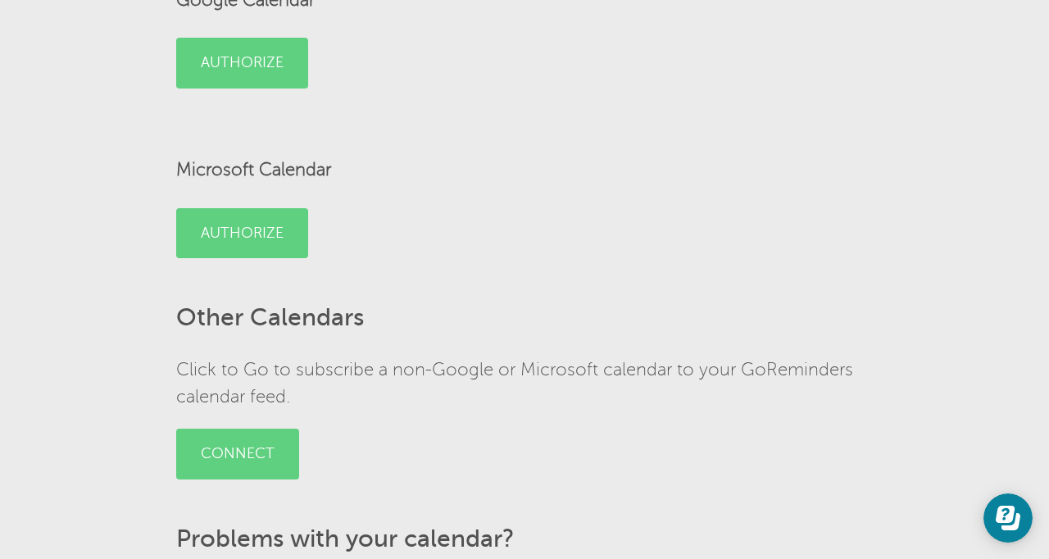
scroll to position [323, 0]
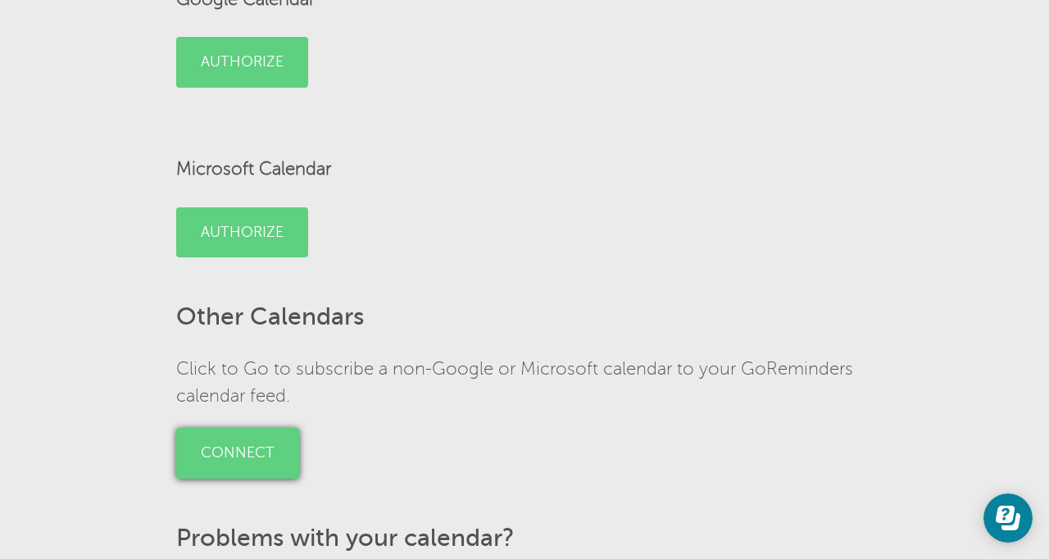
click at [252, 460] on link "Connect" at bounding box center [237, 453] width 123 height 51
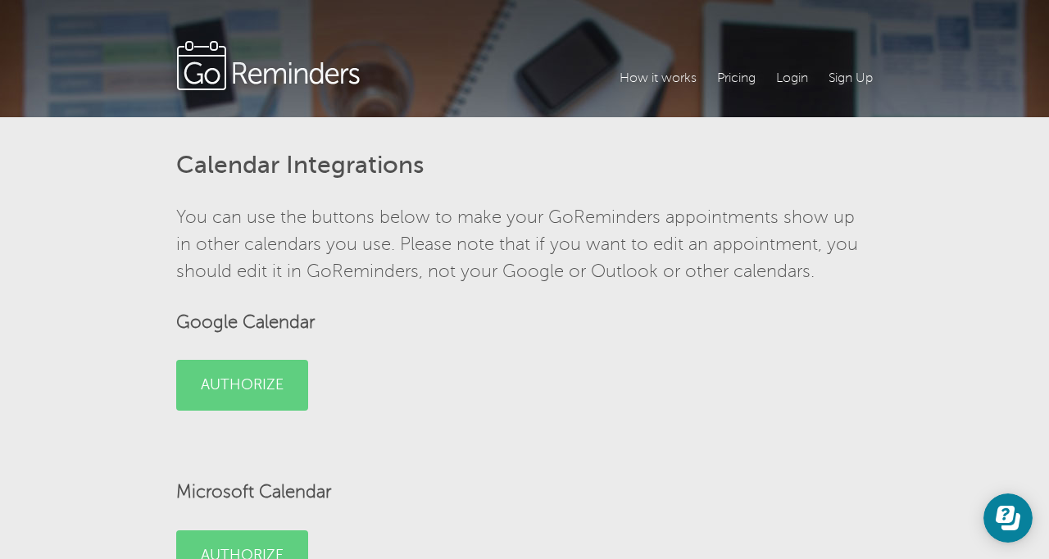
click at [787, 81] on link "Login" at bounding box center [792, 78] width 32 height 20
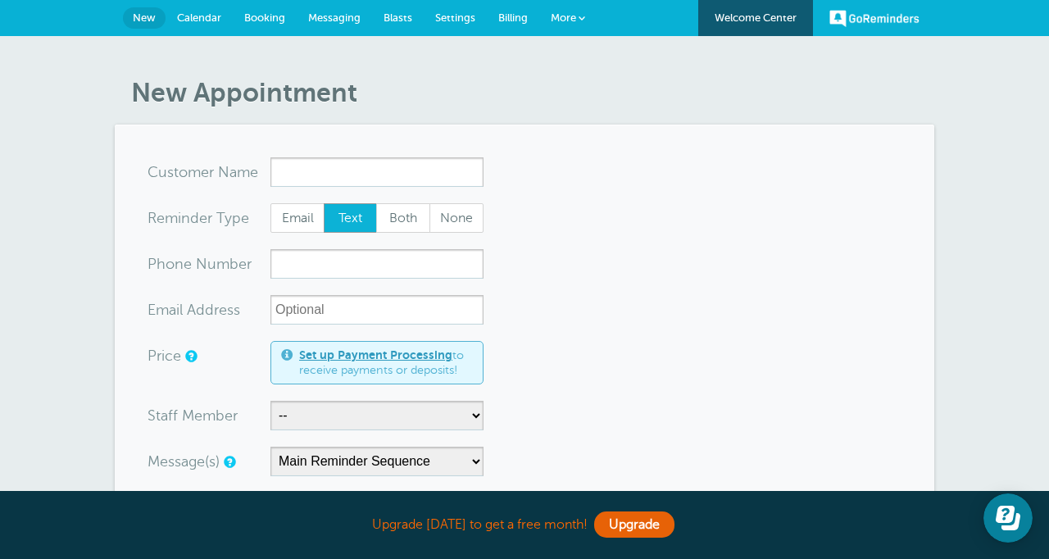
click at [579, 13] on link "More" at bounding box center [567, 18] width 57 height 37
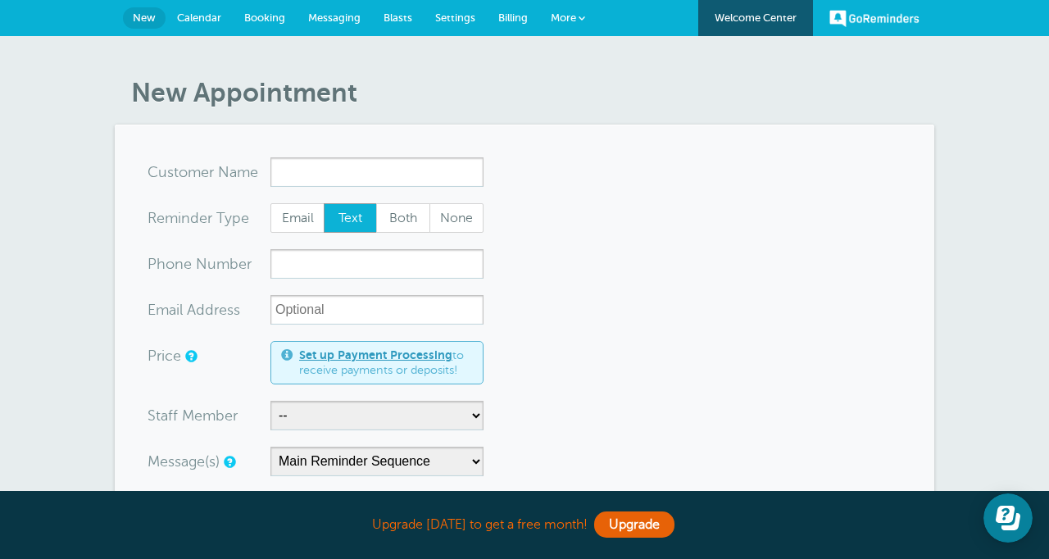
click at [576, 16] on link "More" at bounding box center [567, 18] width 57 height 37
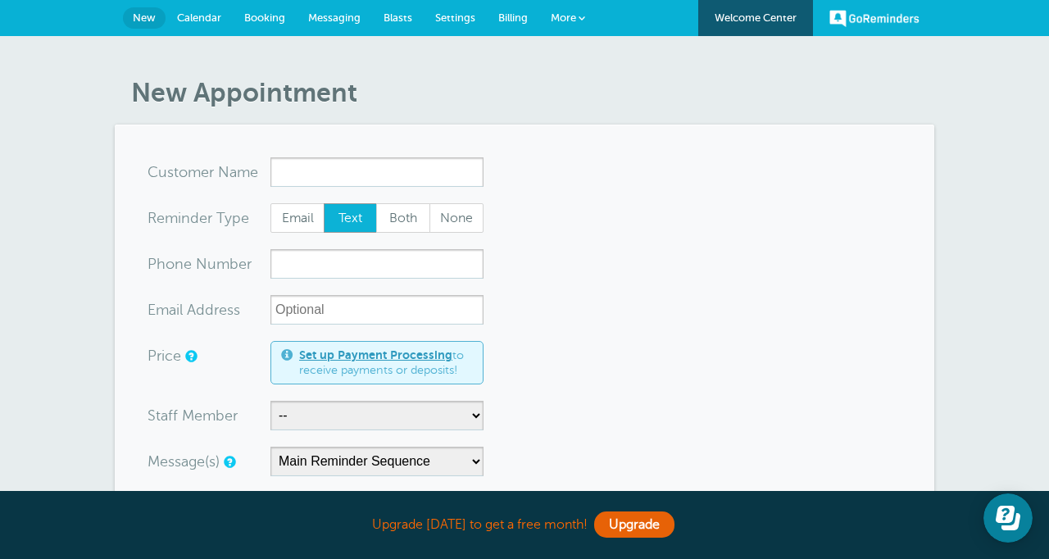
click at [452, 20] on span "Settings" at bounding box center [455, 17] width 40 height 12
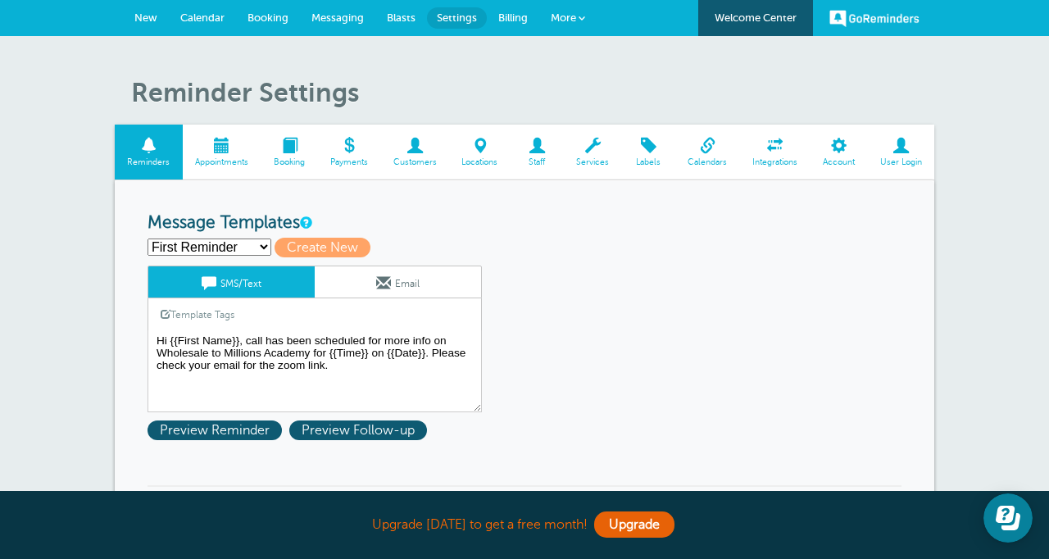
click at [533, 155] on link "Staff" at bounding box center [536, 152] width 53 height 55
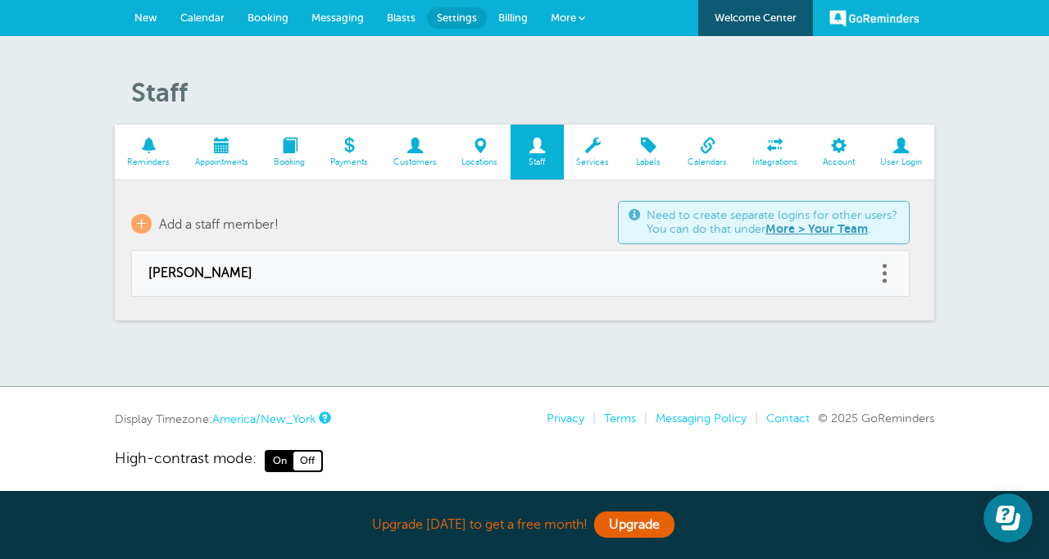
scroll to position [11, 0]
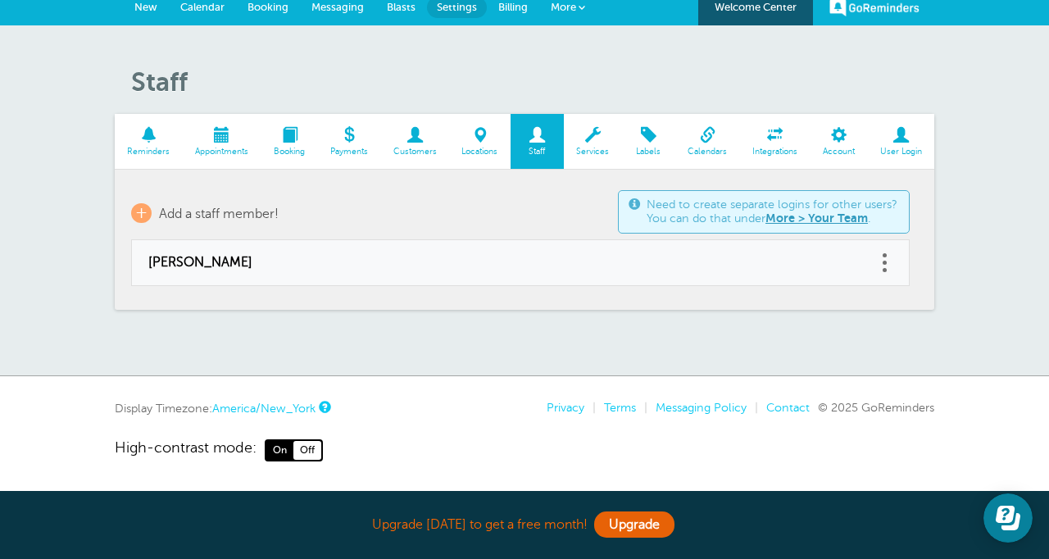
click at [876, 266] on link at bounding box center [884, 262] width 16 height 25
click at [836, 267] on span "[PERSON_NAME]" at bounding box center [503, 263] width 711 height 16
type input "[PERSON_NAME]"
type input "[PERSON_NAME][EMAIL_ADDRESS][DOMAIN_NAME]"
type input "[PHONE_NUMBER]"
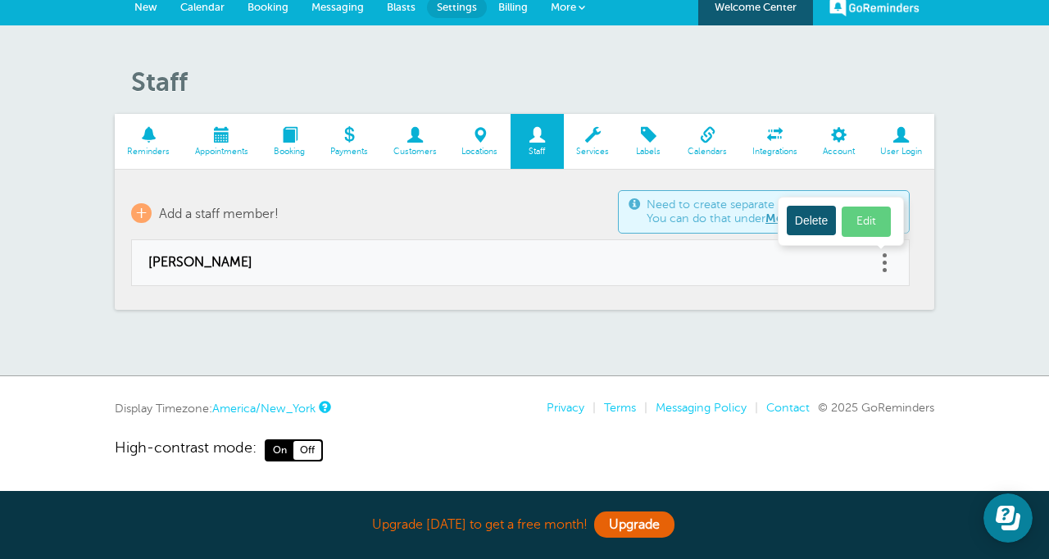
select select "4"
checkbox input "false"
select select "4"
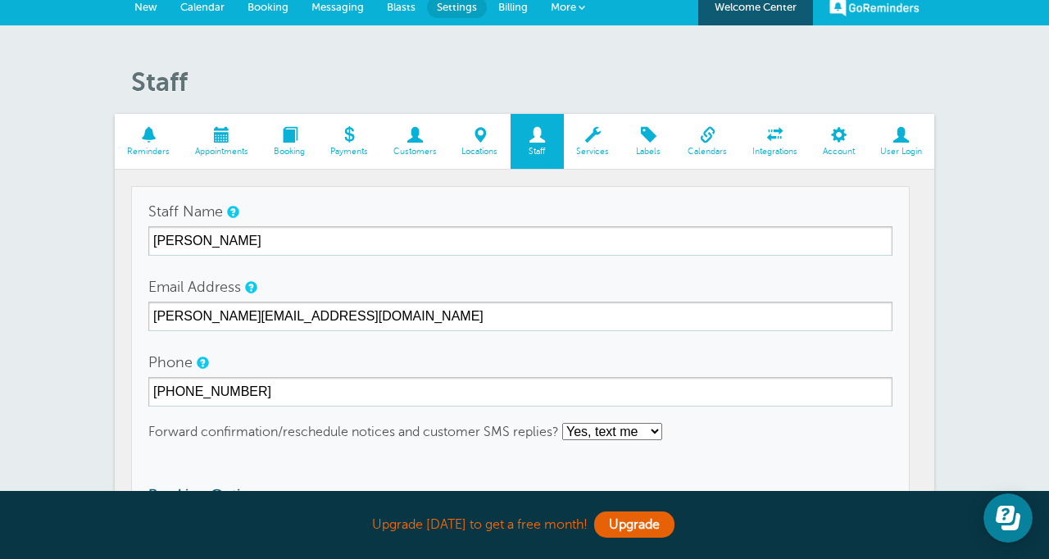
click at [968, 223] on div "Staff Reminders Appointments Booking Payments Customers Locations Staff Service…" at bounding box center [524, 435] width 1049 height 821
click at [534, 147] on span "Staff" at bounding box center [537, 152] width 37 height 10
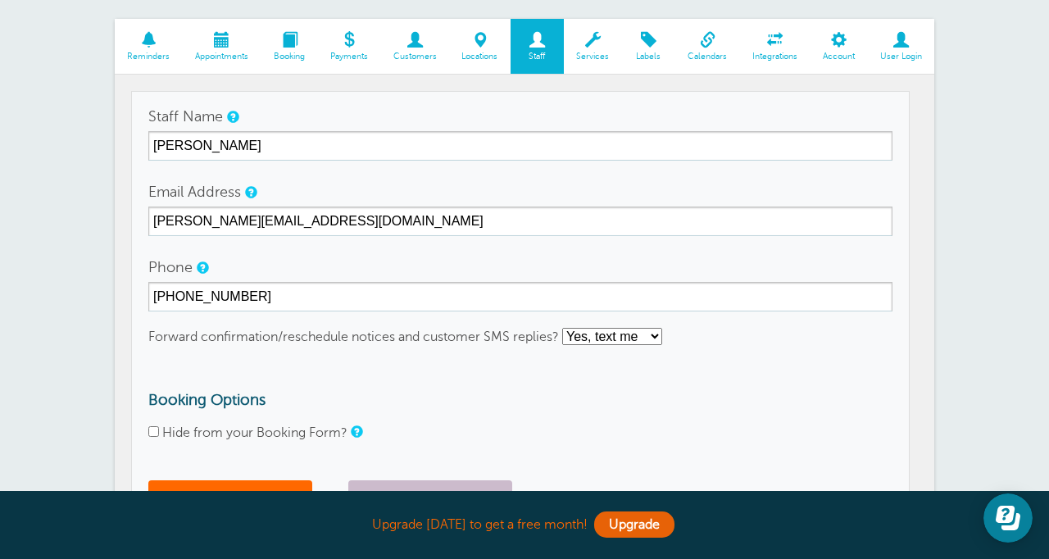
scroll to position [0, 0]
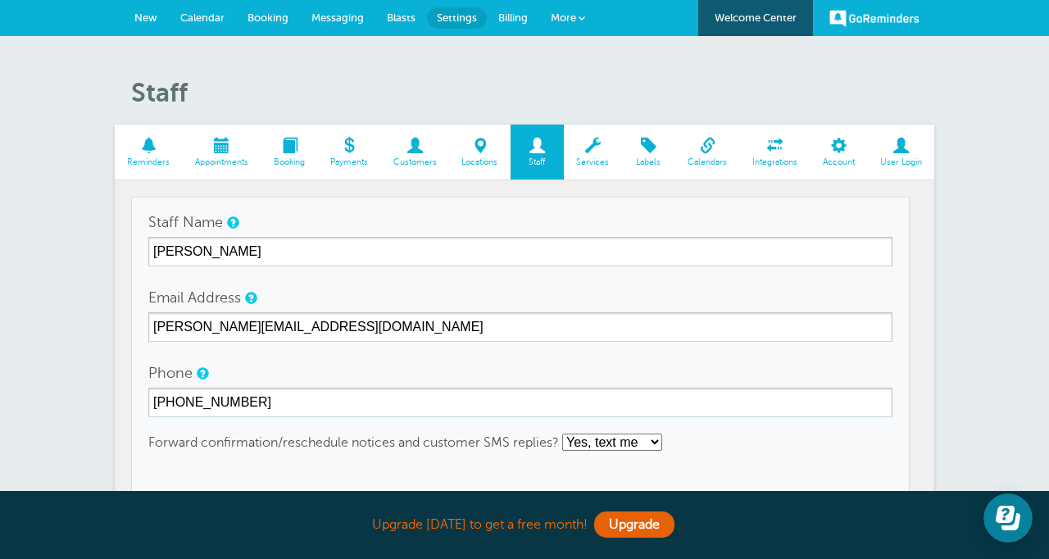
click at [473, 157] on span "Locations" at bounding box center [479, 162] width 45 height 10
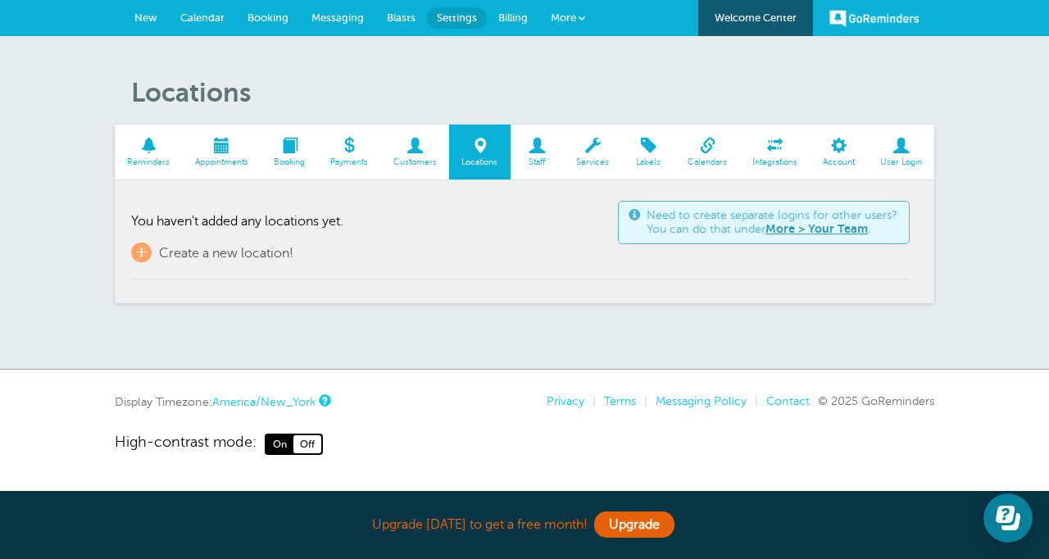
click at [537, 150] on span at bounding box center [536, 146] width 53 height 16
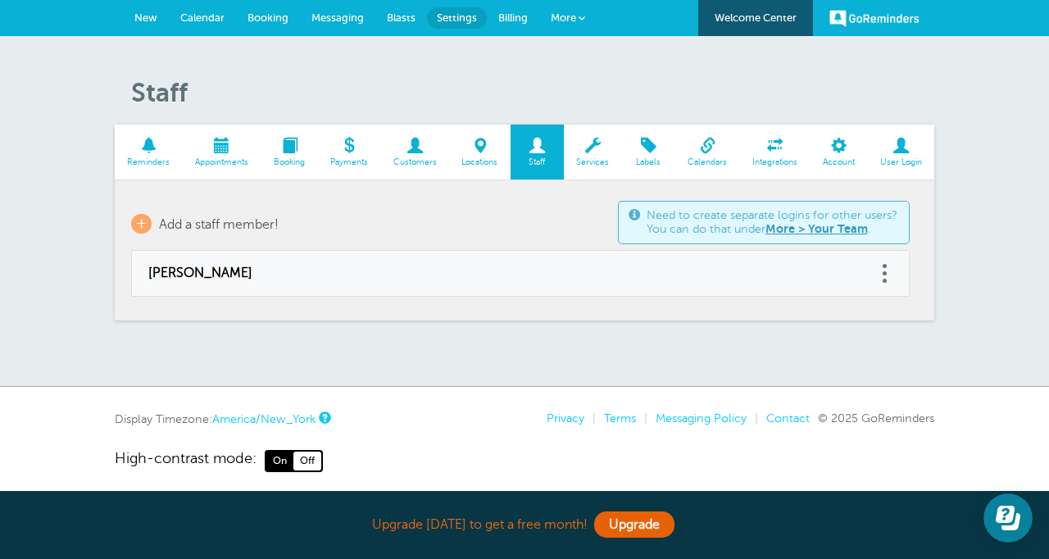
click at [812, 231] on link "More > Your Team" at bounding box center [816, 228] width 102 height 13
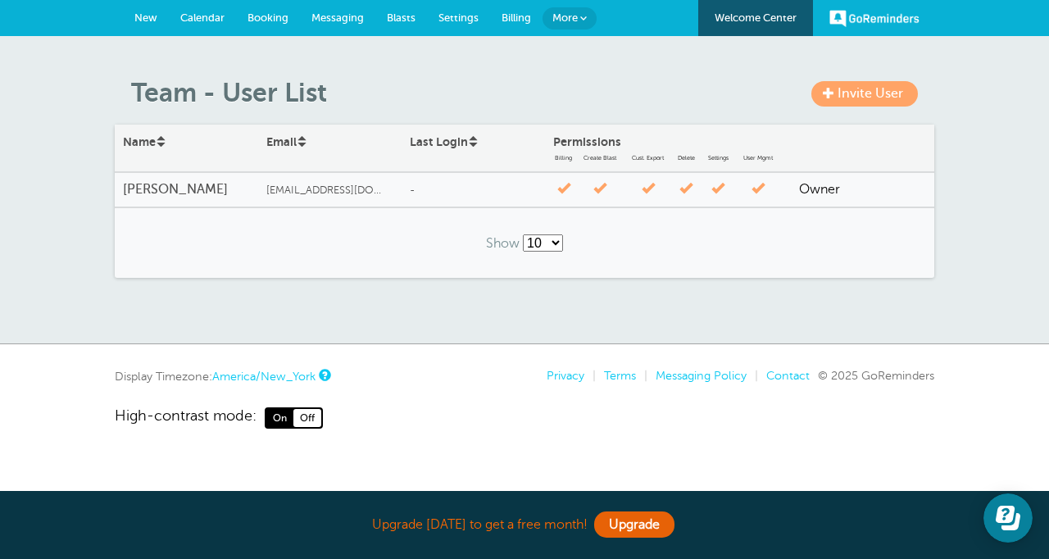
click at [851, 98] on span "Invite User" at bounding box center [870, 93] width 66 height 15
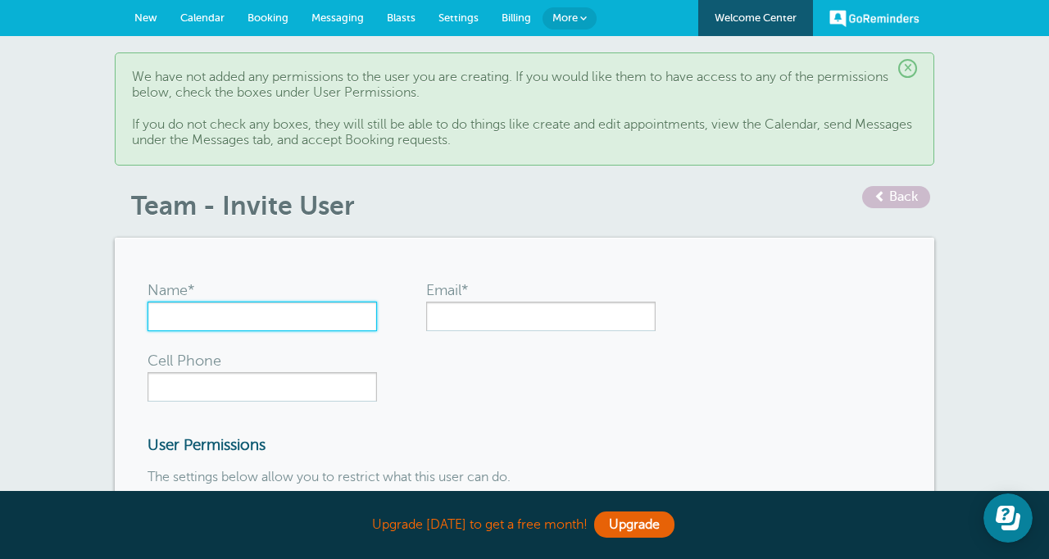
click at [283, 315] on input "Name*" at bounding box center [261, 316] width 229 height 29
type input "[PERSON_NAME]"
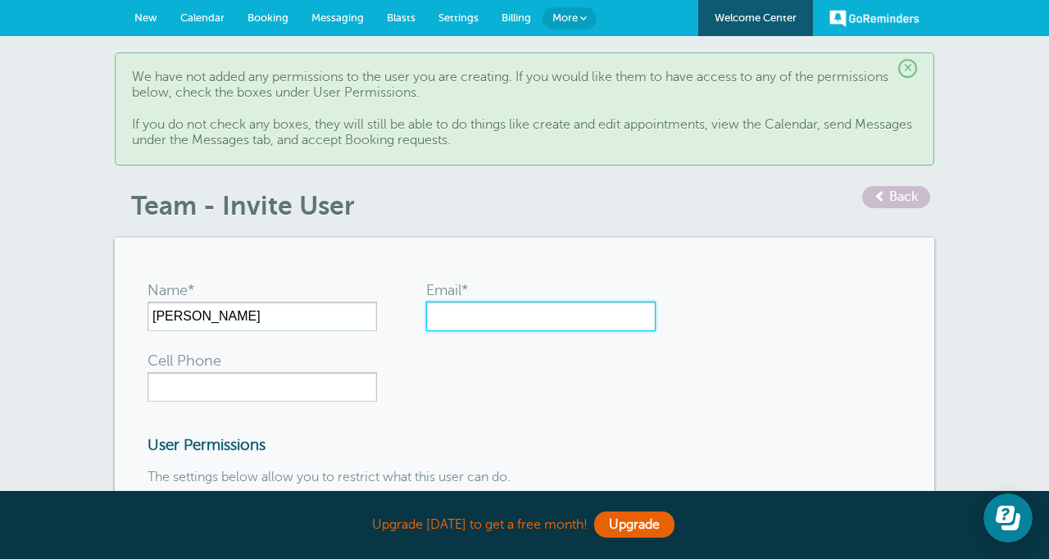
click at [463, 323] on input "Email*" at bounding box center [540, 316] width 229 height 29
type input "[PERSON_NAME][EMAIL_ADDRESS][DOMAIN_NAME]"
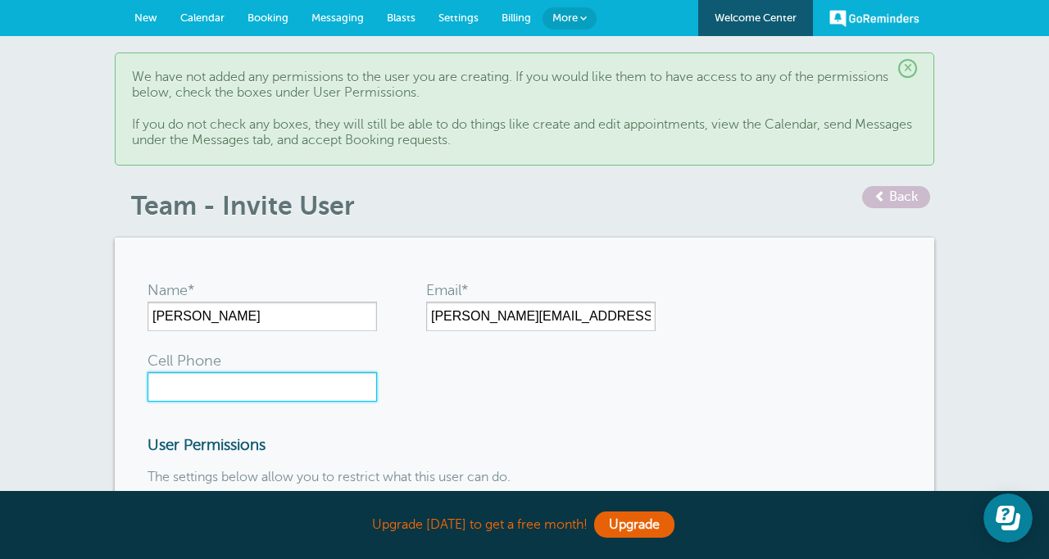
click at [280, 394] on input "Cell Phone" at bounding box center [261, 386] width 229 height 29
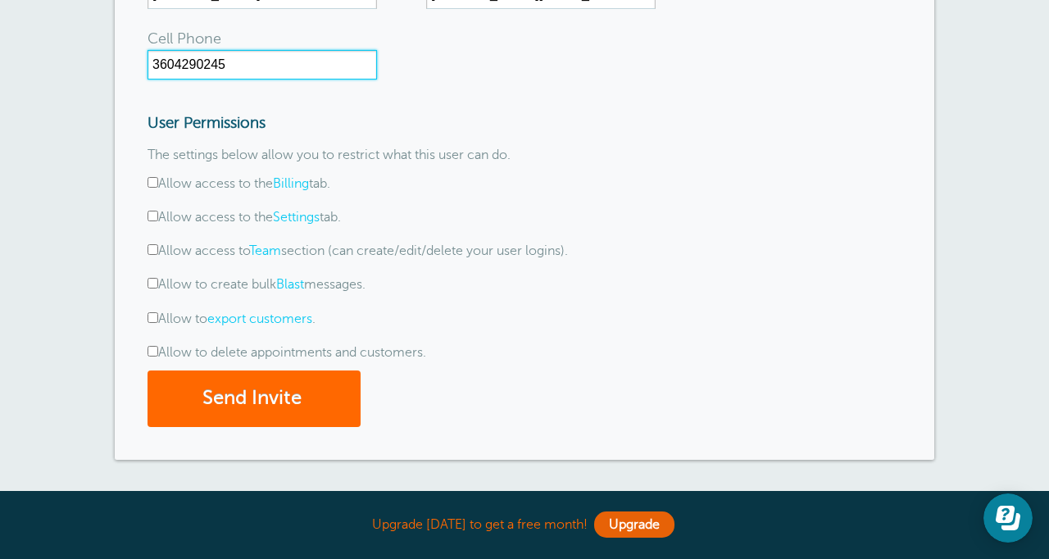
scroll to position [328, 0]
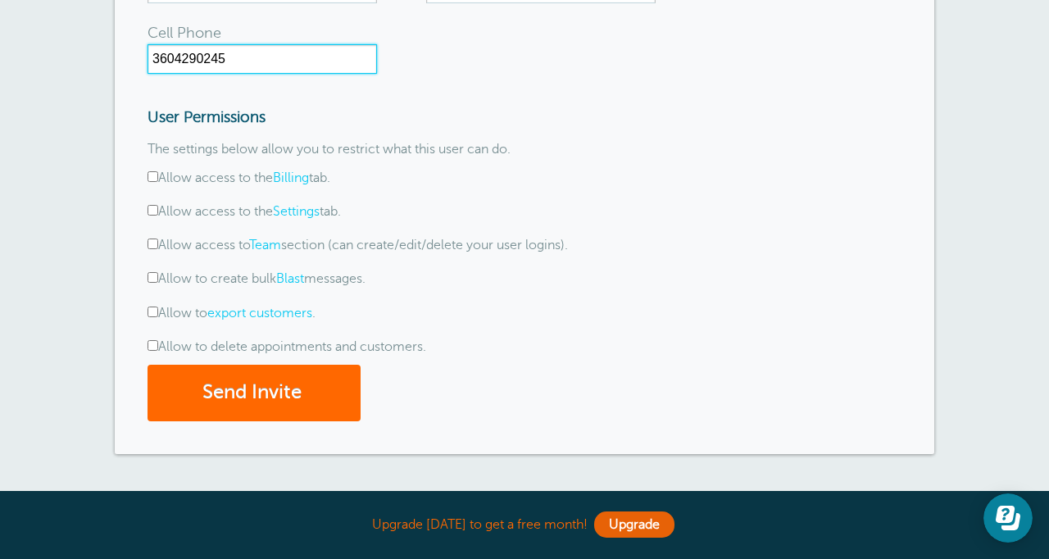
type input "3604290245"
click at [149, 174] on input "Allow access to the Billing tab." at bounding box center [152, 176] width 11 height 11
checkbox input "true"
click at [150, 209] on input "Allow access to the Settings tab." at bounding box center [152, 210] width 11 height 11
checkbox input "true"
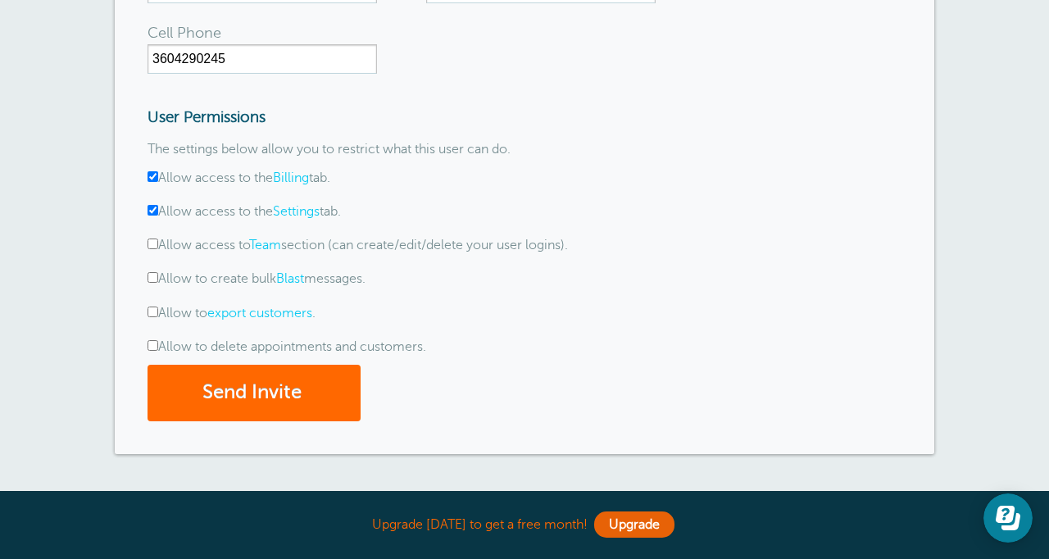
click at [150, 243] on input "Allow access to Team section (can create/edit/delete your user logins)." at bounding box center [152, 243] width 11 height 11
checkbox input "true"
click at [150, 279] on input "Allow to create bulk Blast messages." at bounding box center [152, 277] width 11 height 11
checkbox input "true"
click at [150, 310] on input "Allow to export customers ." at bounding box center [152, 311] width 11 height 11
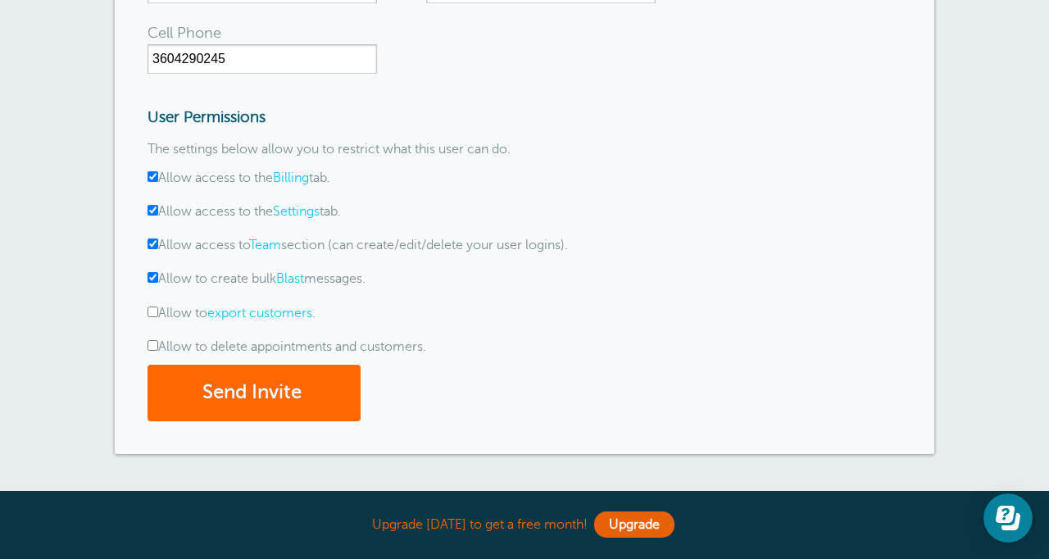
checkbox input "true"
click at [149, 345] on input "Allow to delete appointments and customers." at bounding box center [152, 345] width 11 height 11
checkbox input "true"
click at [243, 392] on button "Send Invite" at bounding box center [253, 393] width 213 height 57
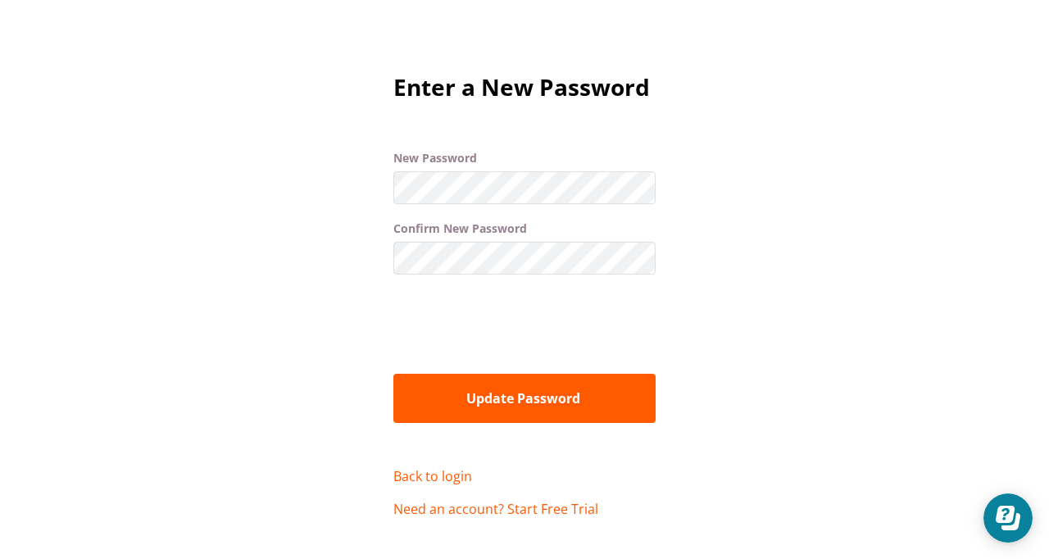
scroll to position [93, 0]
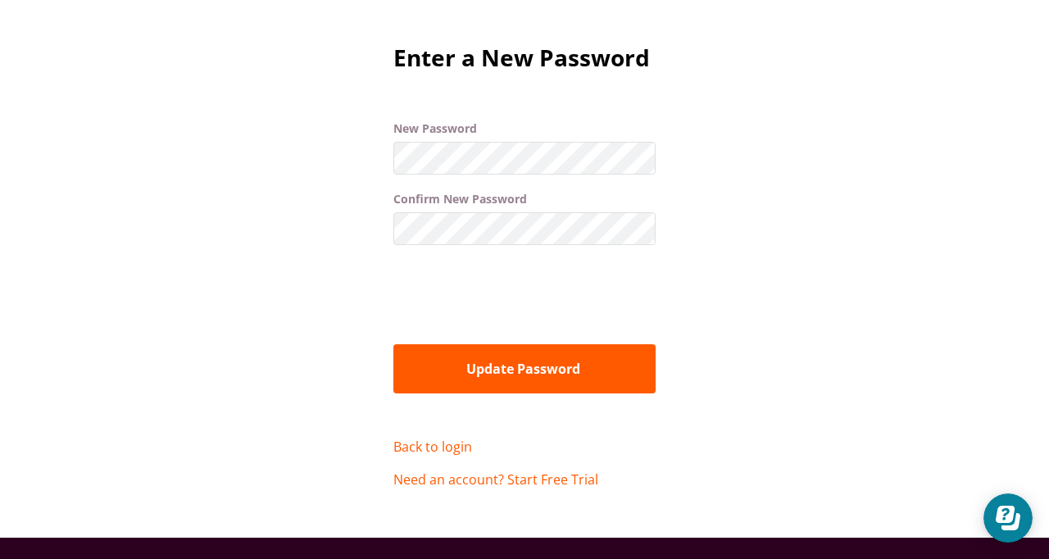
click at [507, 370] on button "Update Password" at bounding box center [524, 368] width 262 height 49
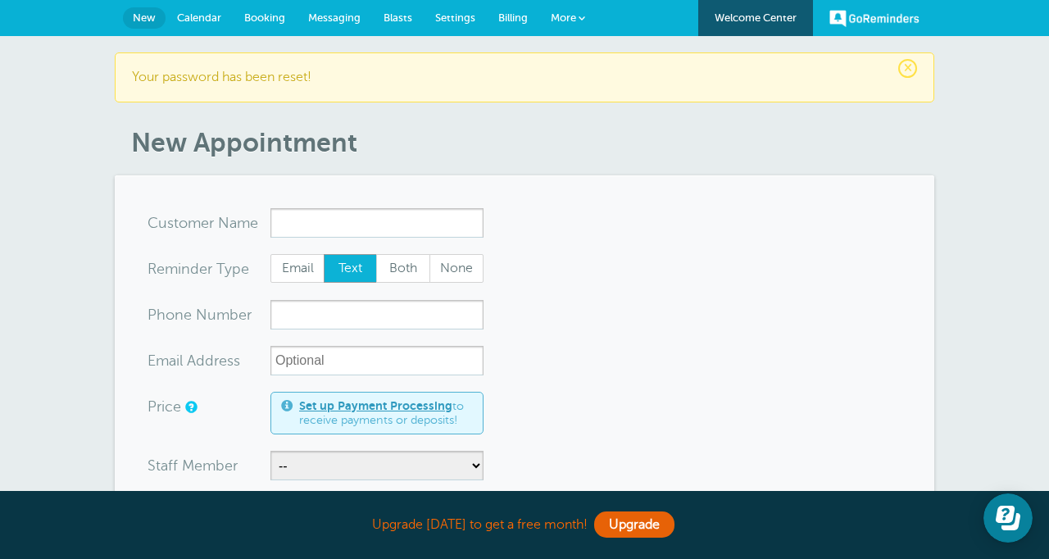
click at [464, 20] on span "Settings" at bounding box center [455, 17] width 40 height 12
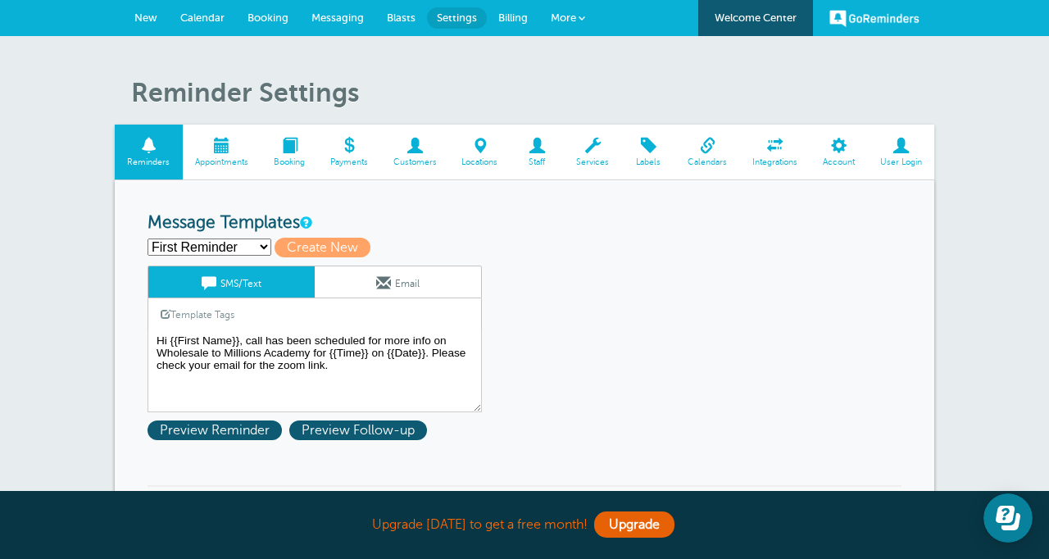
click at [538, 147] on span at bounding box center [536, 146] width 53 height 16
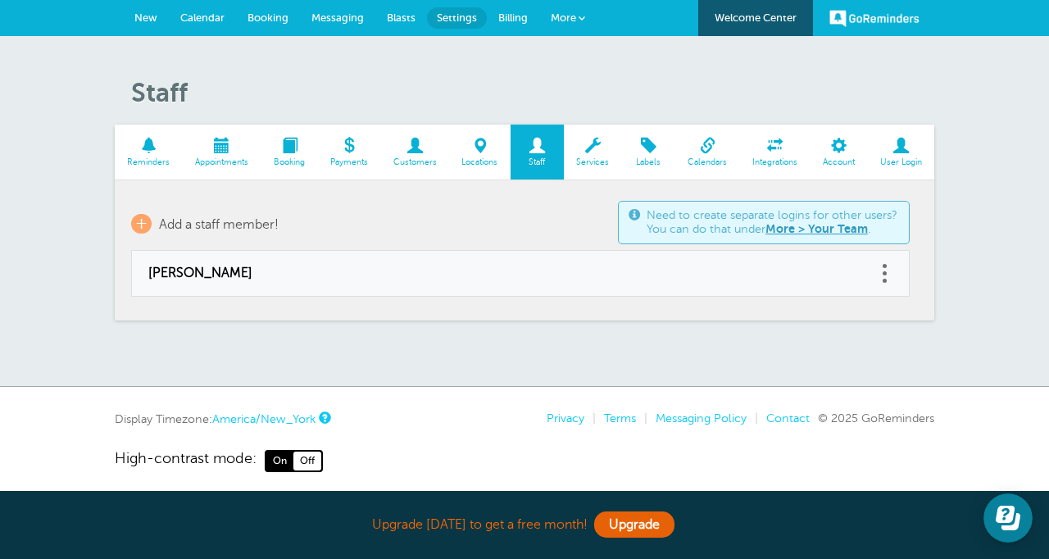
click at [533, 270] on span "[PERSON_NAME]" at bounding box center [503, 273] width 711 height 16
type input "[PERSON_NAME]"
type input "[PERSON_NAME][EMAIL_ADDRESS][DOMAIN_NAME]"
type input "[PHONE_NUMBER]"
select select "4"
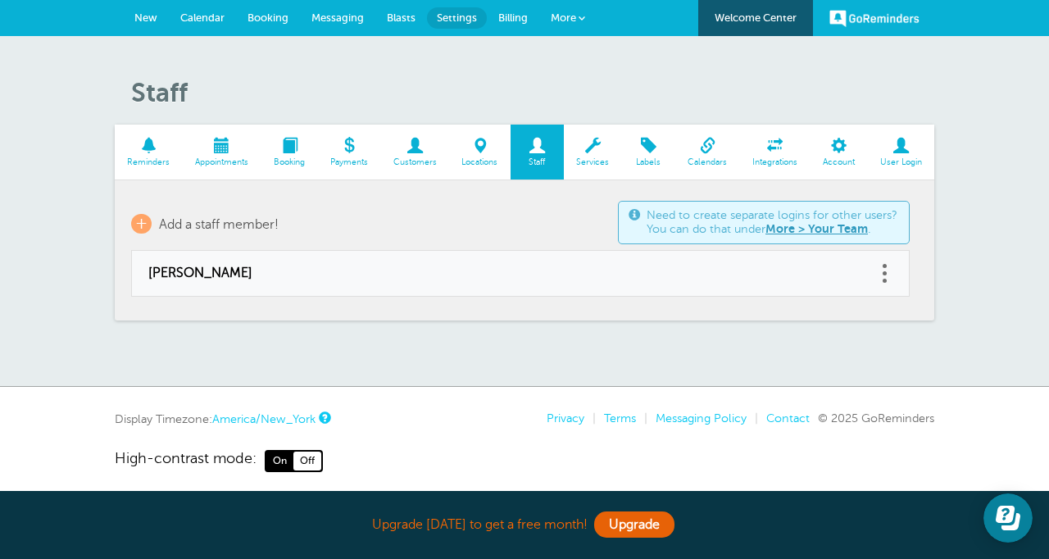
checkbox input "false"
select select "4"
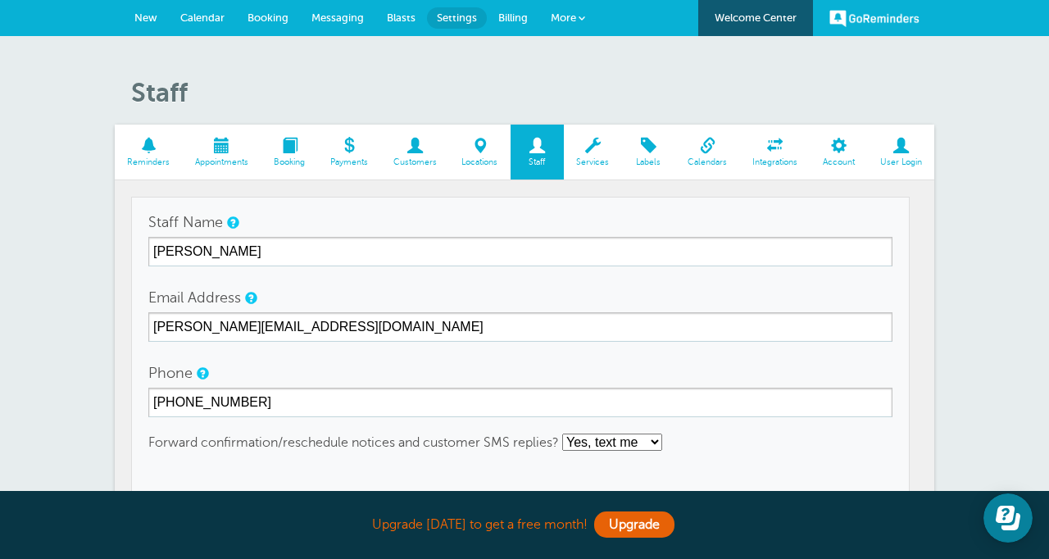
click at [133, 157] on span "Reminders" at bounding box center [149, 162] width 52 height 10
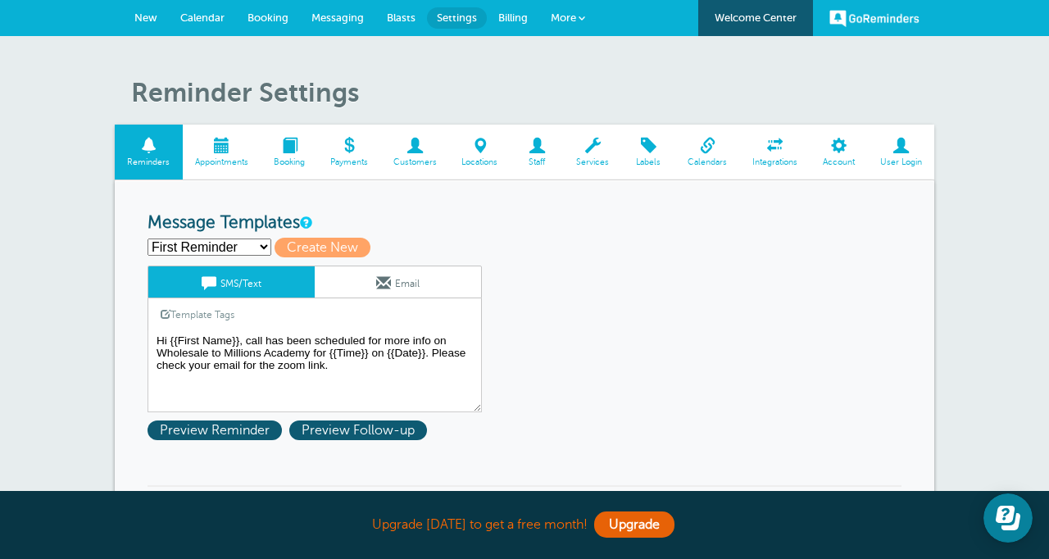
click at [851, 166] on link "Account" at bounding box center [838, 152] width 57 height 55
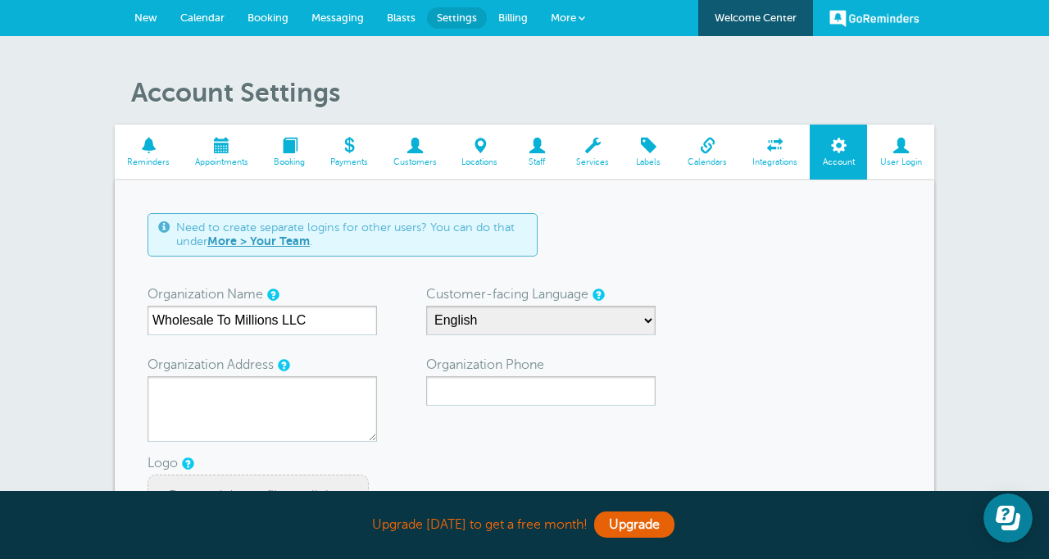
click at [912, 150] on span at bounding box center [900, 146] width 67 height 16
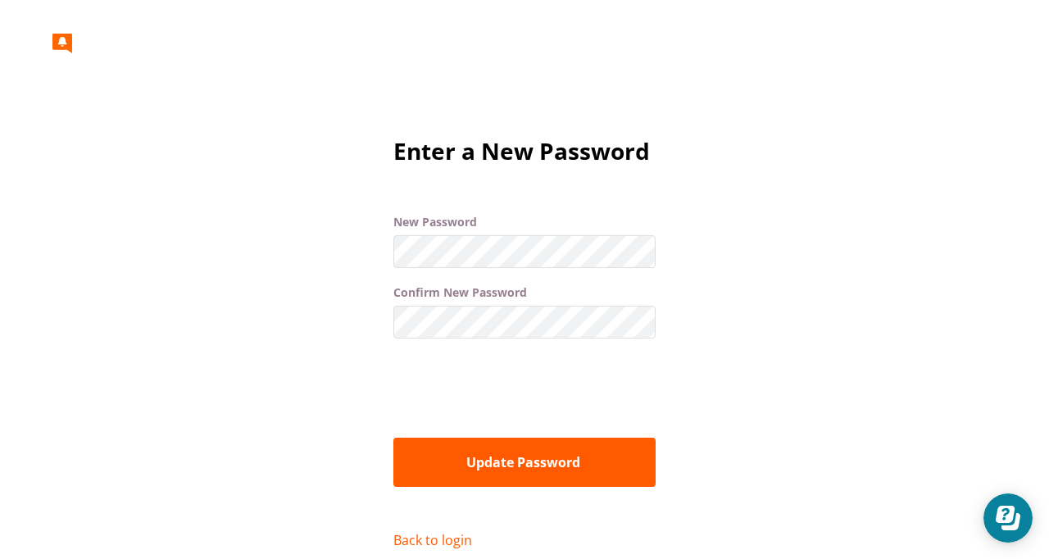
click at [466, 460] on button "Update Password" at bounding box center [524, 462] width 262 height 49
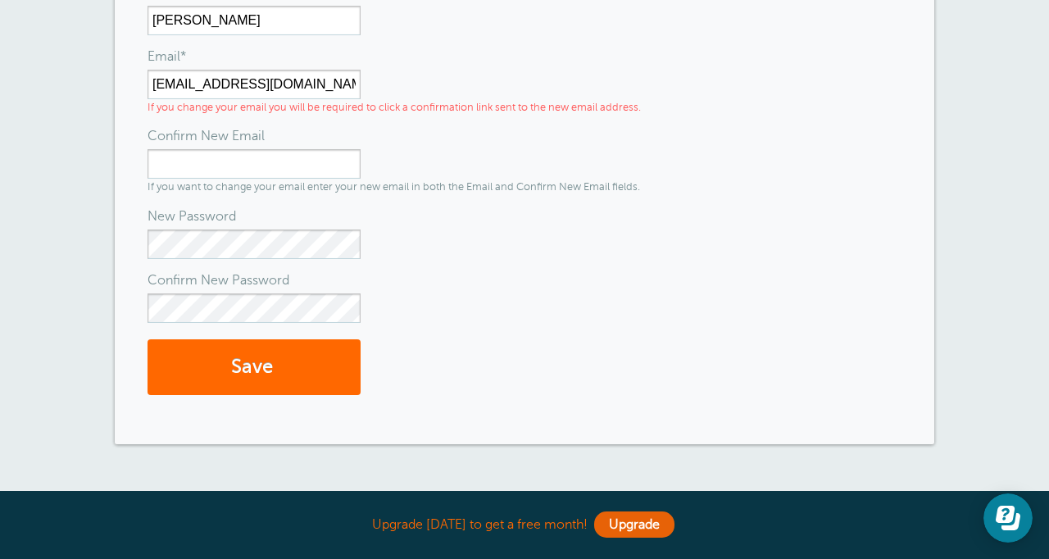
scroll to position [353, 0]
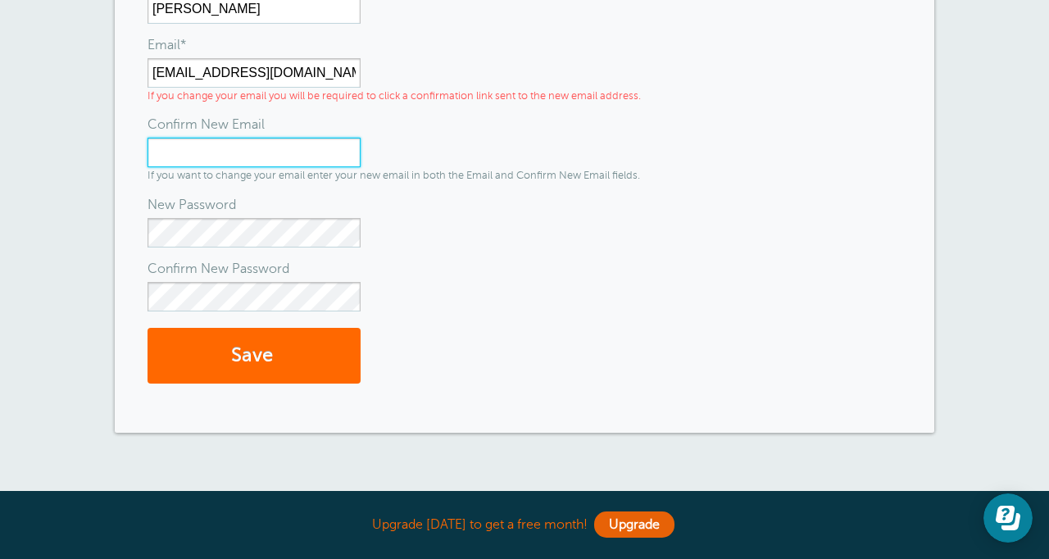
click at [256, 157] on input "Confirm New Email" at bounding box center [253, 152] width 213 height 29
type input "support@wtmfam.com"
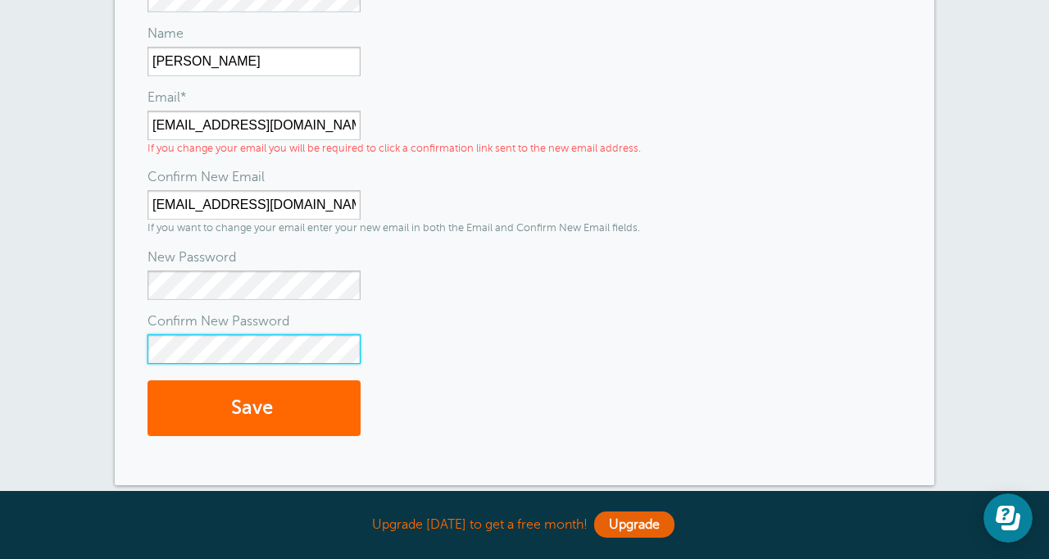
scroll to position [298, 0]
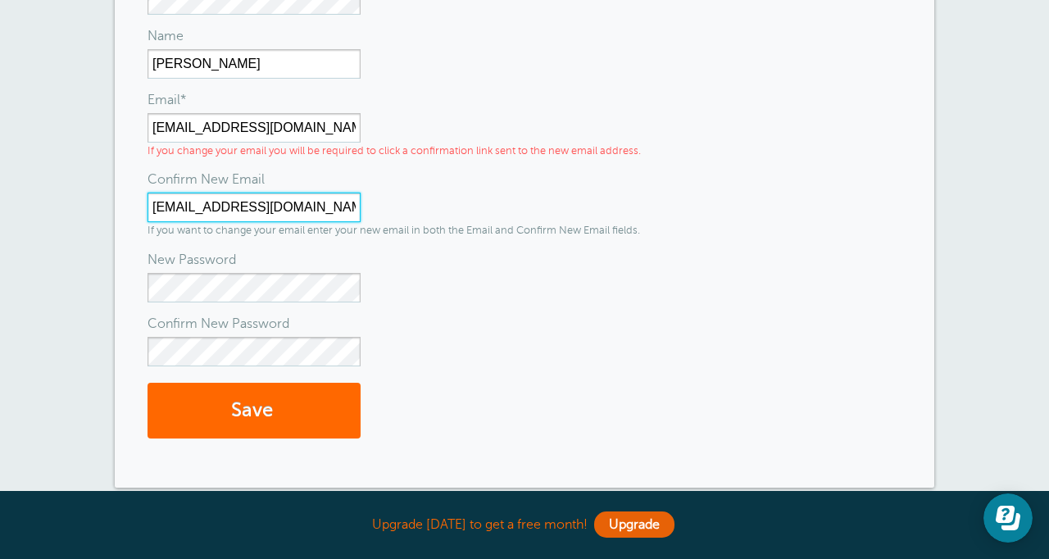
click at [271, 214] on input "support@wtmfam.com" at bounding box center [253, 207] width 213 height 29
drag, startPoint x: 304, startPoint y: 213, endPoint x: 109, endPoint y: 211, distance: 195.0
click at [109, 211] on div "User Login Settings Reminders Appointments Booking Payments Customers Locations…" at bounding box center [524, 146] width 1049 height 816
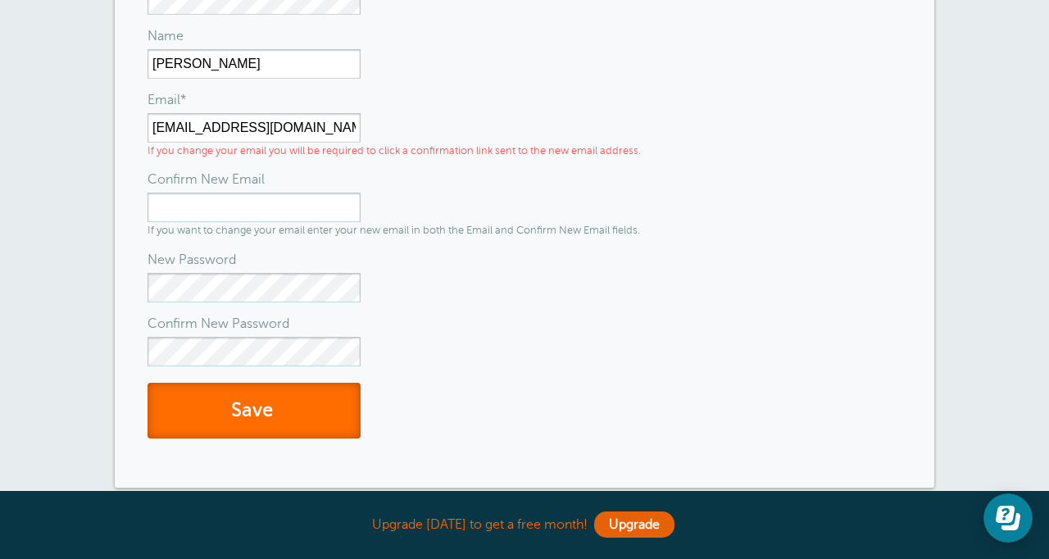
click at [238, 429] on button "Save" at bounding box center [253, 411] width 213 height 57
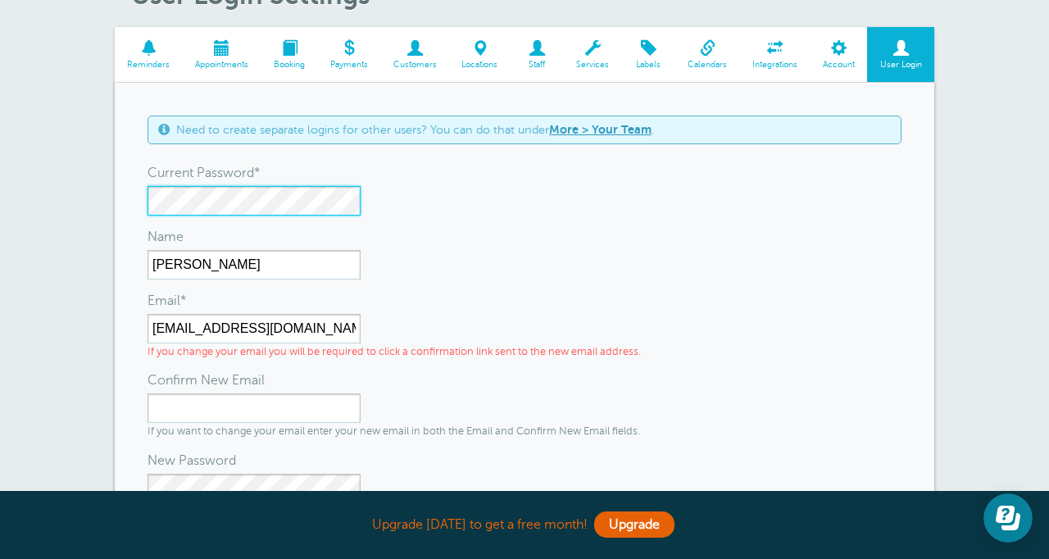
scroll to position [477, 0]
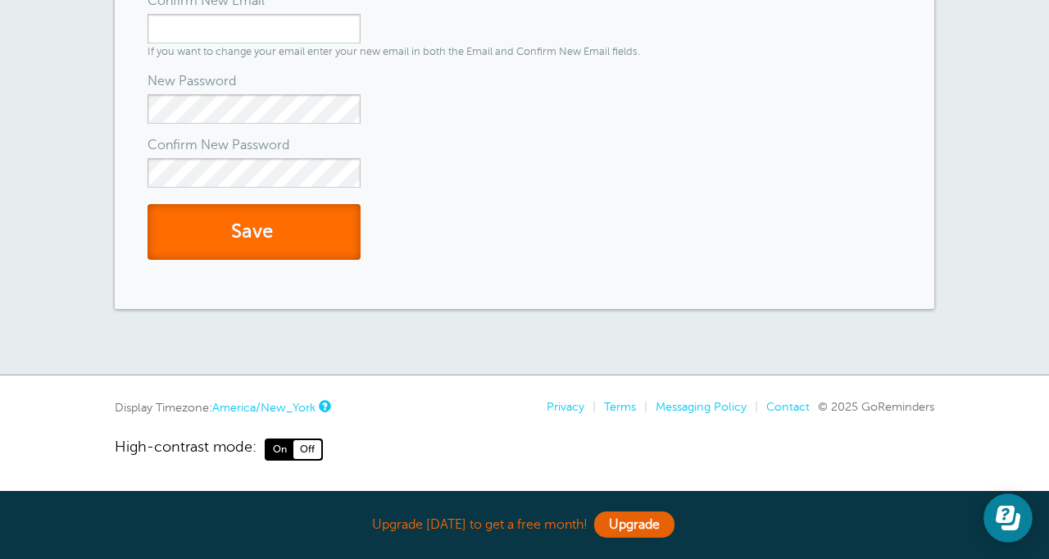
click at [263, 230] on button "Save" at bounding box center [253, 232] width 213 height 57
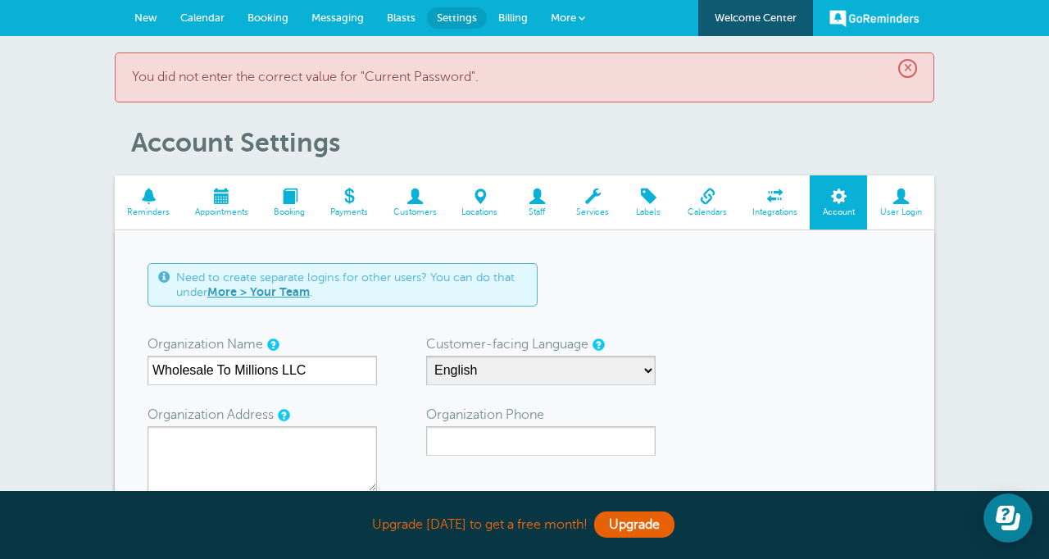
click at [897, 202] on span at bounding box center [900, 196] width 67 height 16
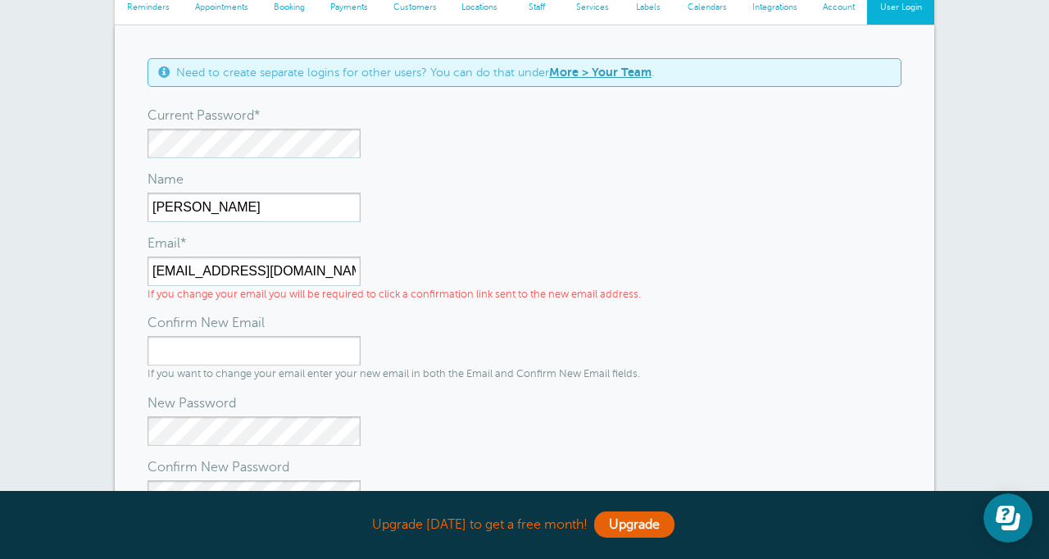
scroll to position [112, 0]
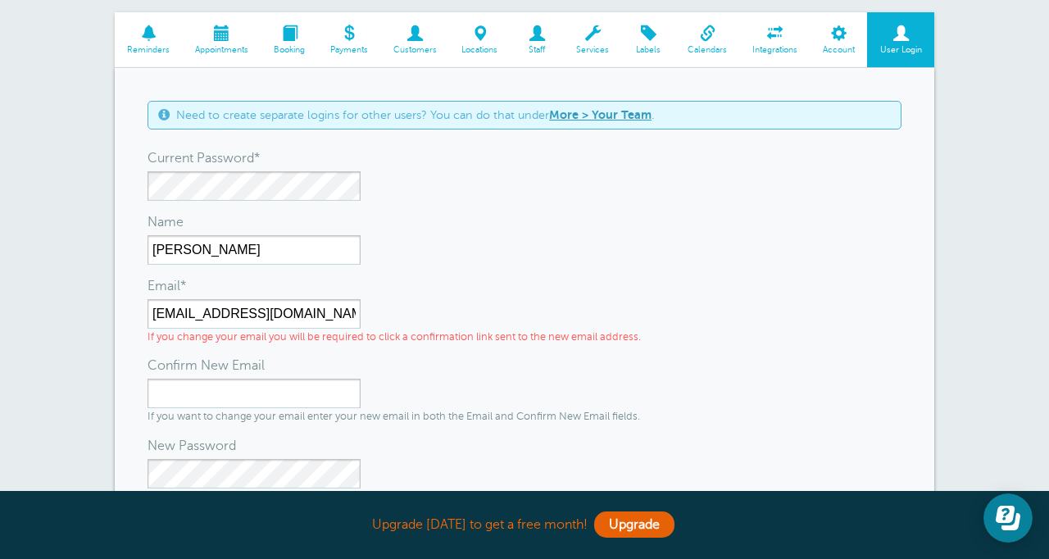
click at [837, 46] on span "Account" at bounding box center [838, 50] width 41 height 10
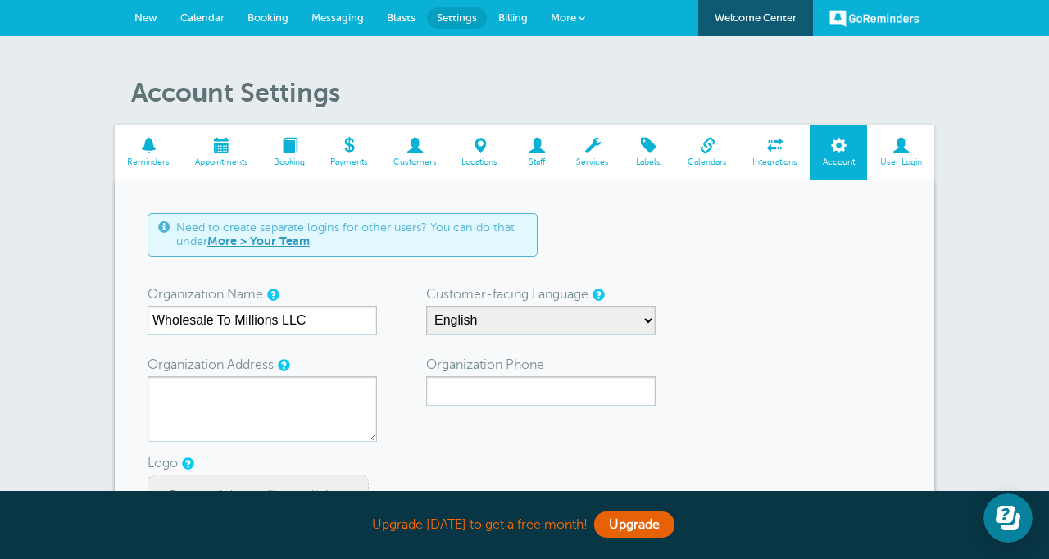
click at [858, 18] on link "GoReminders" at bounding box center [874, 18] width 90 height 36
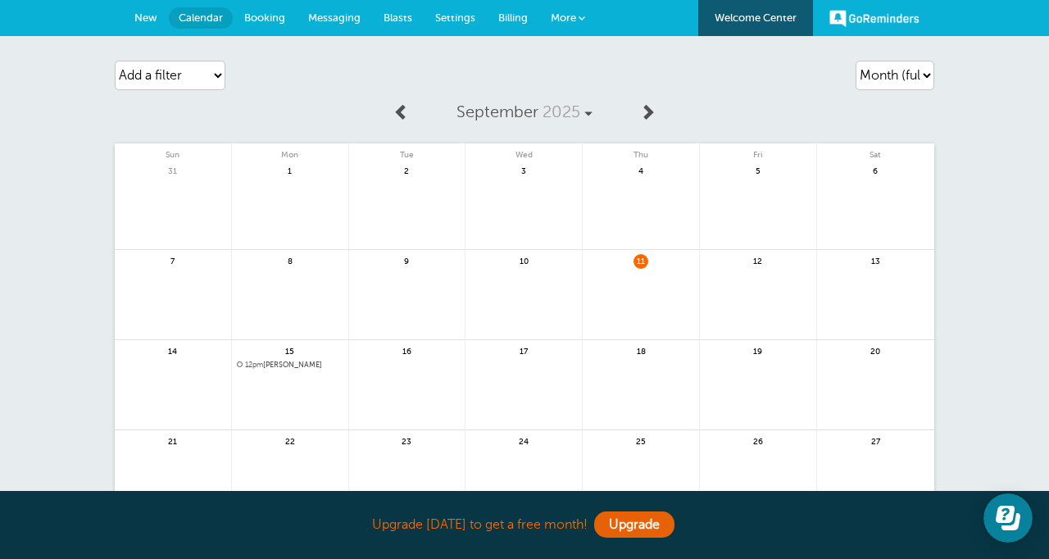
click at [569, 17] on span "More" at bounding box center [563, 17] width 25 height 12
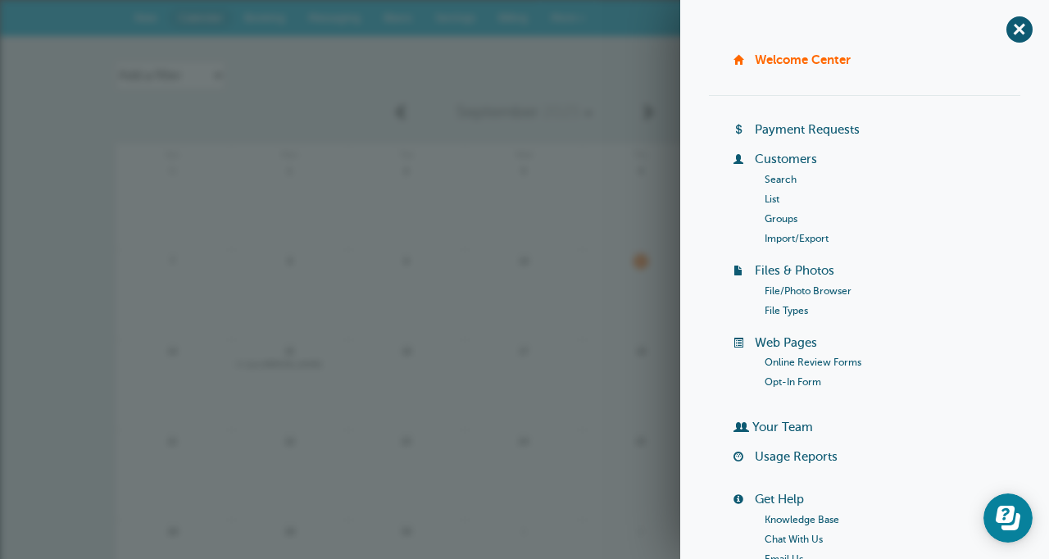
scroll to position [203, 0]
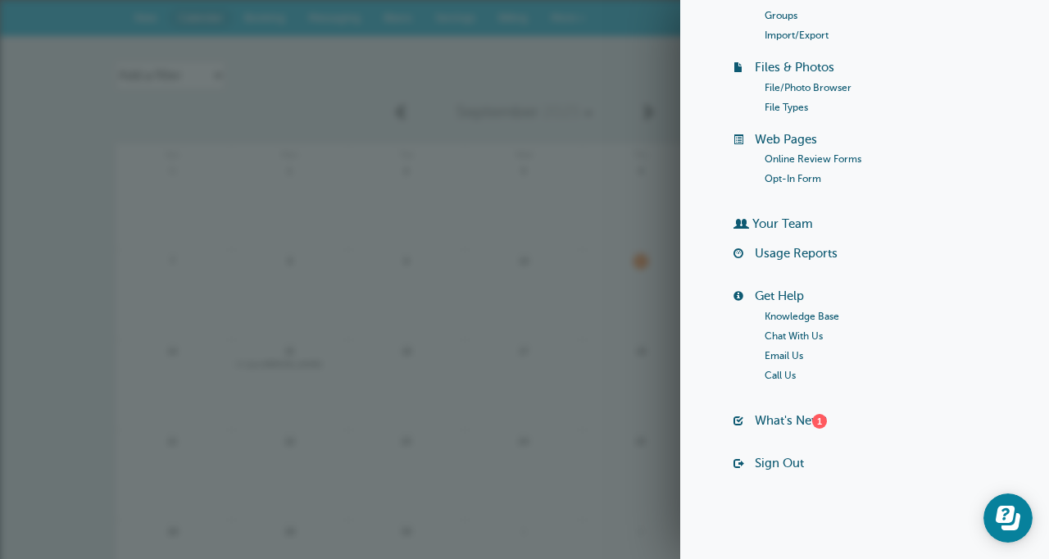
click at [779, 468] on link "Sign Out" at bounding box center [779, 462] width 49 height 13
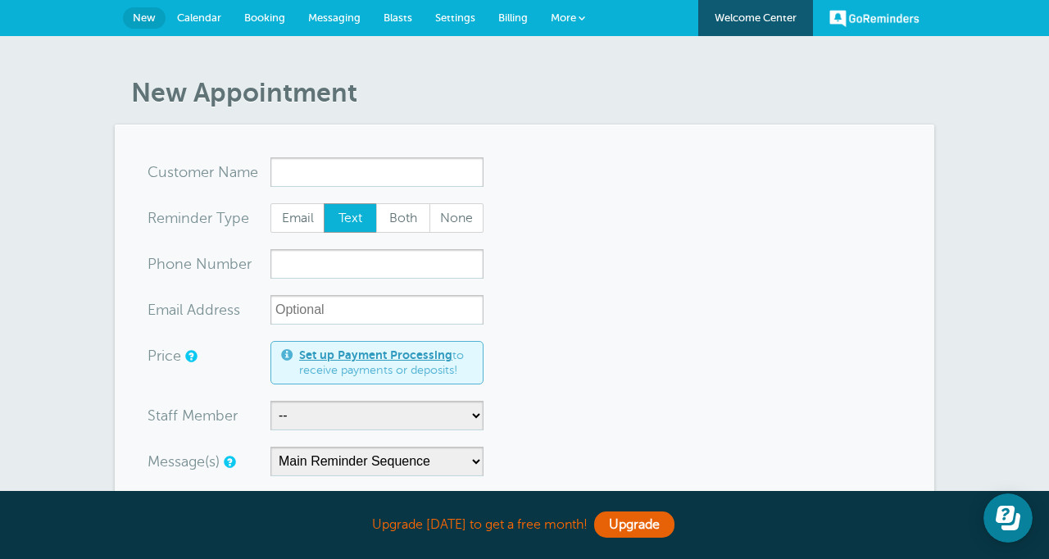
click at [569, 23] on span "More" at bounding box center [563, 17] width 25 height 12
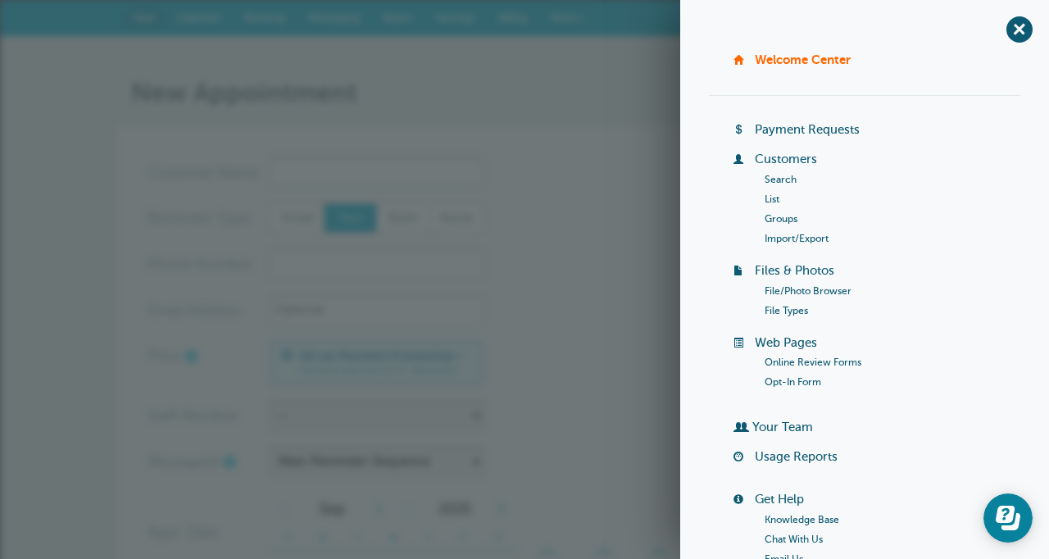
scroll to position [203, 0]
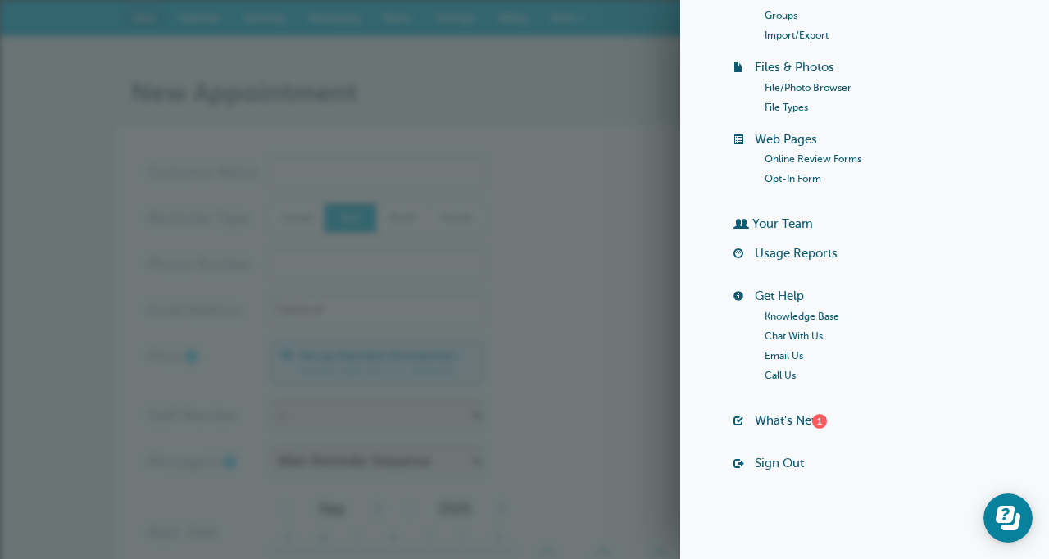
click at [774, 466] on link "Sign Out" at bounding box center [779, 462] width 49 height 13
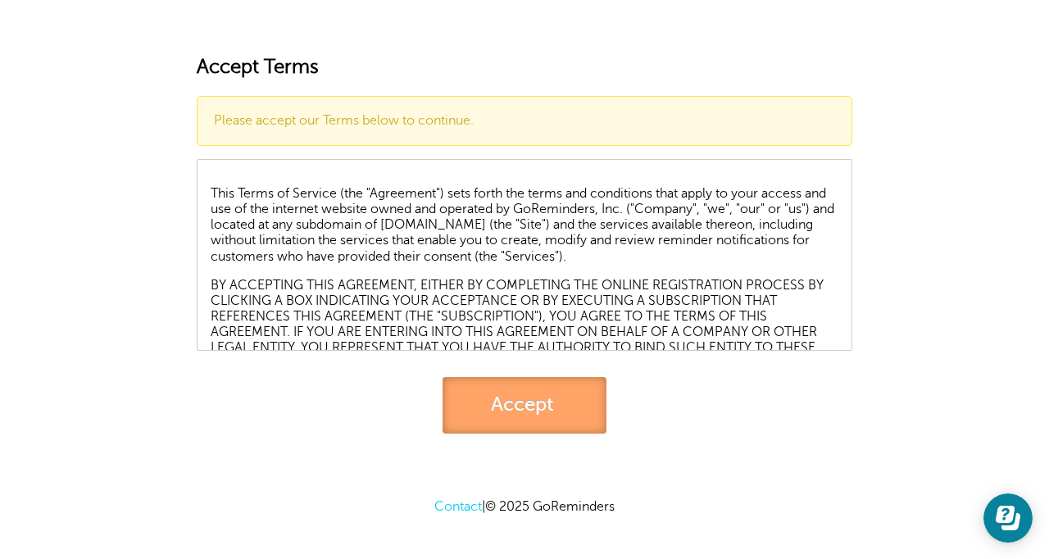
click at [521, 413] on link "Accept" at bounding box center [524, 405] width 164 height 57
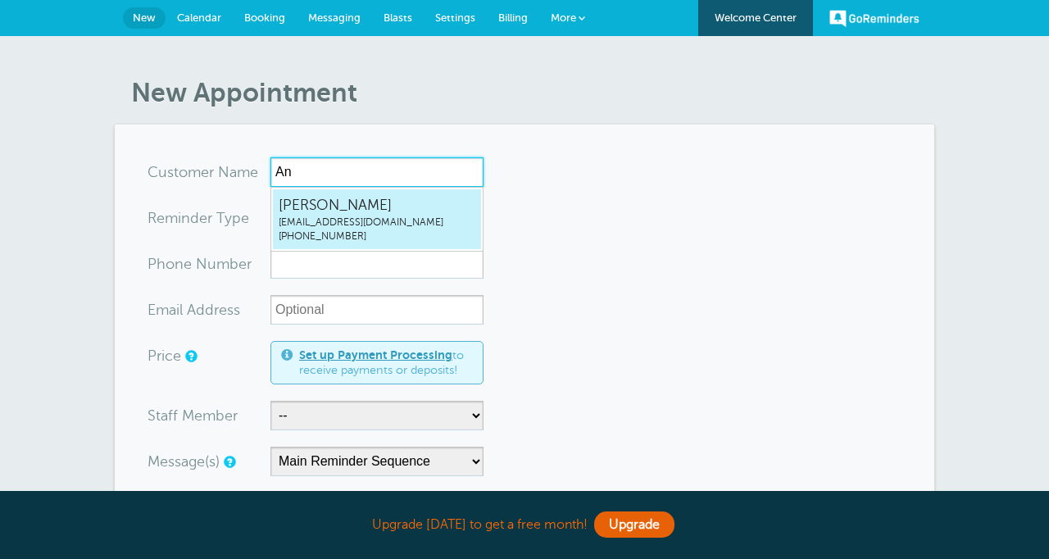
type input "A"
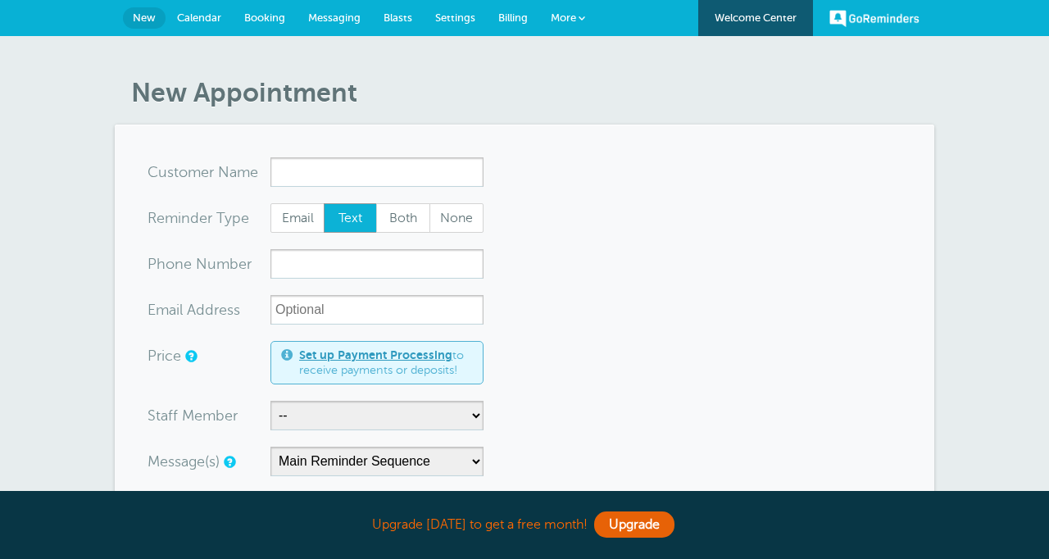
click at [195, 18] on span "Calendar" at bounding box center [199, 17] width 44 height 12
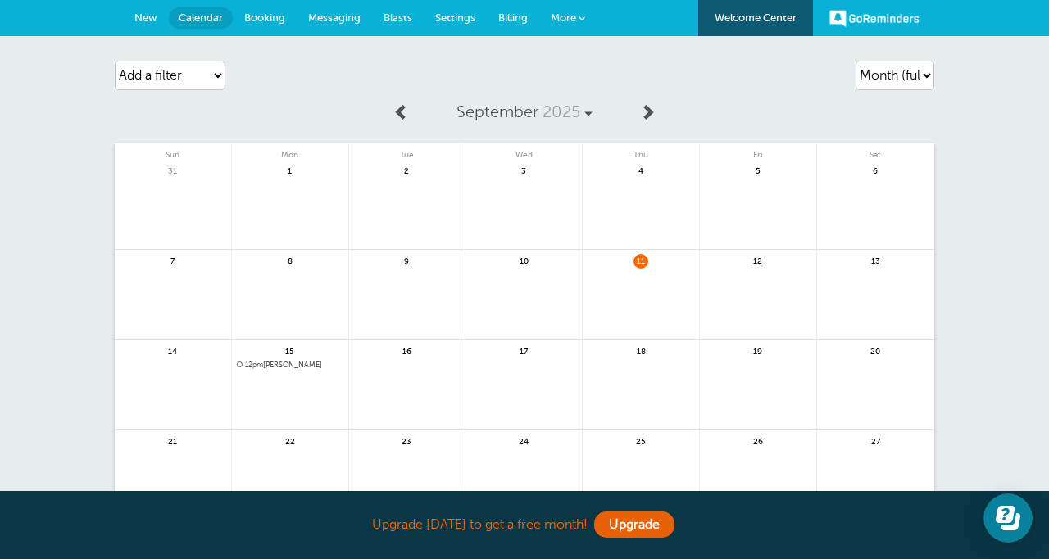
click at [273, 20] on span "Booking" at bounding box center [264, 17] width 41 height 12
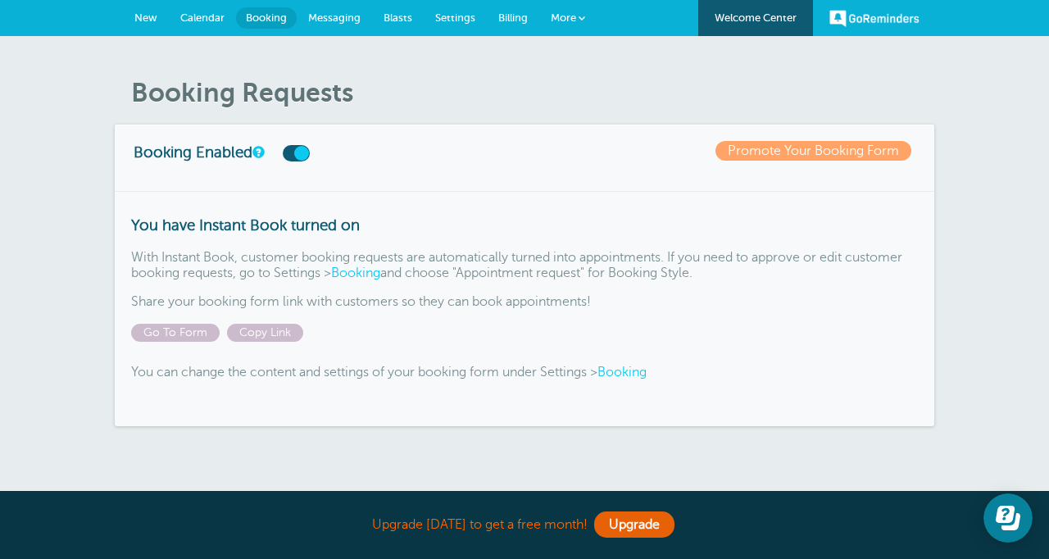
click at [571, 17] on span "More" at bounding box center [563, 17] width 25 height 12
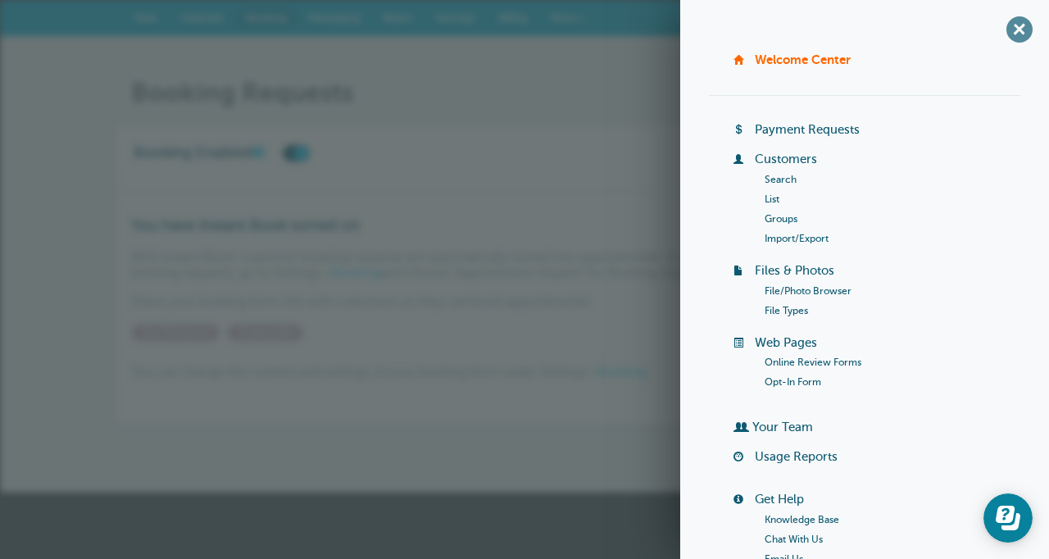
click at [1022, 27] on span "+" at bounding box center [1018, 29] width 37 height 37
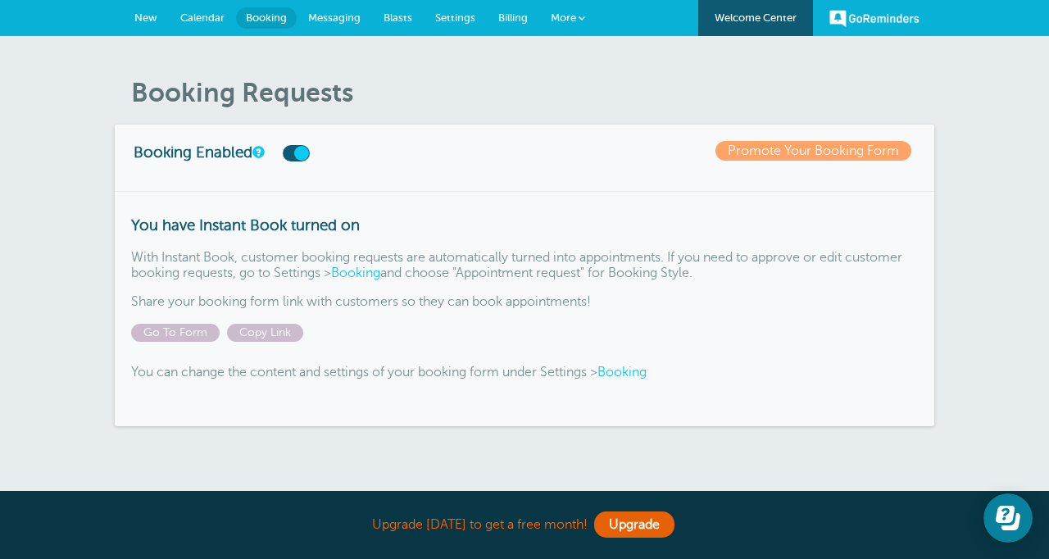
click at [569, 20] on span "More" at bounding box center [563, 17] width 25 height 12
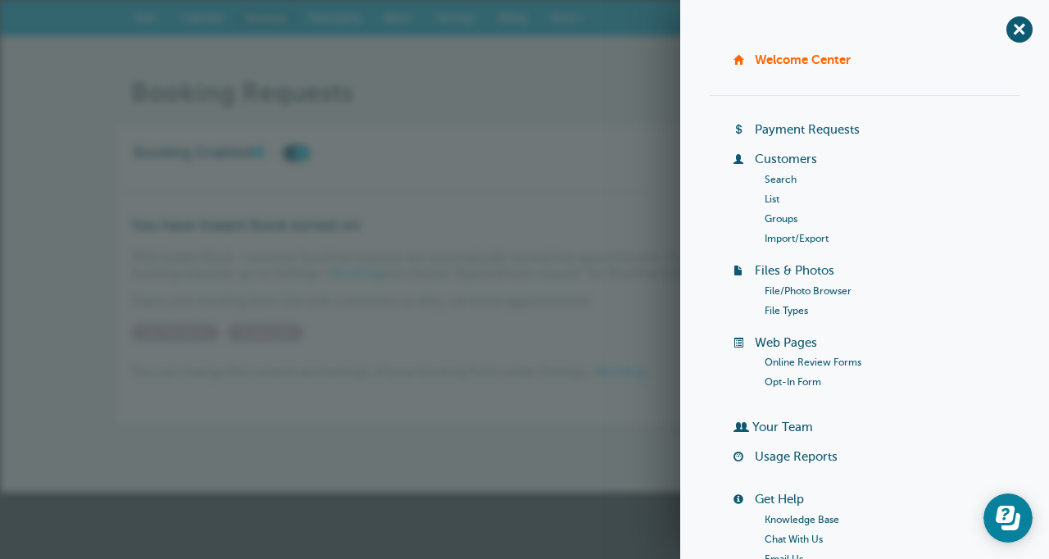
click at [601, 84] on h1 "Booking Requests" at bounding box center [532, 92] width 803 height 31
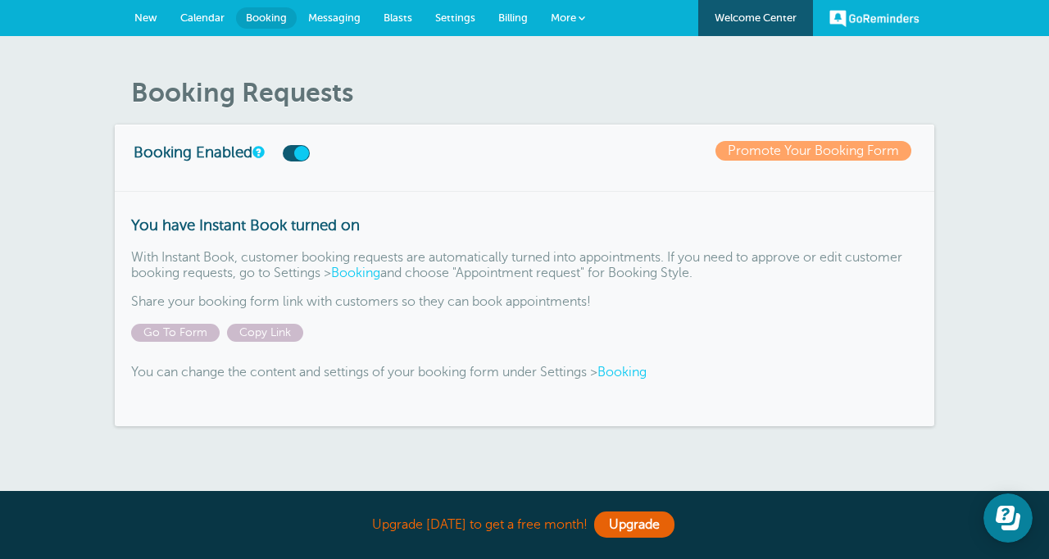
click at [447, 17] on span "Settings" at bounding box center [455, 17] width 40 height 12
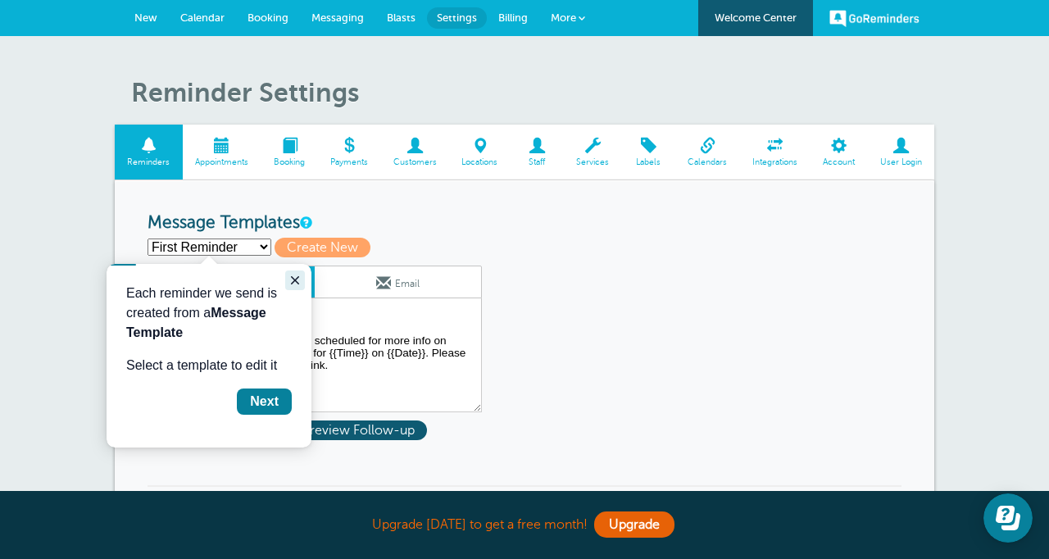
click at [293, 282] on icon "Close guide" at bounding box center [294, 280] width 13 height 13
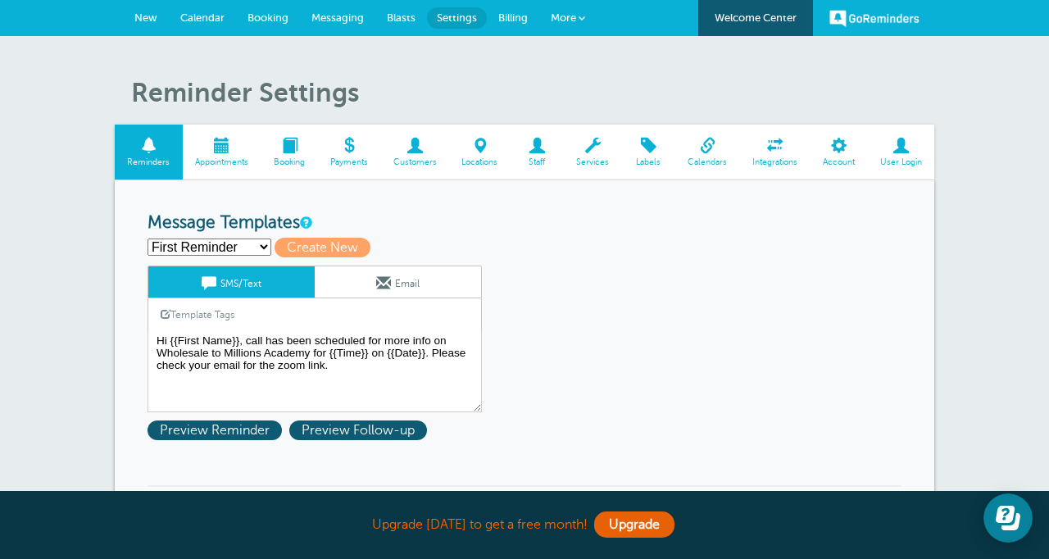
click at [530, 153] on span at bounding box center [536, 146] width 53 height 16
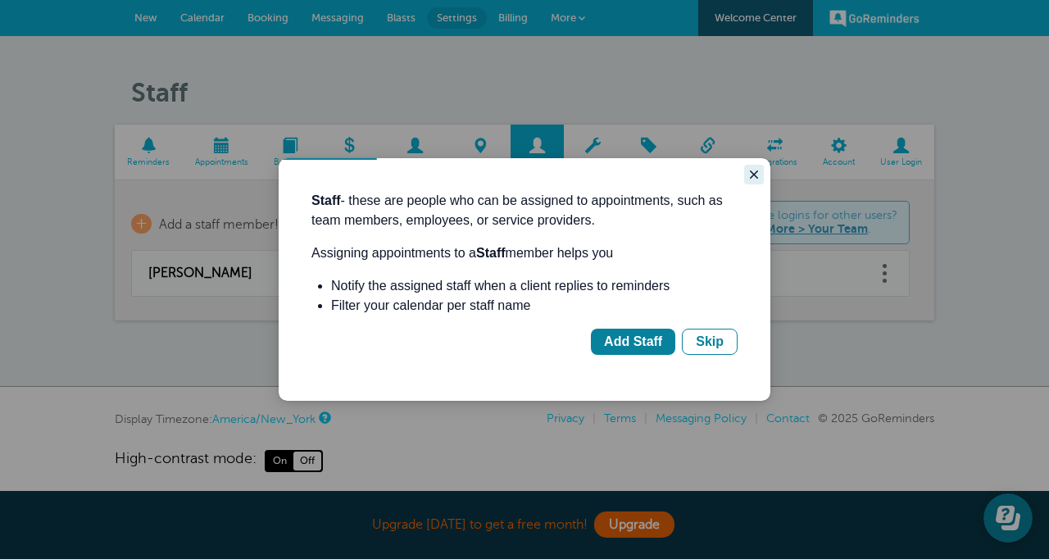
click at [752, 174] on icon "Close guide" at bounding box center [754, 174] width 8 height 8
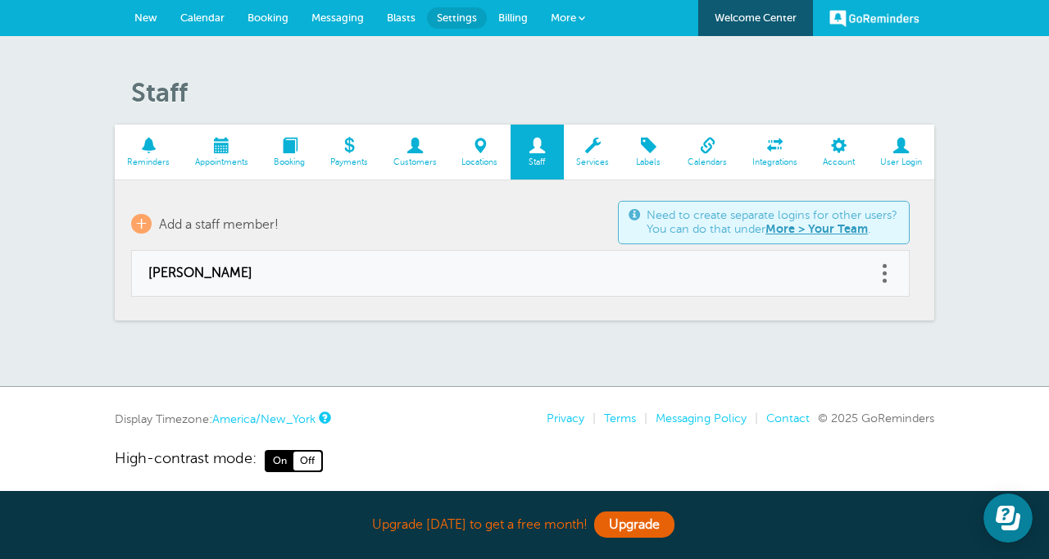
click at [903, 149] on span at bounding box center [900, 146] width 67 height 16
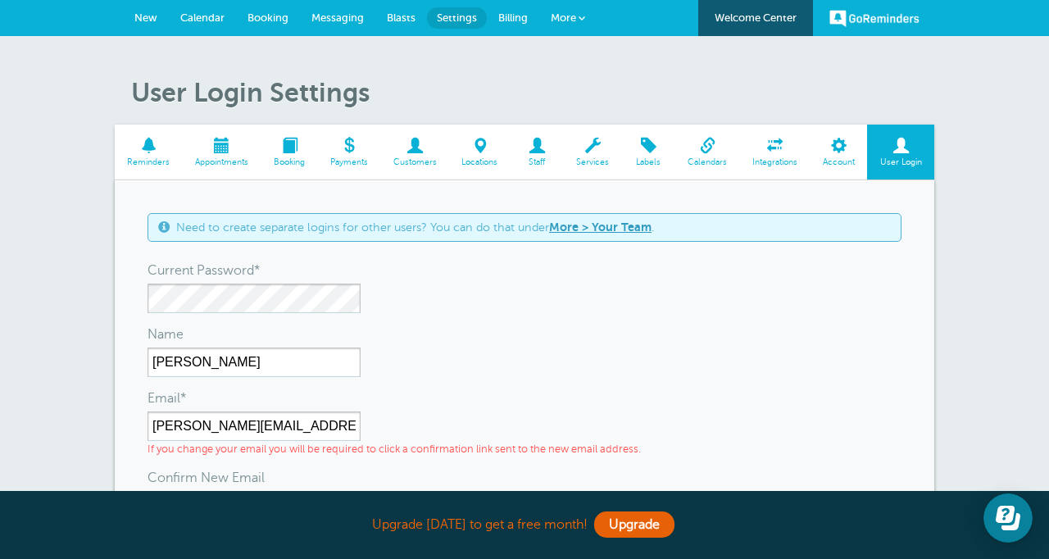
click at [843, 152] on span at bounding box center [838, 146] width 57 height 16
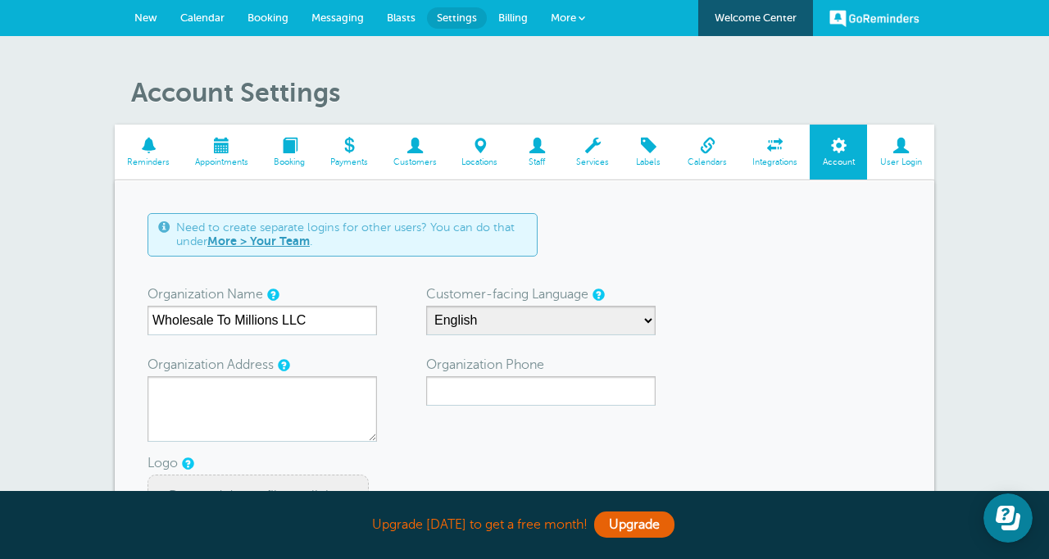
click at [415, 152] on span at bounding box center [414, 146] width 69 height 16
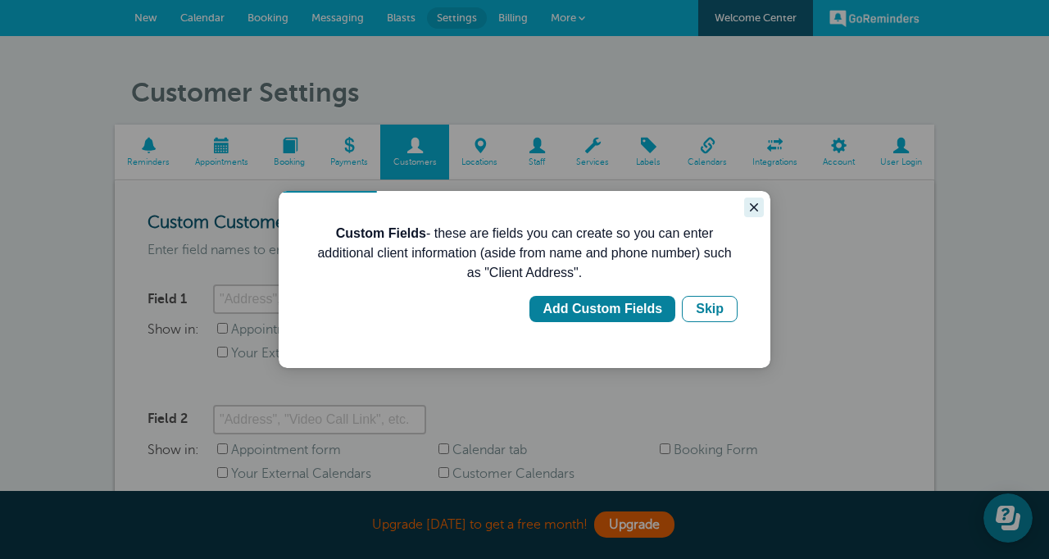
click at [757, 209] on icon "Close guide" at bounding box center [753, 207] width 13 height 13
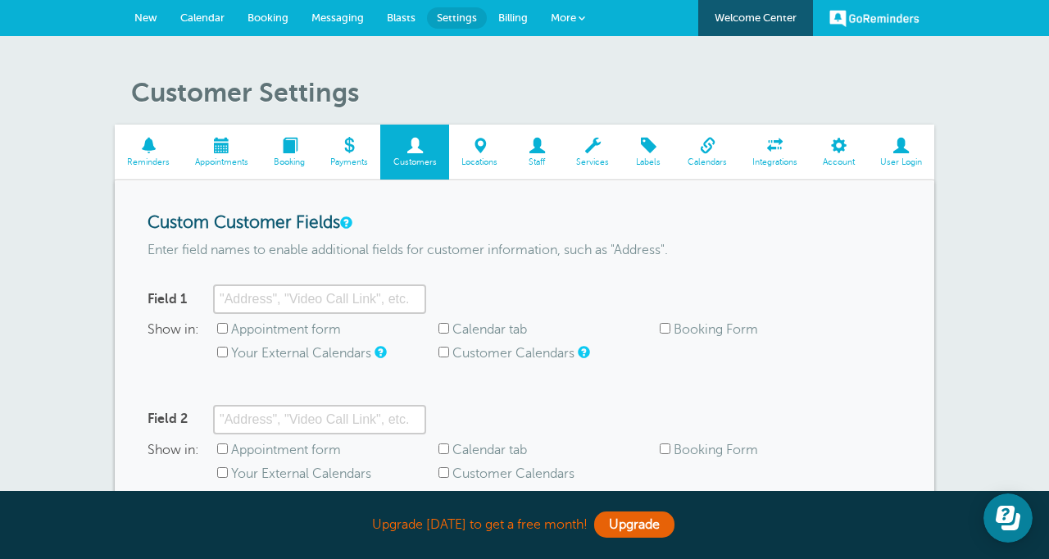
click at [705, 149] on span at bounding box center [707, 146] width 65 height 16
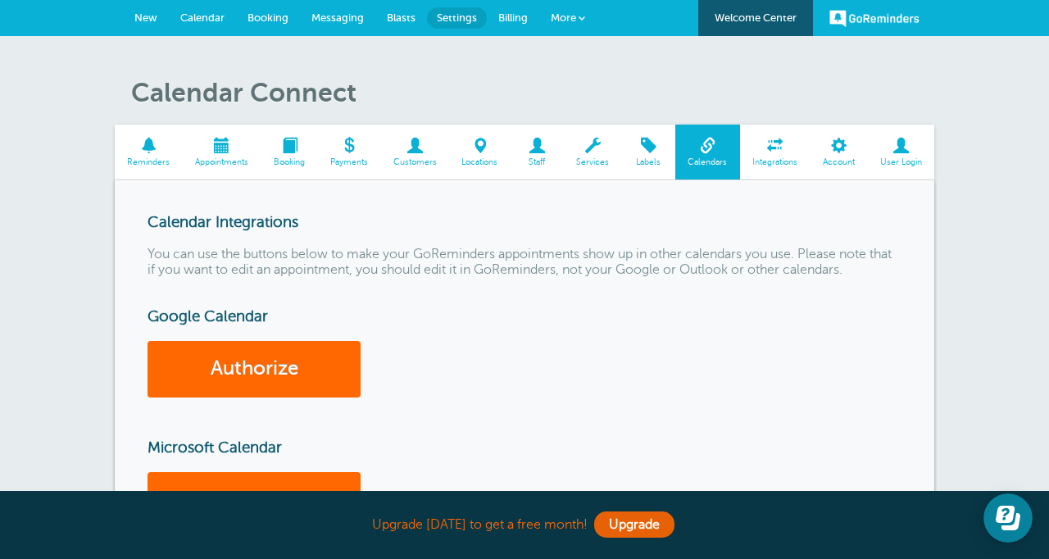
click at [589, 155] on link "Services" at bounding box center [593, 152] width 58 height 55
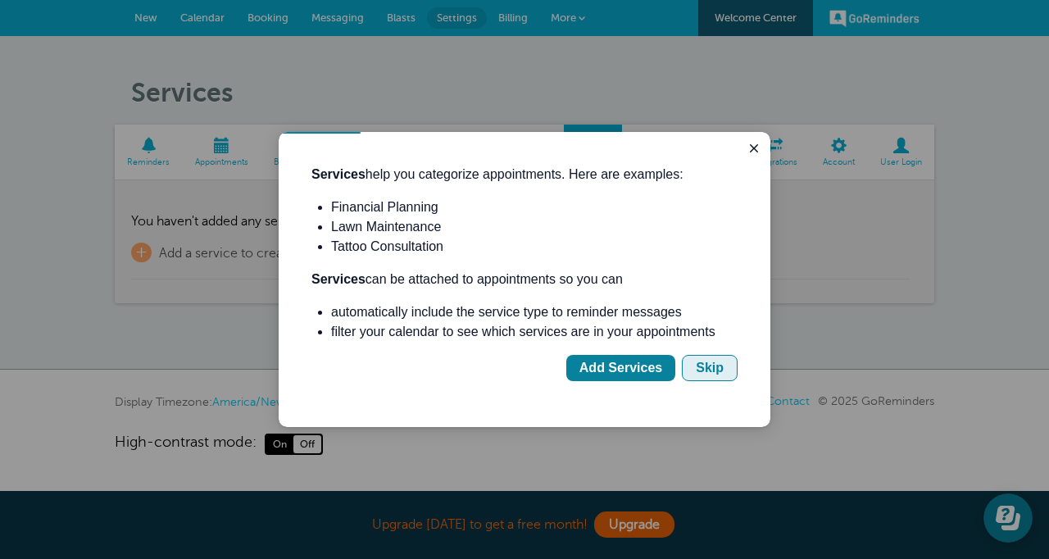
click at [699, 370] on div "Skip" at bounding box center [710, 368] width 28 height 20
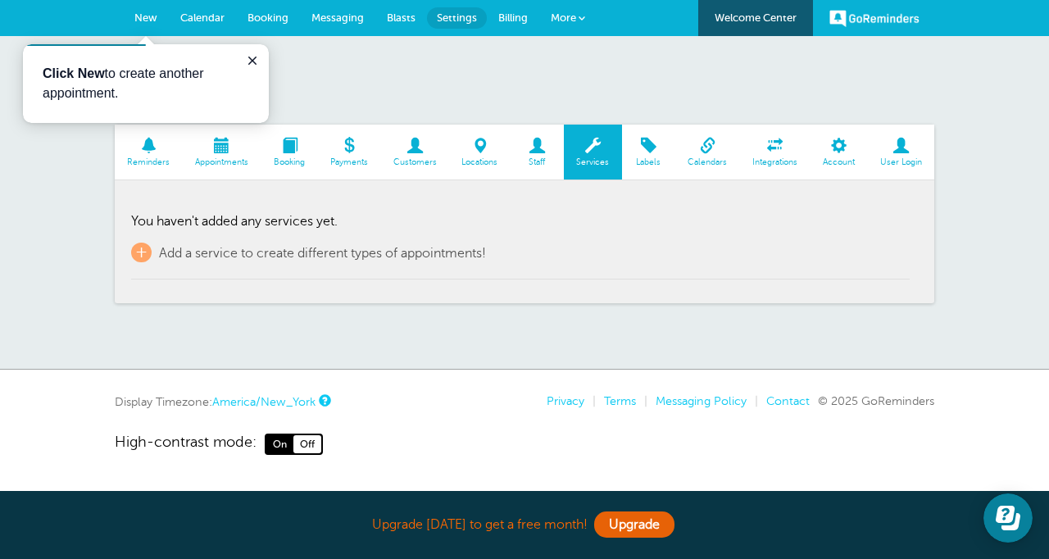
click at [288, 152] on span at bounding box center [289, 146] width 57 height 16
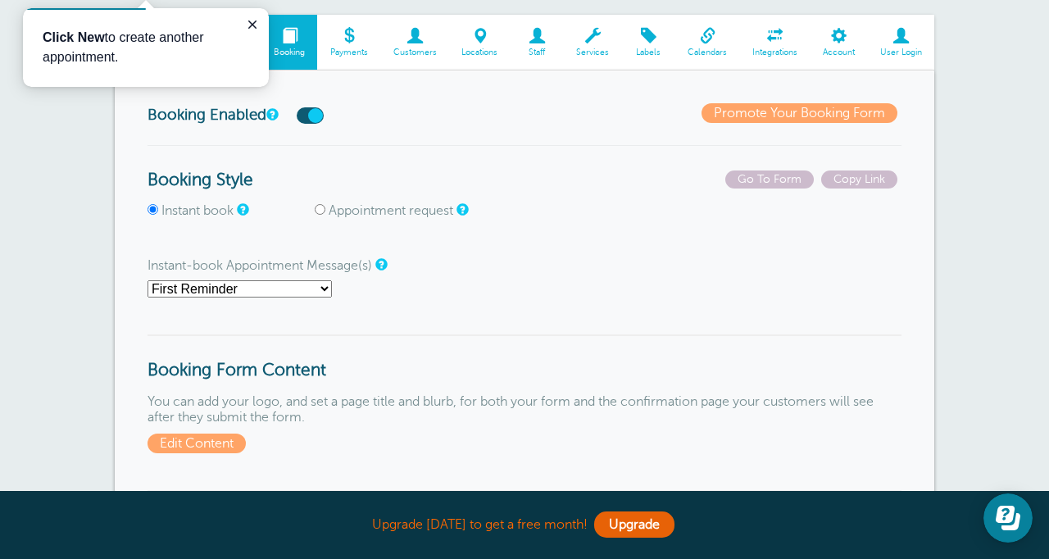
scroll to position [111, 0]
click at [857, 175] on span "Copy Link" at bounding box center [859, 179] width 76 height 18
click at [778, 176] on span "Go To Form" at bounding box center [769, 179] width 88 height 18
click at [753, 110] on link "Promote Your Booking Form" at bounding box center [799, 112] width 196 height 20
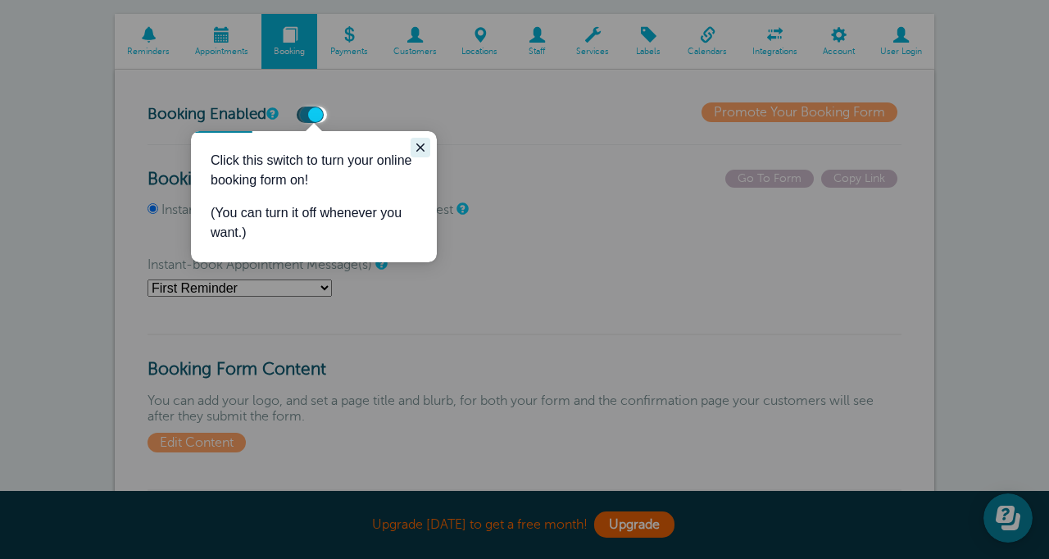
click at [415, 143] on icon "Close guide" at bounding box center [420, 147] width 13 height 13
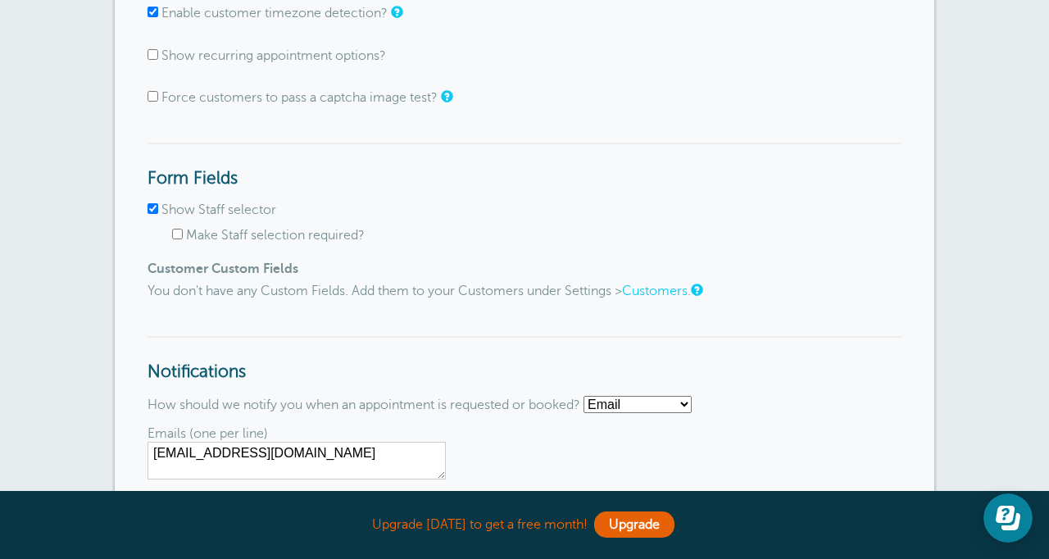
scroll to position [1515, 0]
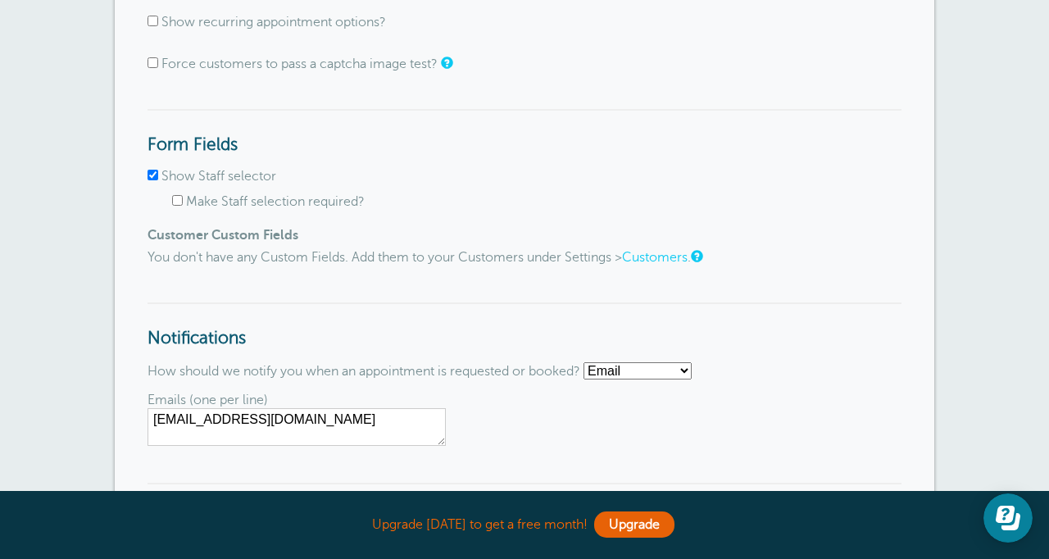
click at [156, 180] on input "Show Staff selector" at bounding box center [152, 175] width 11 height 11
checkbox input "false"
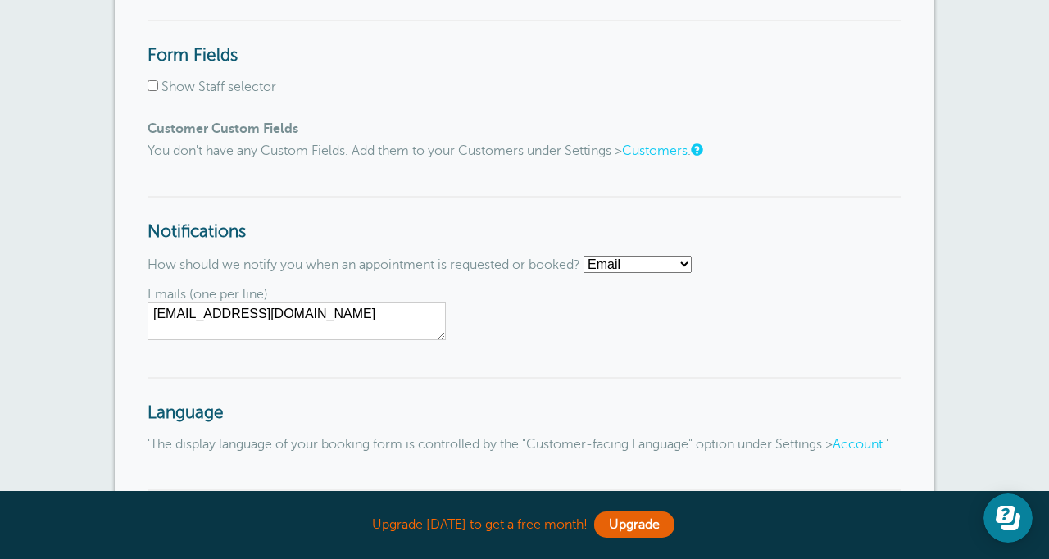
scroll to position [1613, 0]
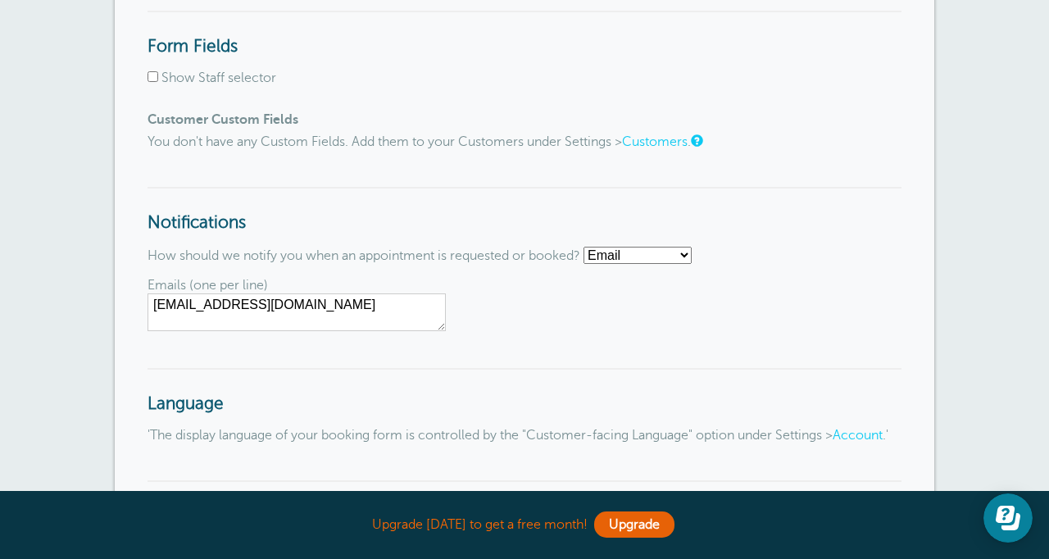
click at [668, 149] on link "Customers" at bounding box center [655, 141] width 66 height 15
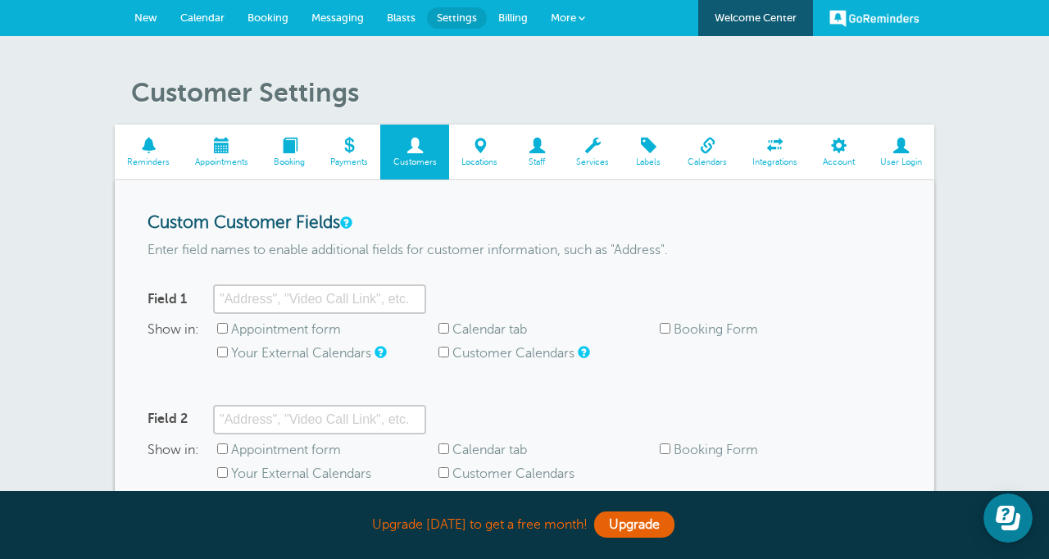
click at [774, 147] on span at bounding box center [775, 146] width 70 height 16
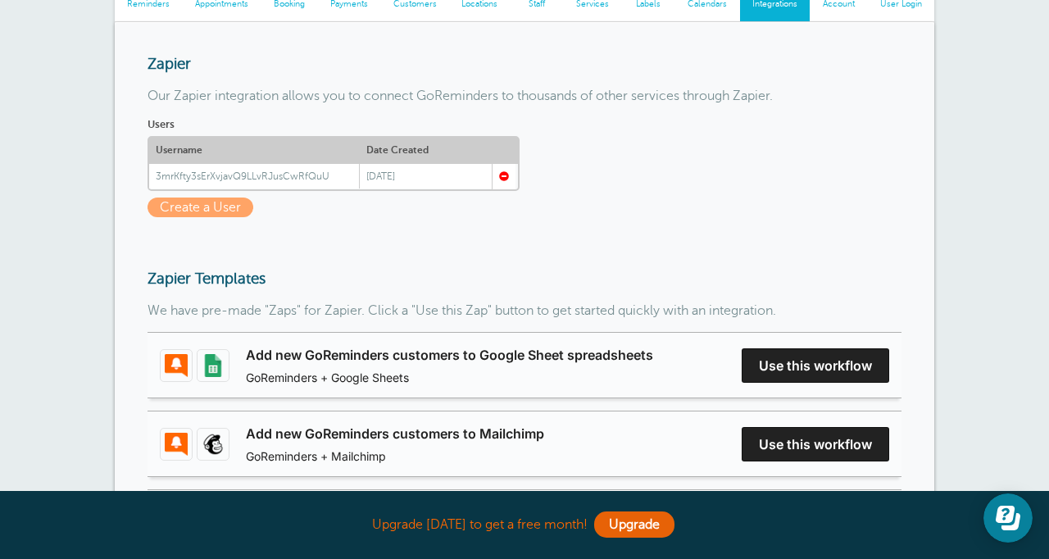
scroll to position [176, 0]
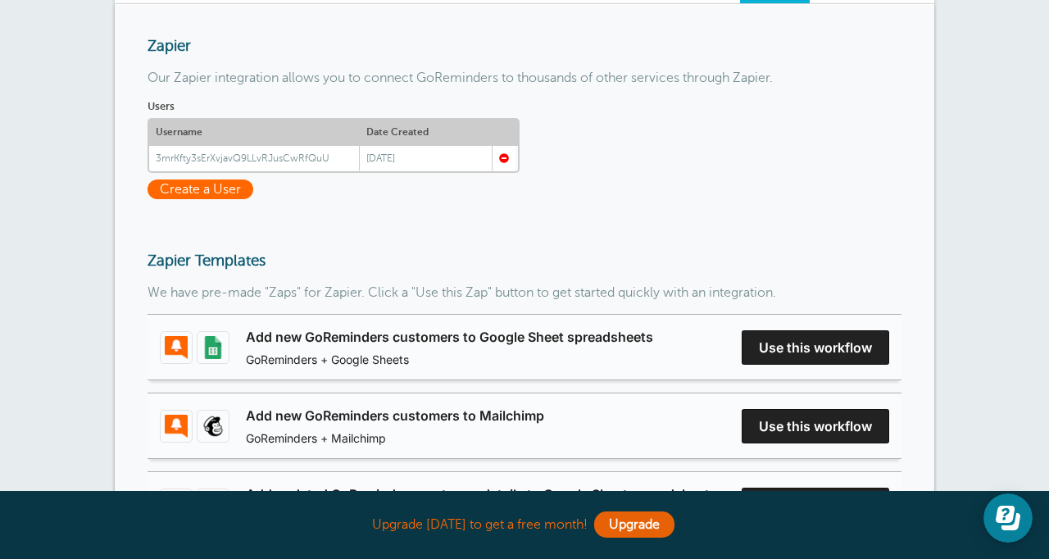
click at [225, 192] on span "Create a User" at bounding box center [200, 189] width 106 height 20
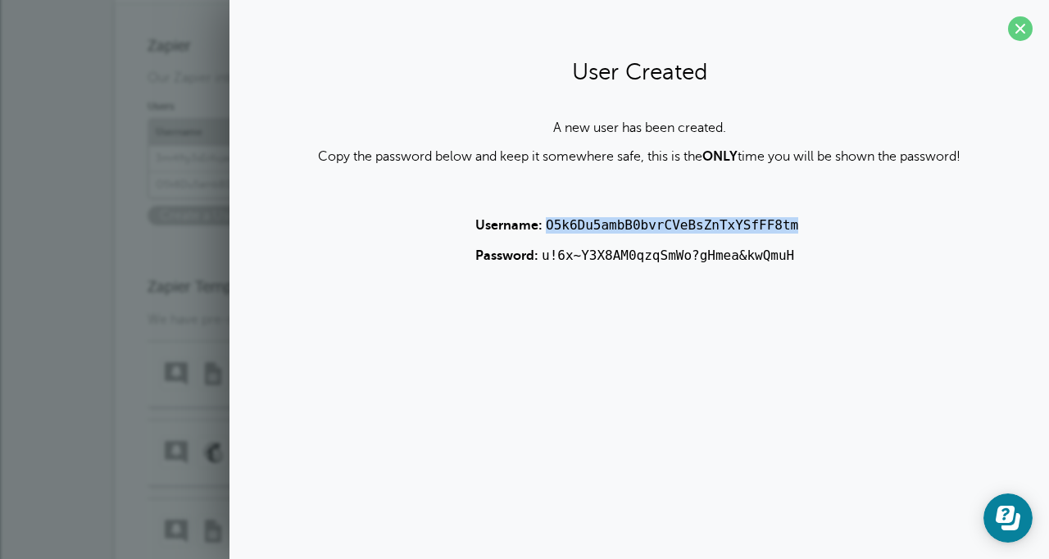
drag, startPoint x: 807, startPoint y: 222, endPoint x: 546, endPoint y: 229, distance: 261.5
click at [546, 229] on div "A new user has been created. Copy the password below and keep it somewhere safe…" at bounding box center [639, 191] width 787 height 143
copy code "O5k6Du5ambB0bvrCVeBsZnTxYSfFF8tm"
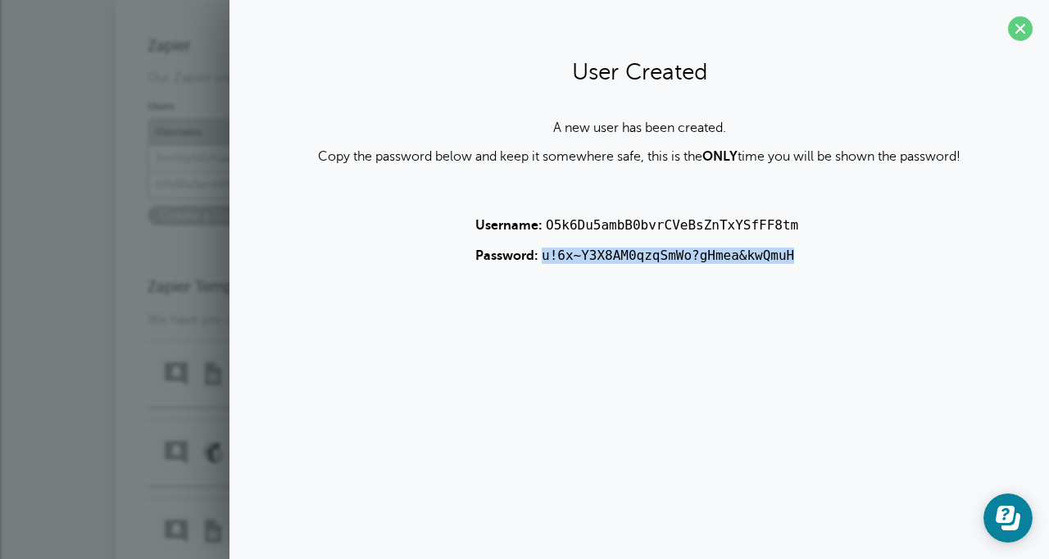
drag, startPoint x: 799, startPoint y: 254, endPoint x: 544, endPoint y: 262, distance: 255.0
click at [544, 262] on p "Password: u!6x~Y3X8AM0qzqSmWo?gHmea&kwQmuH" at bounding box center [639, 255] width 328 height 16
copy code "u!6x~Y3X8AM0qzqSmWo?gHmea&kwQmuH"
